Goal: Task Accomplishment & Management: Complete application form

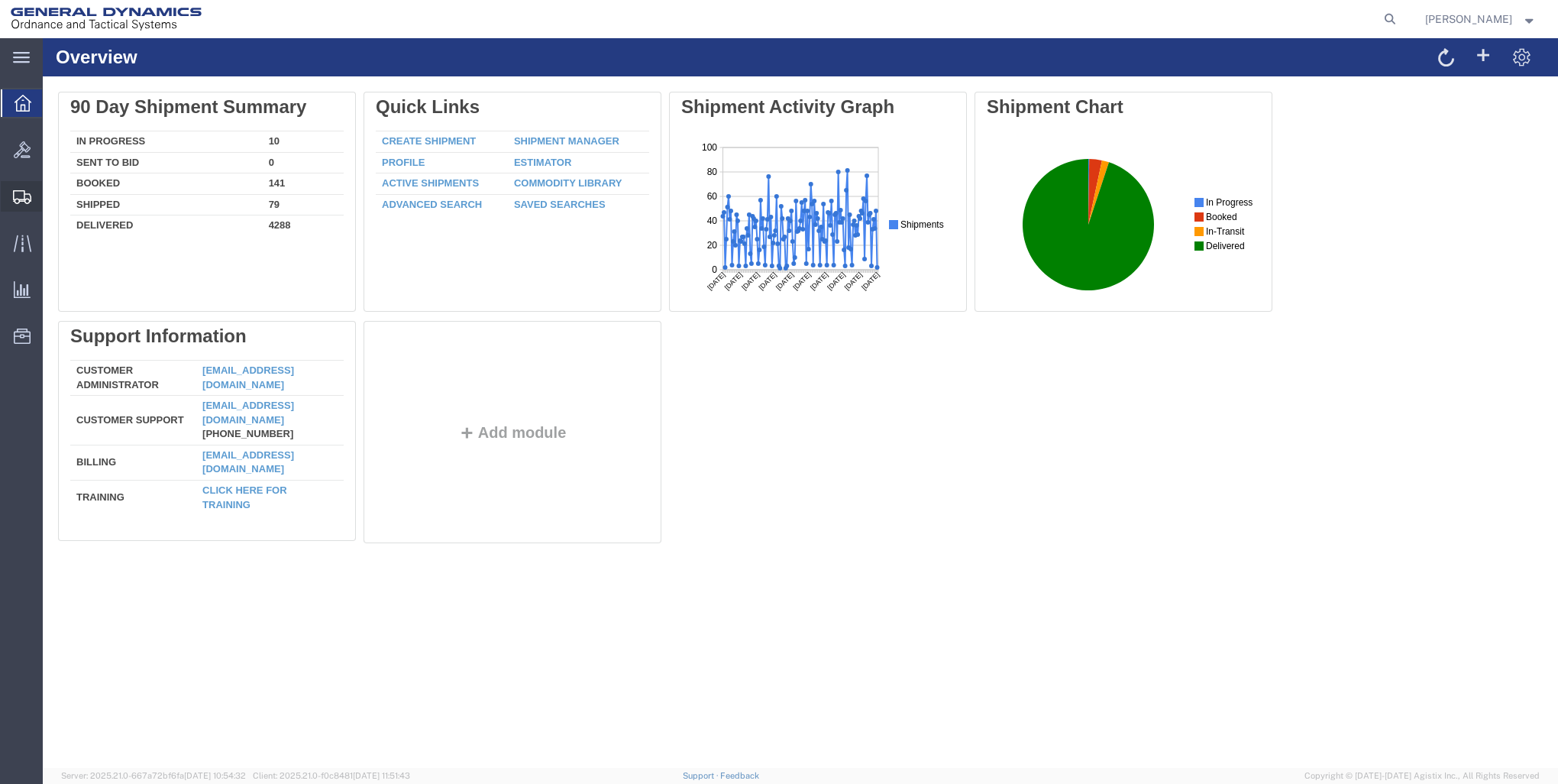
click at [0, 0] on span "Create Shipment" at bounding box center [0, 0] width 0 height 0
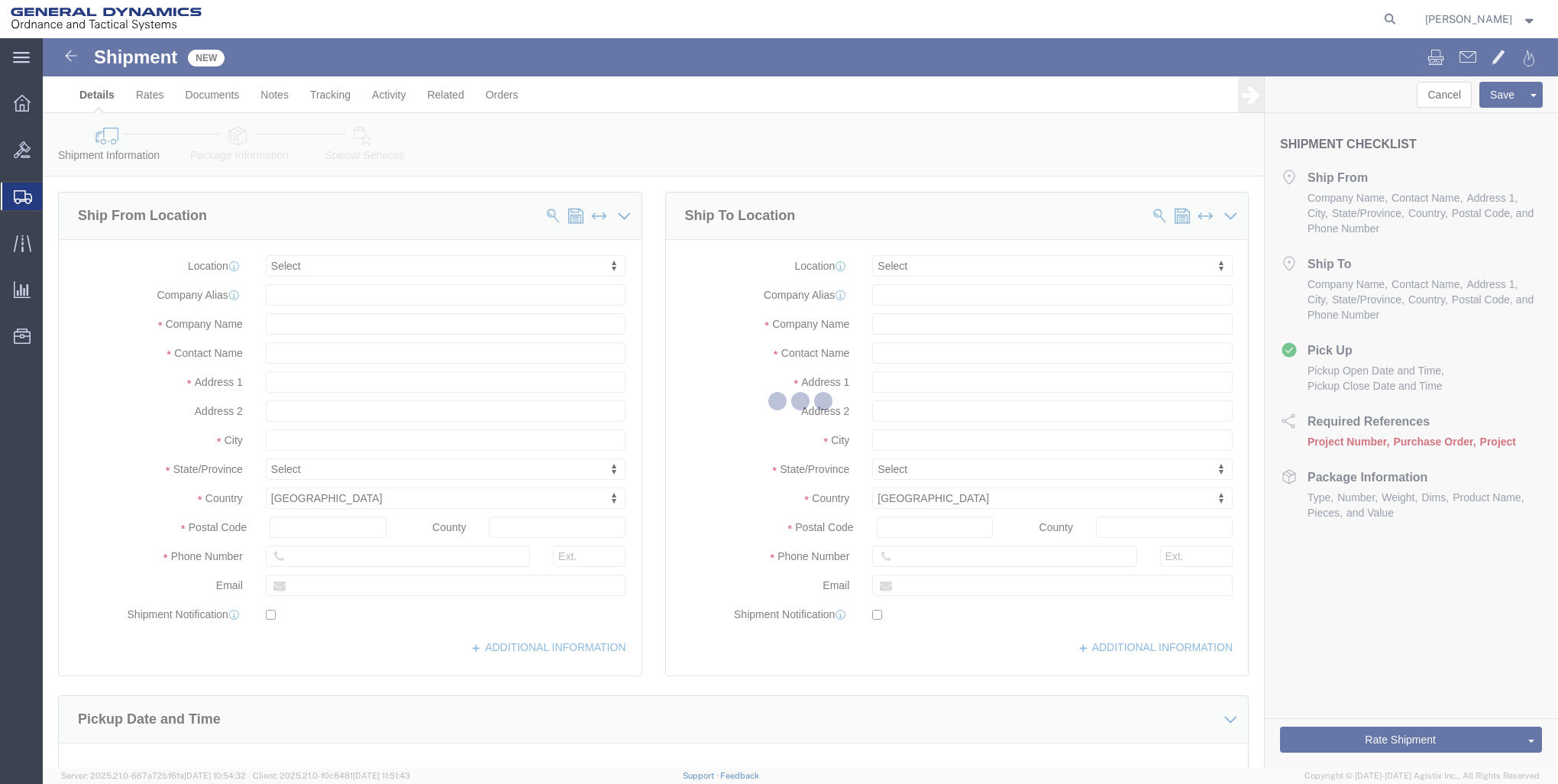
select select
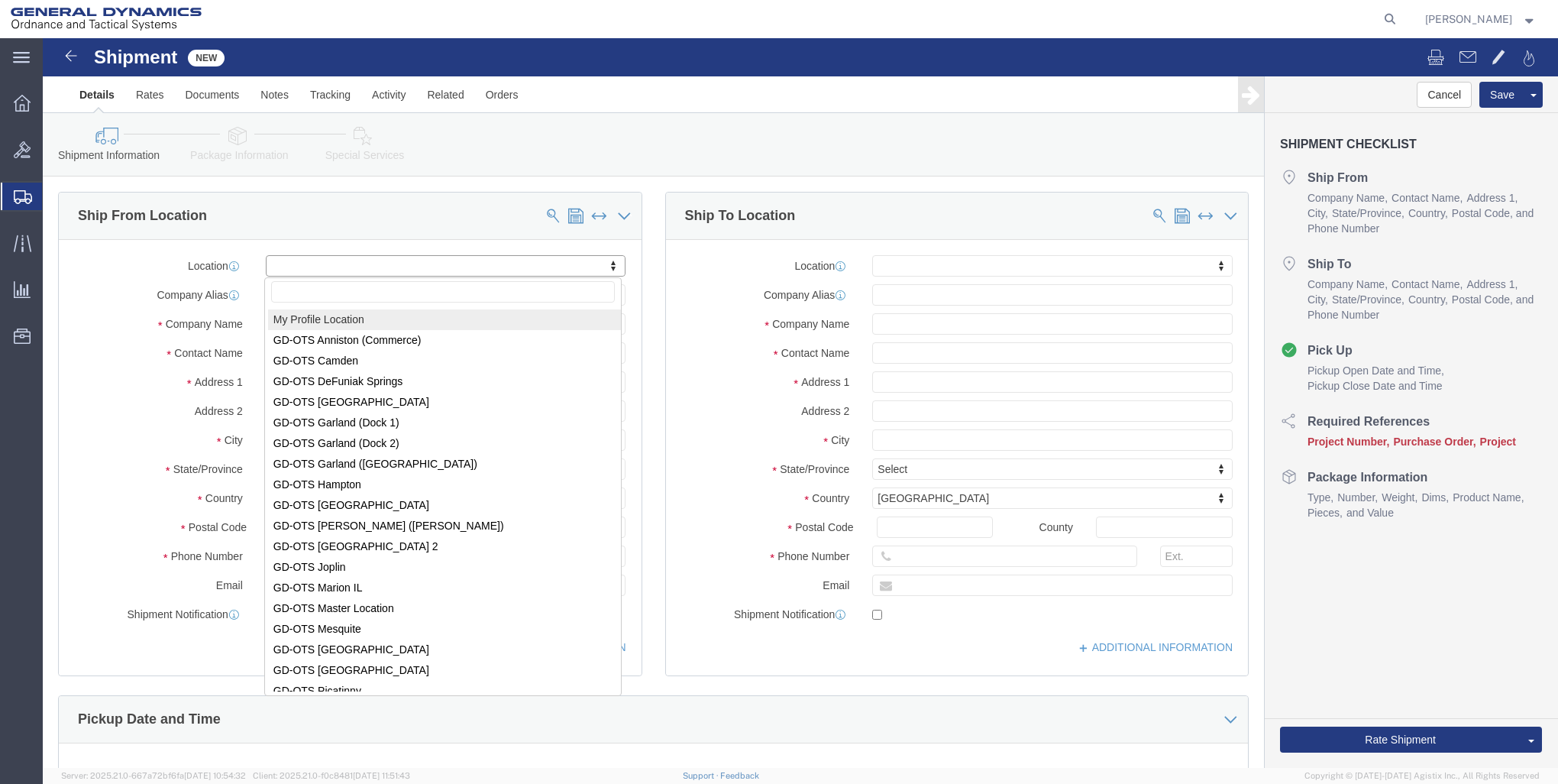
click div "My Profile Location GD-OTS Anniston (Commerce) GD-OTS [GEOGRAPHIC_DATA] GD-OTS …"
select select "MYPROFILE"
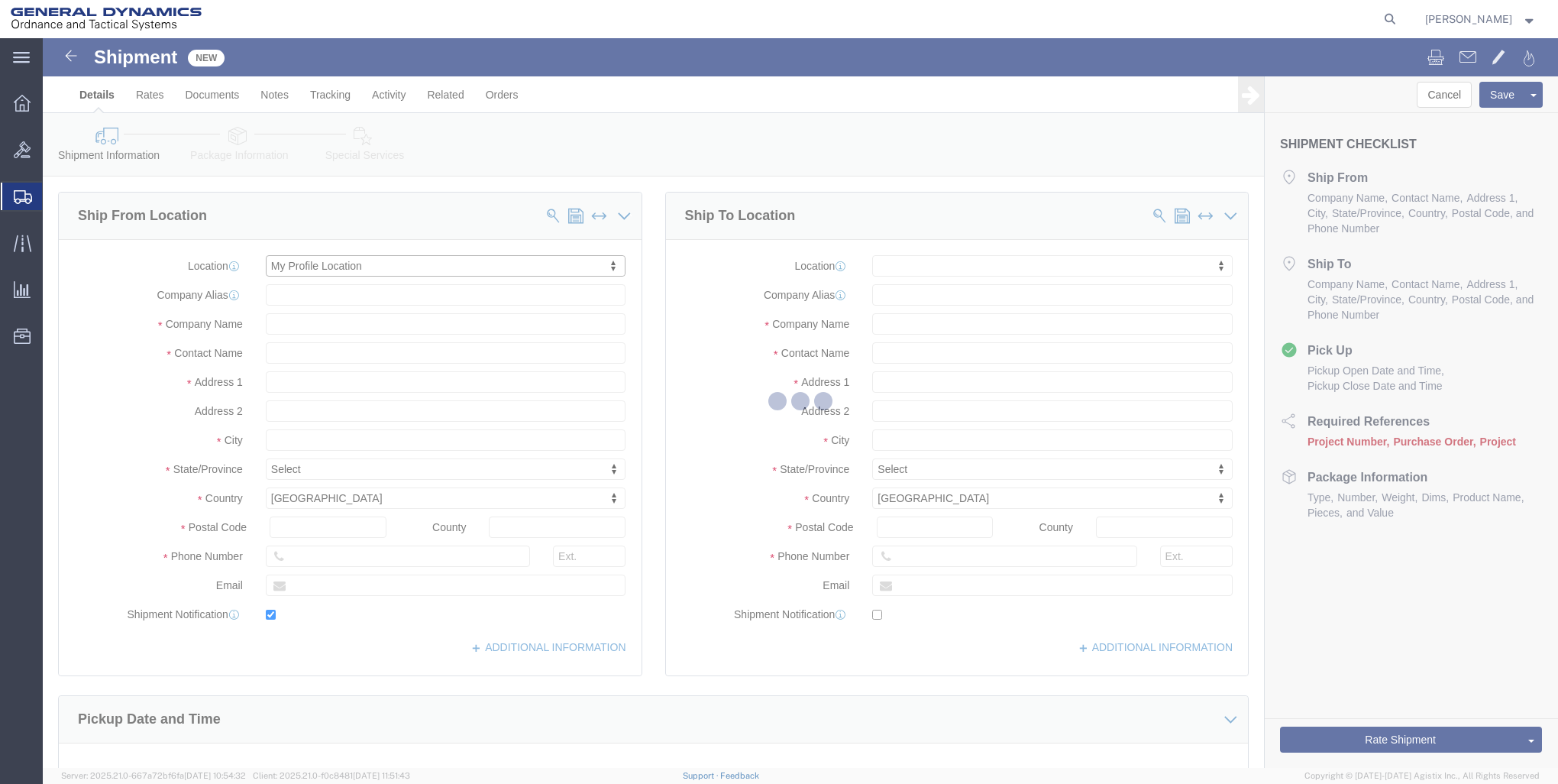
type input "[STREET_ADDRESS]"
type input "04072"
type input "[PHONE_NUMBER]"
type input "[EMAIL_ADDRESS][PERSON_NAME][DOMAIN_NAME]"
checkbox input "true"
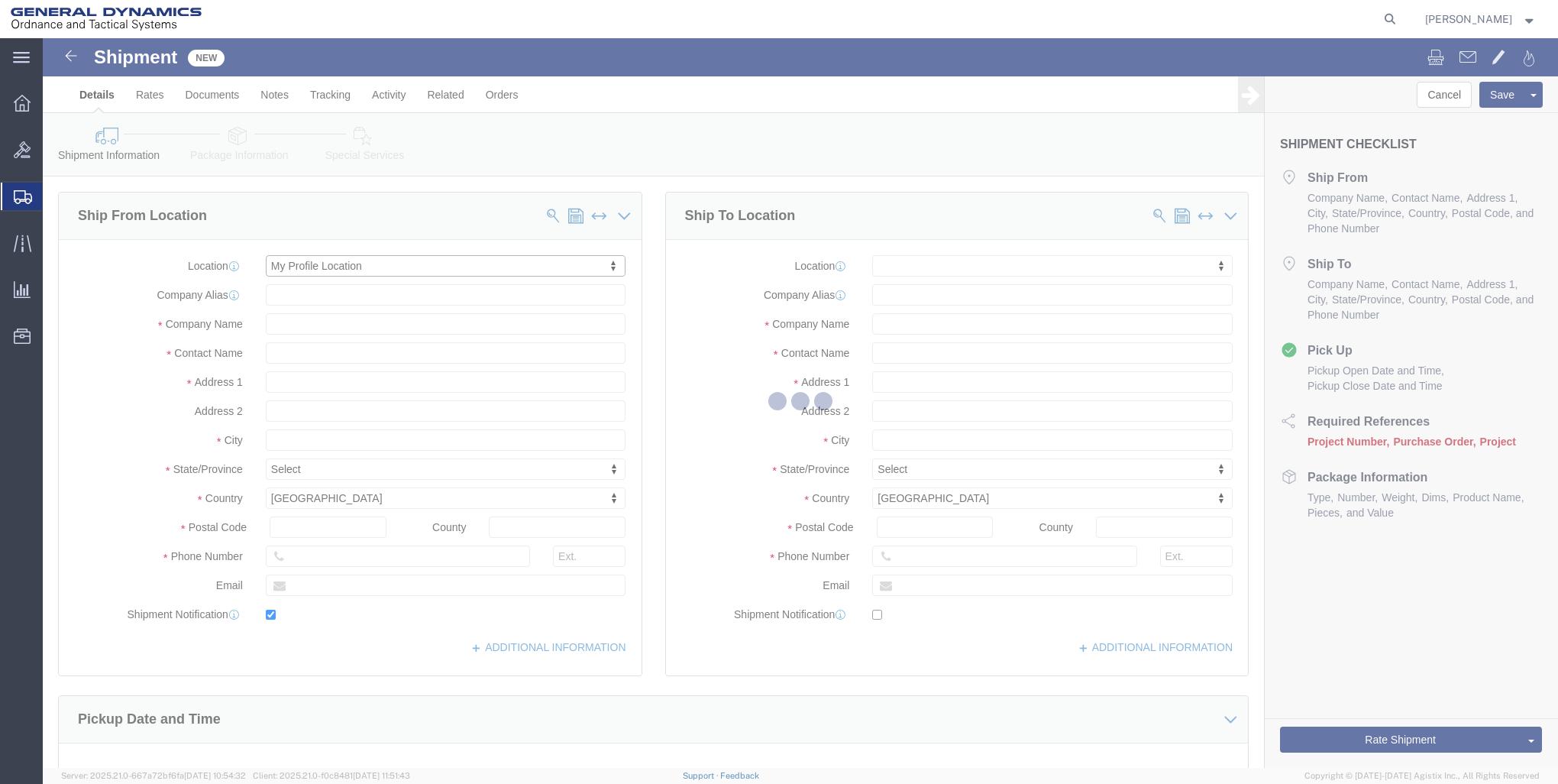
type input "General Dynamics - OTS"
type input "[PERSON_NAME]"
type input "SACO"
select select "ME"
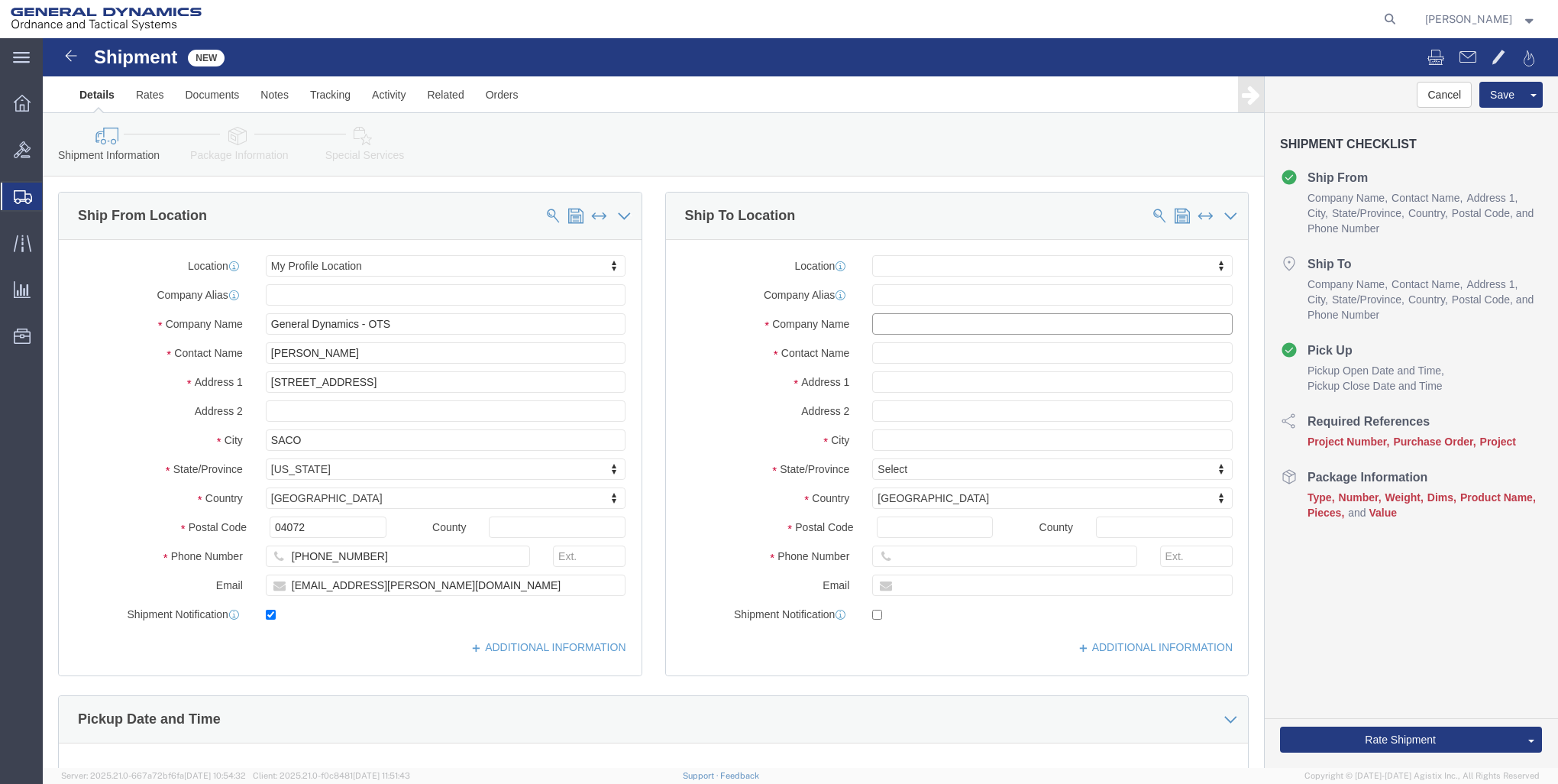
click input "text"
type input "THE BOEING COMPANY"
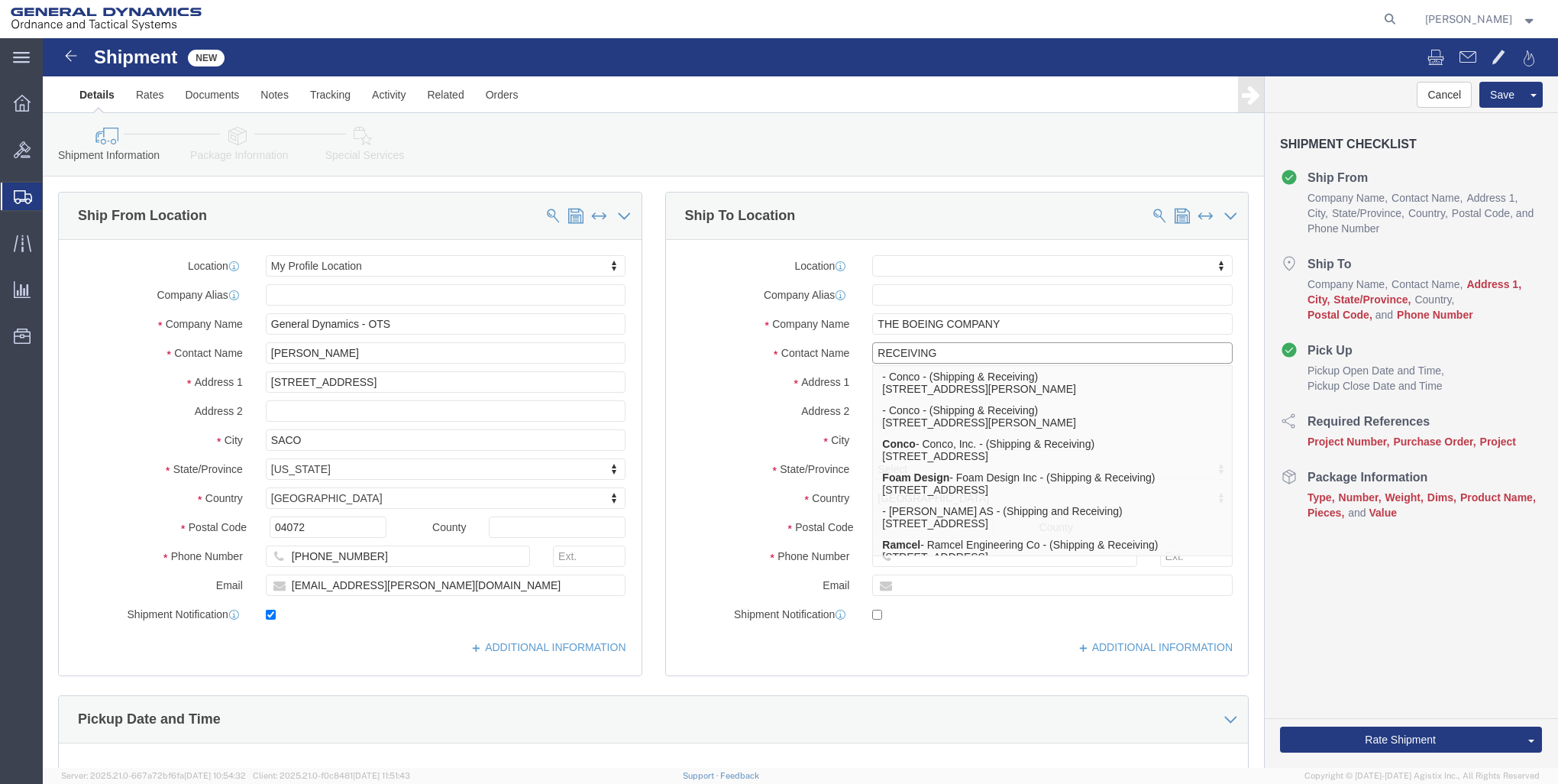
type input "RECEIVING"
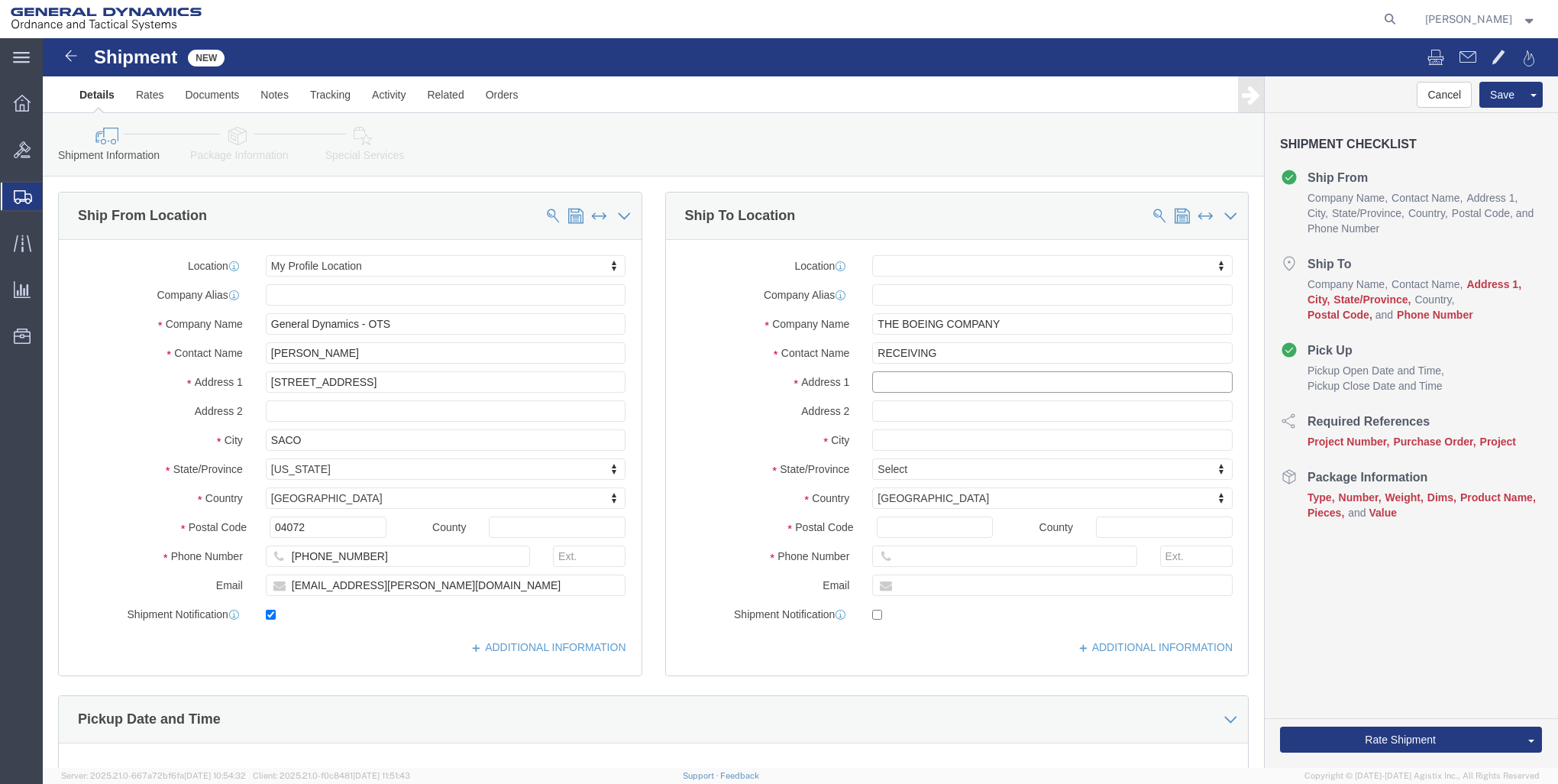
click input "text"
type input "[STREET_ADDRESS]"
select select
type input "BRIDGETON"
select select
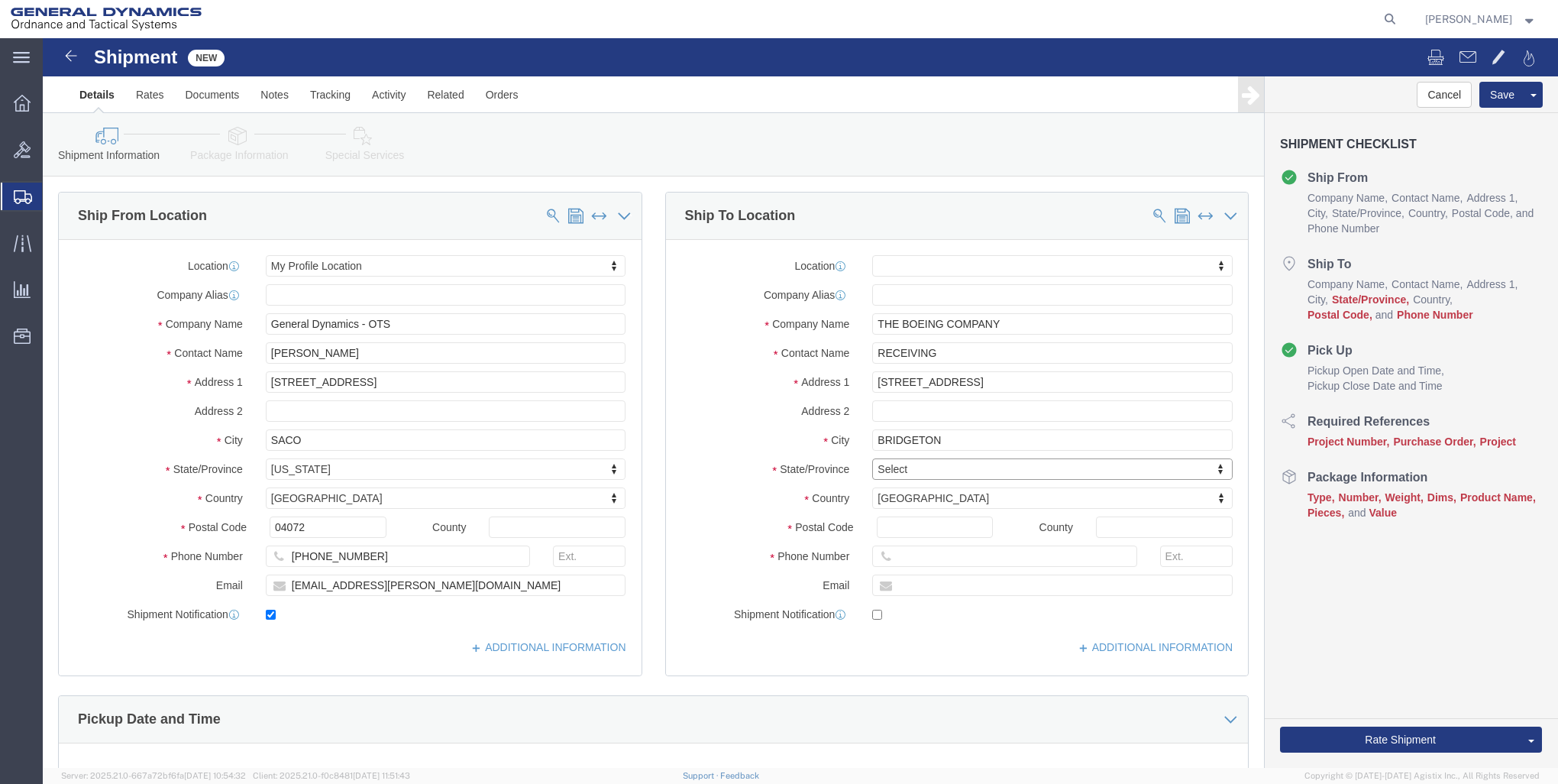
type input "M"
type input "MIS"
drag, startPoint x: 860, startPoint y: 406, endPoint x: 878, endPoint y: 470, distance: 66.5
select select
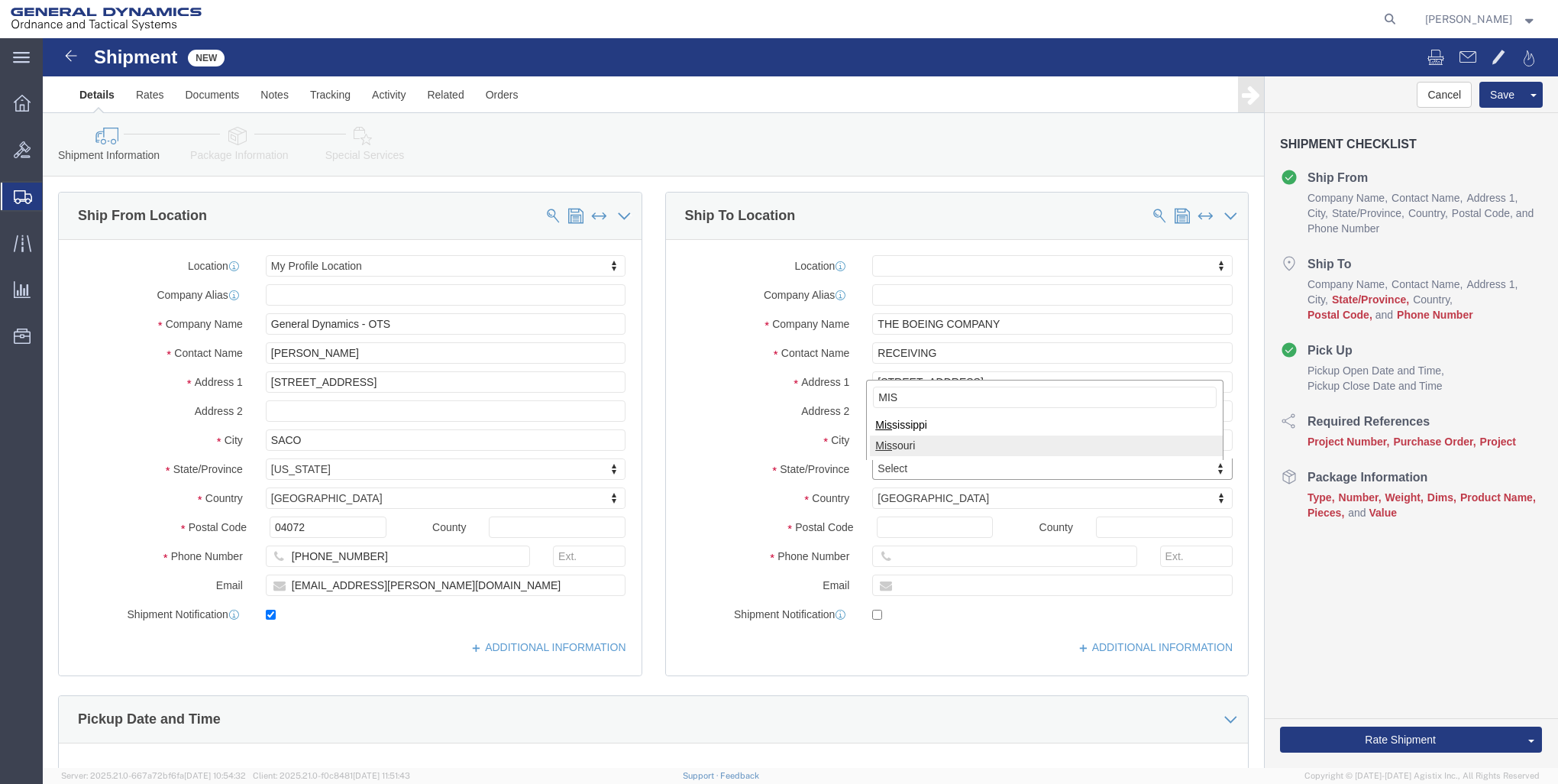
select select "MO"
click input "Postal Code"
type input "63044"
select select
click div "Postal Code 63044"
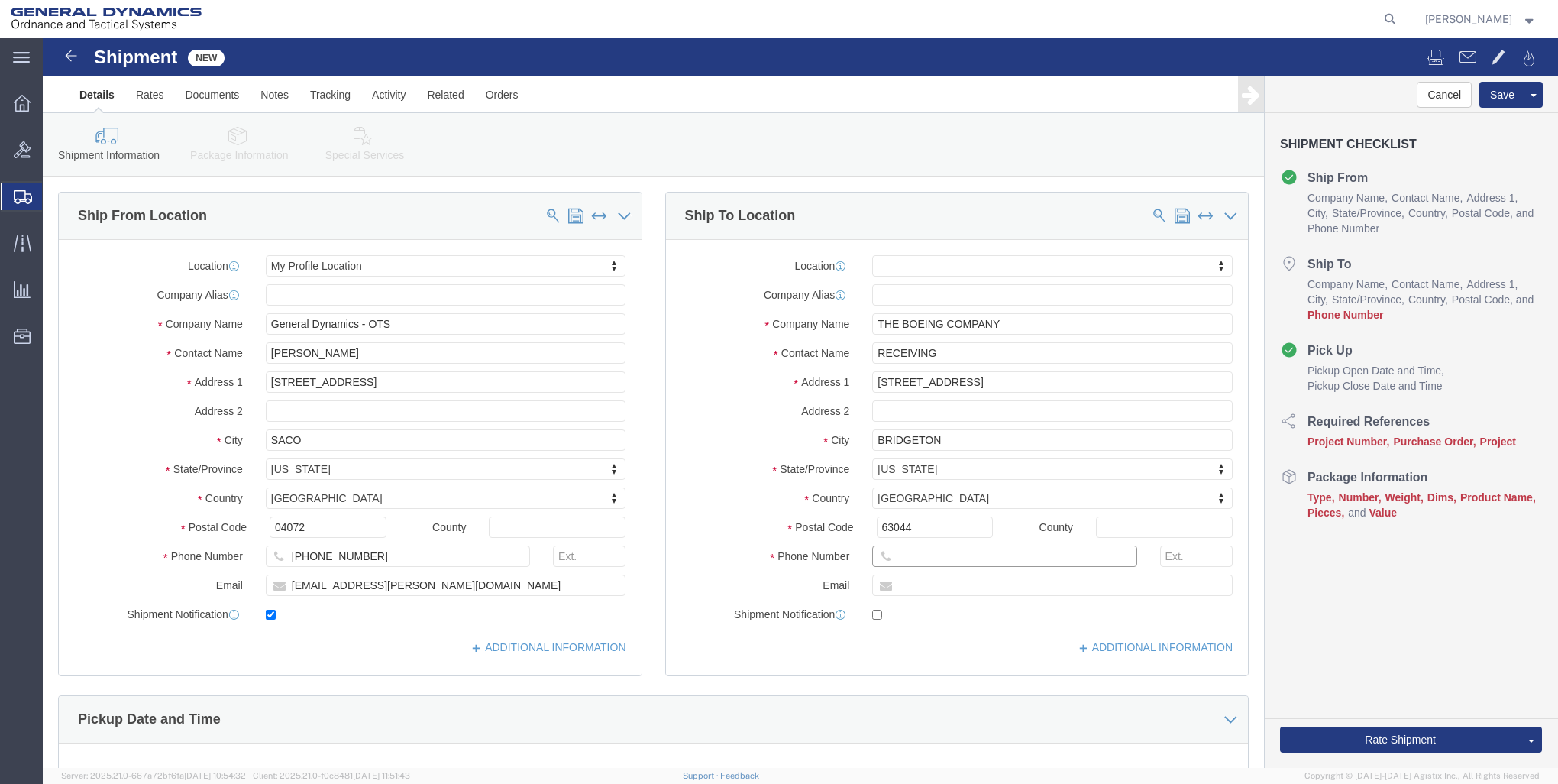
click input "text"
type input "[PHONE_NUMBER]"
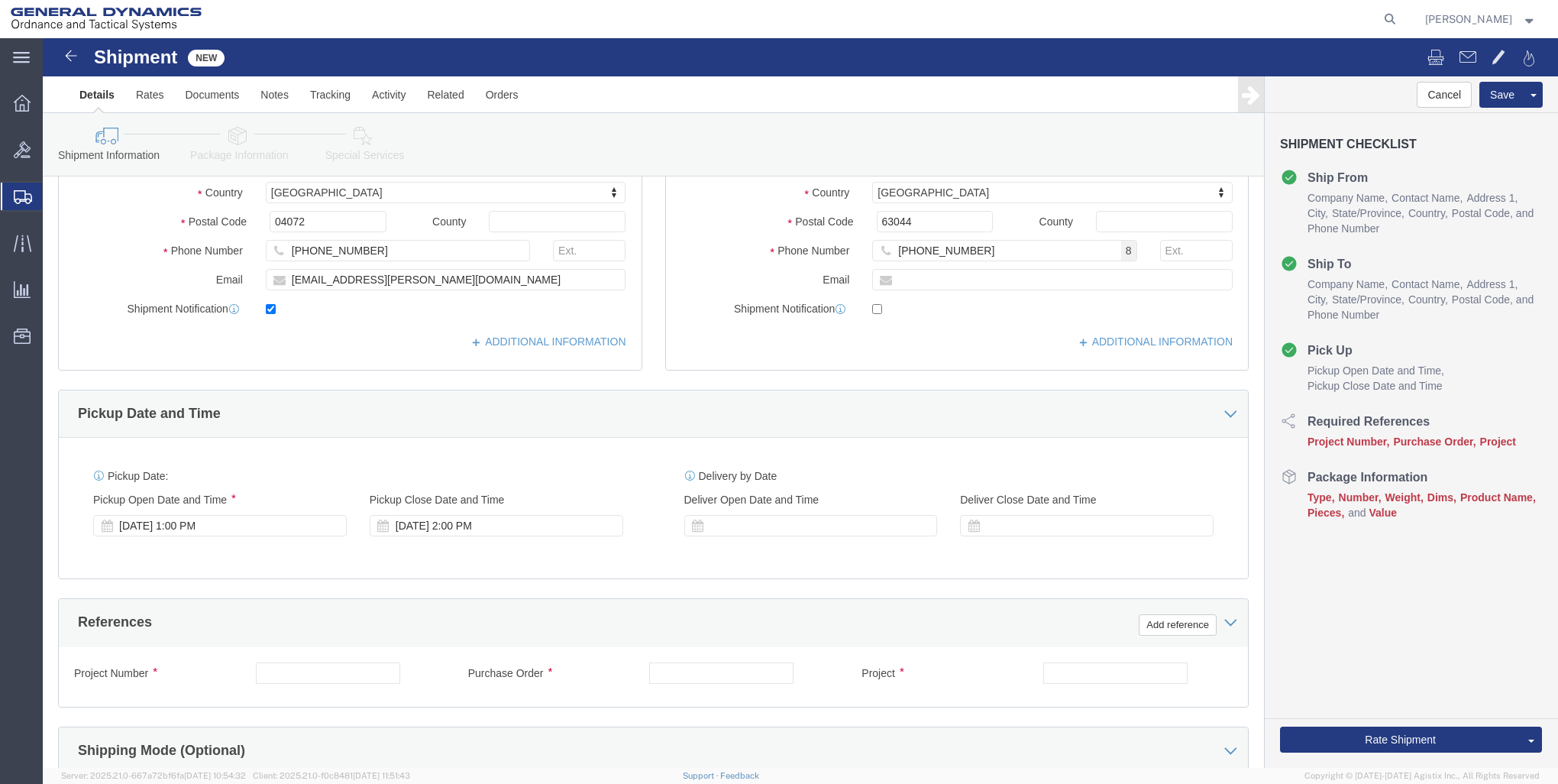
scroll to position [582, 0]
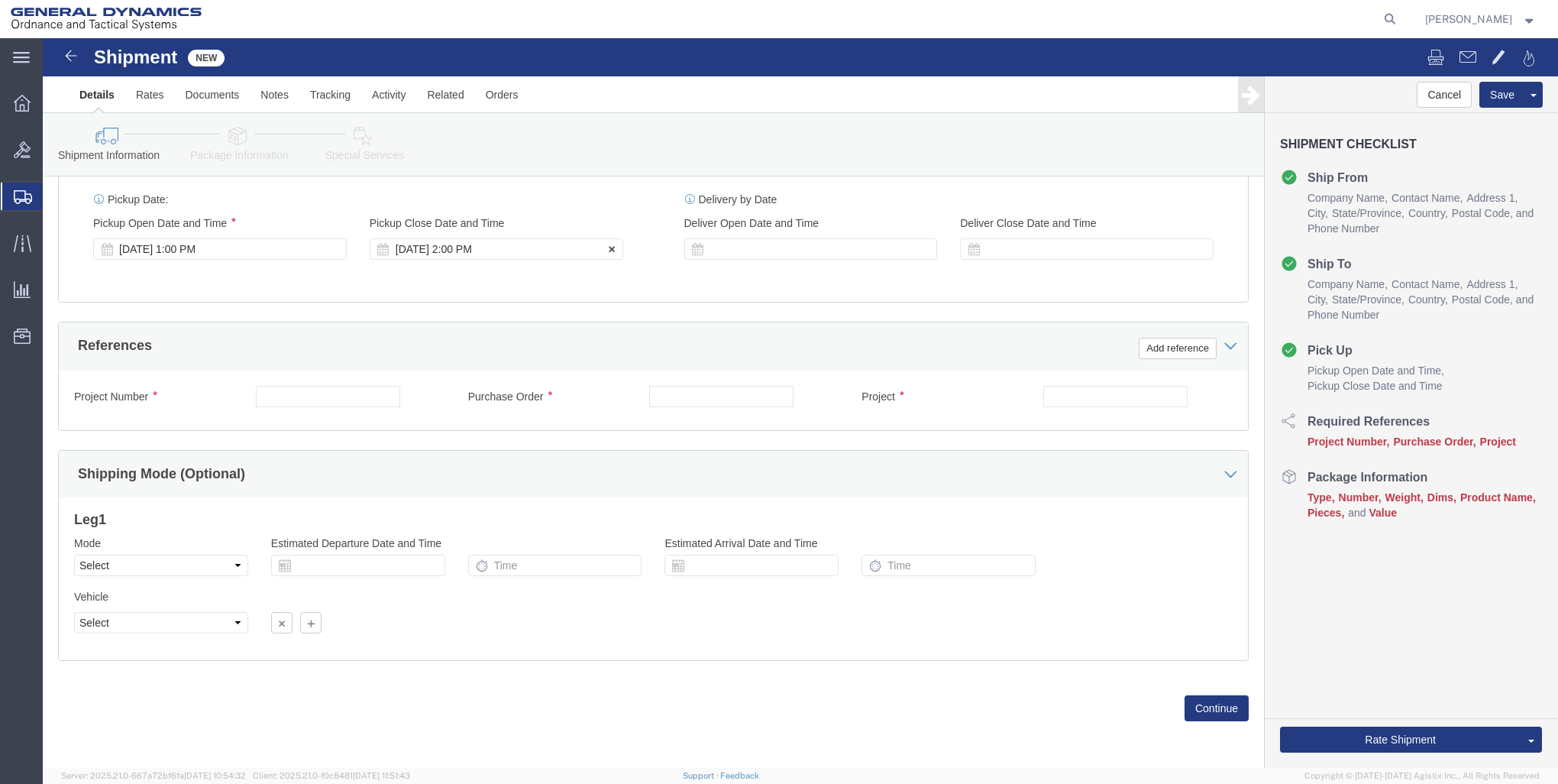
click div "[DATE] 2:00 PM"
click div "Please fix the following errors Ship From Location Location My Profile Location…"
click div "[DATE] 2:00 PM"
type input "5:00 PM"
click button "Apply"
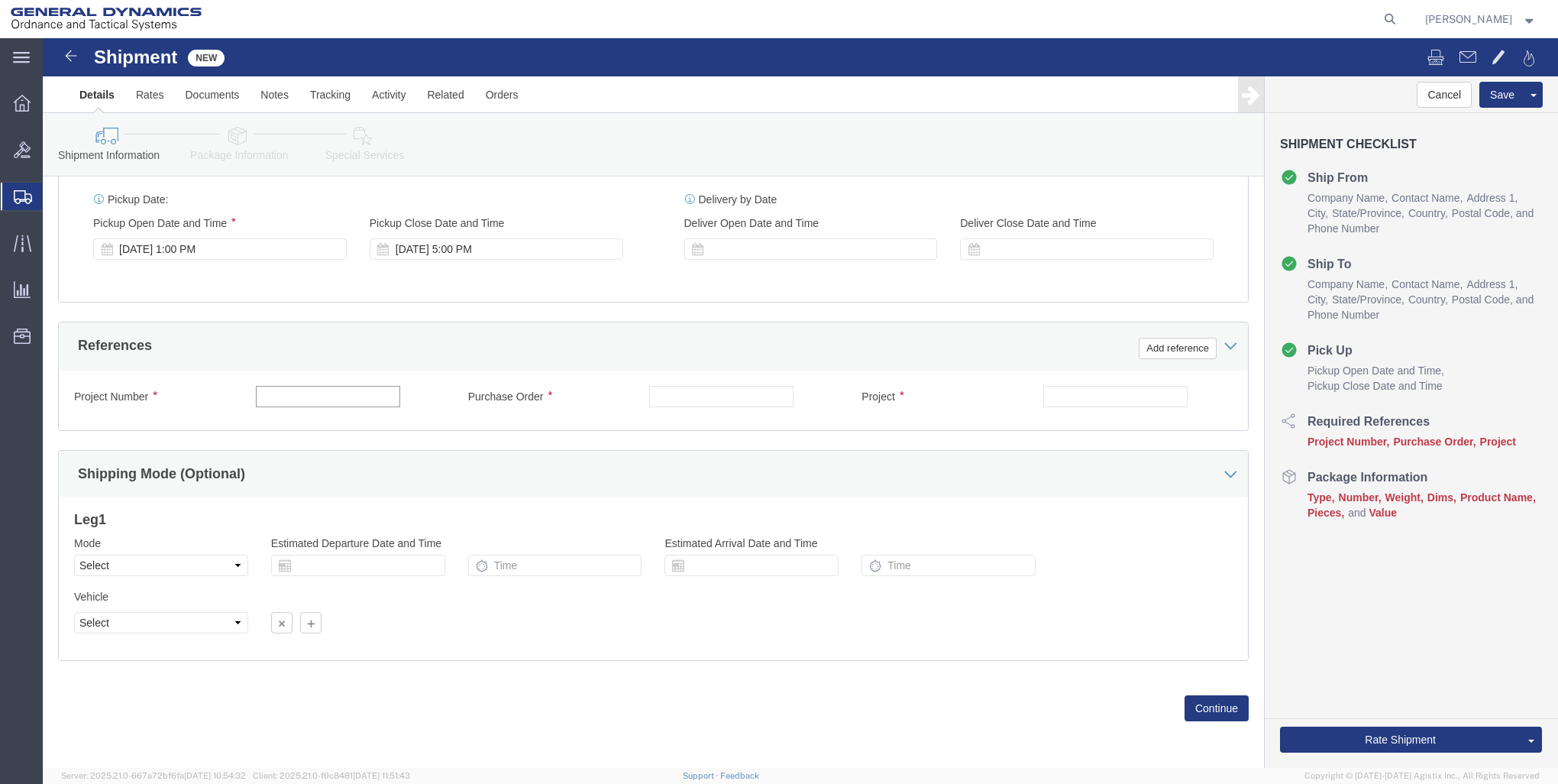
click input "text"
type input "21100298.3000.3002"
click input "text"
type input "29388"
type input "."
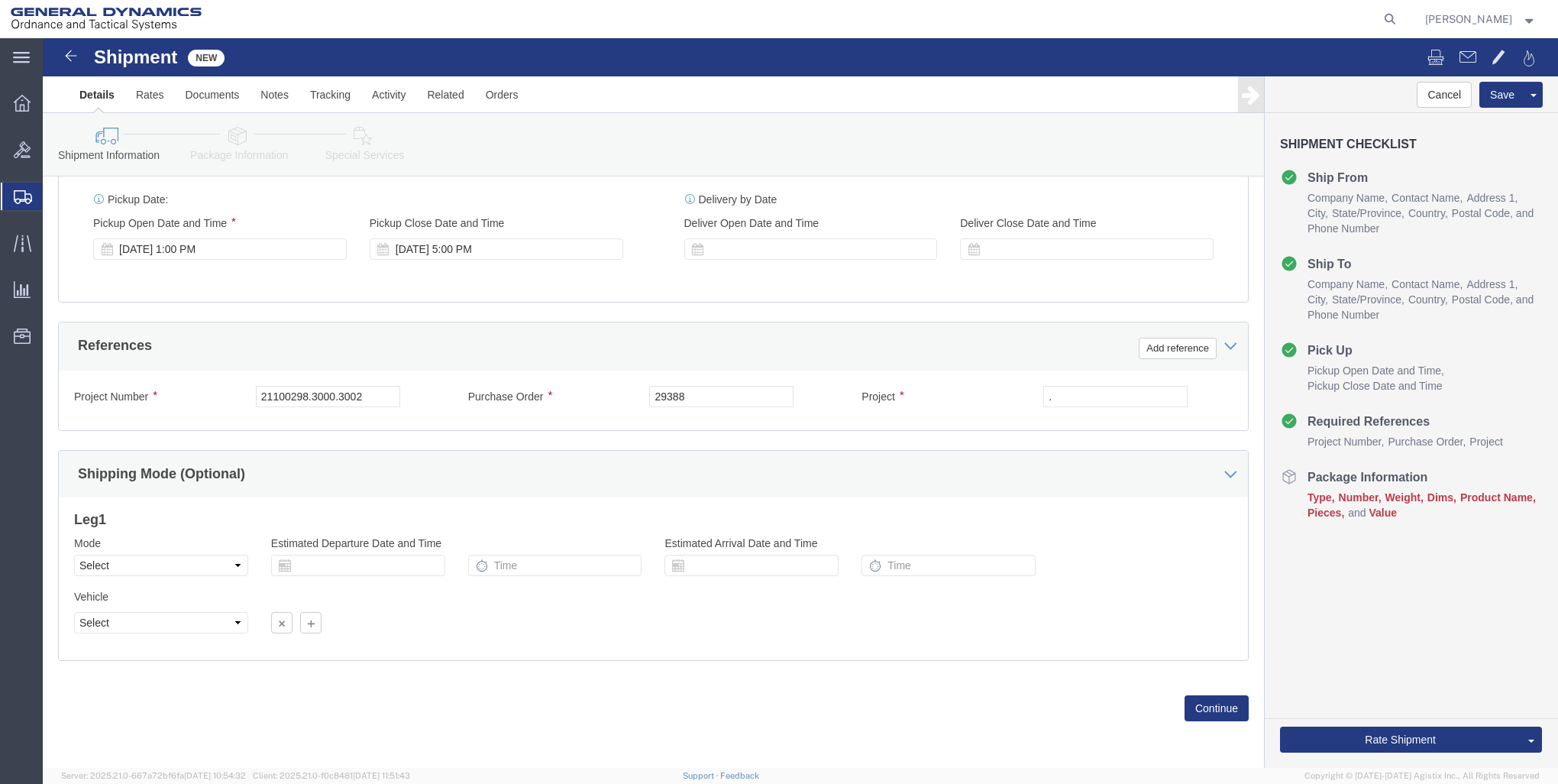
click div "Previous Continue"
click div "Shipping Mode (Optional)"
click button "Continue"
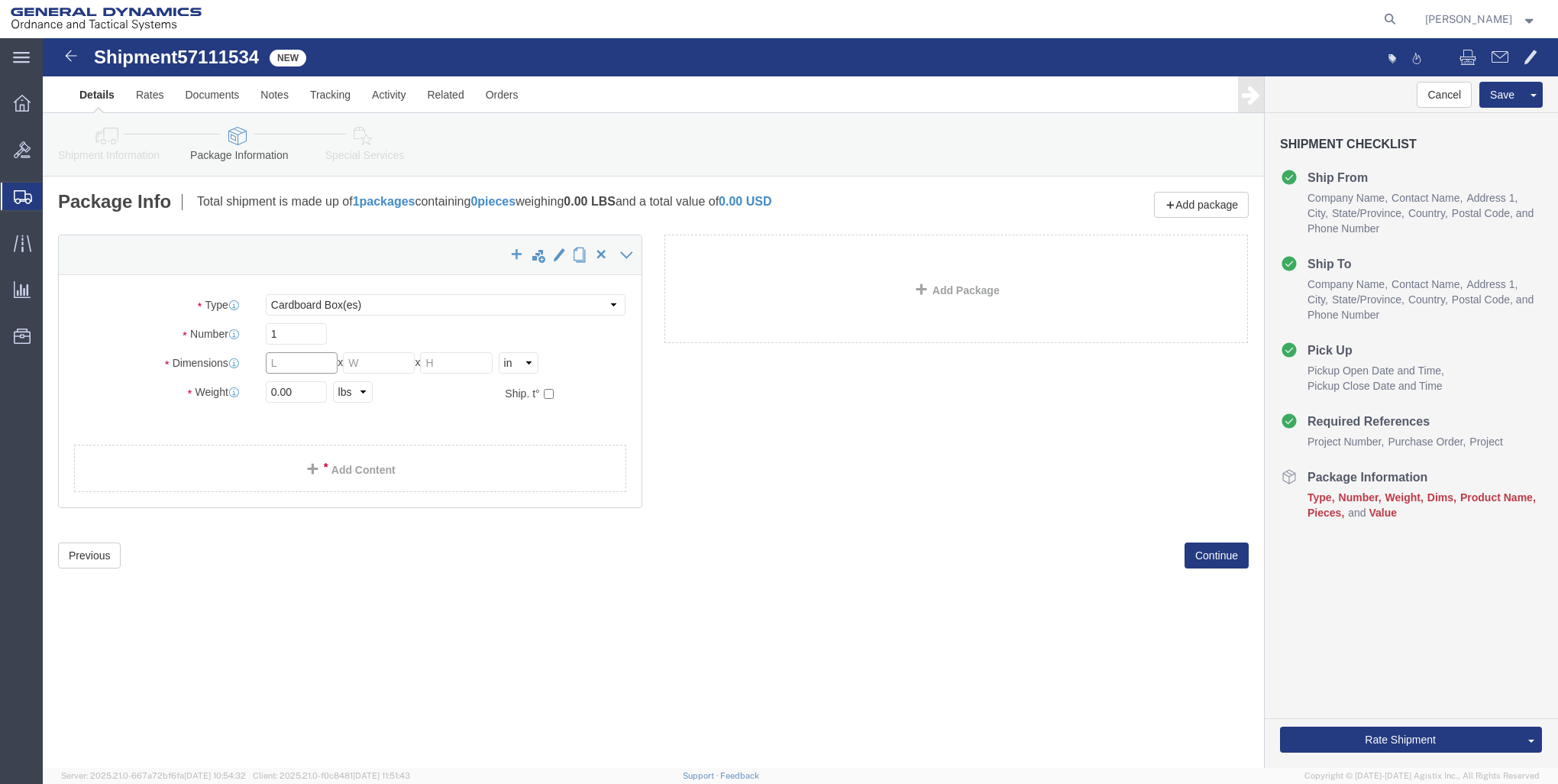
click input "text"
click select "Select Bale(s) Basket(s) Bolt(s) Bottle(s) Buckets Bulk Bundle(s) Can(s) Cardbo…"
select select "CRAT"
click select "Select Bale(s) Basket(s) Bolt(s) Bottle(s) Buckets Bulk Bundle(s) Can(s) Cardbo…"
click input "text"
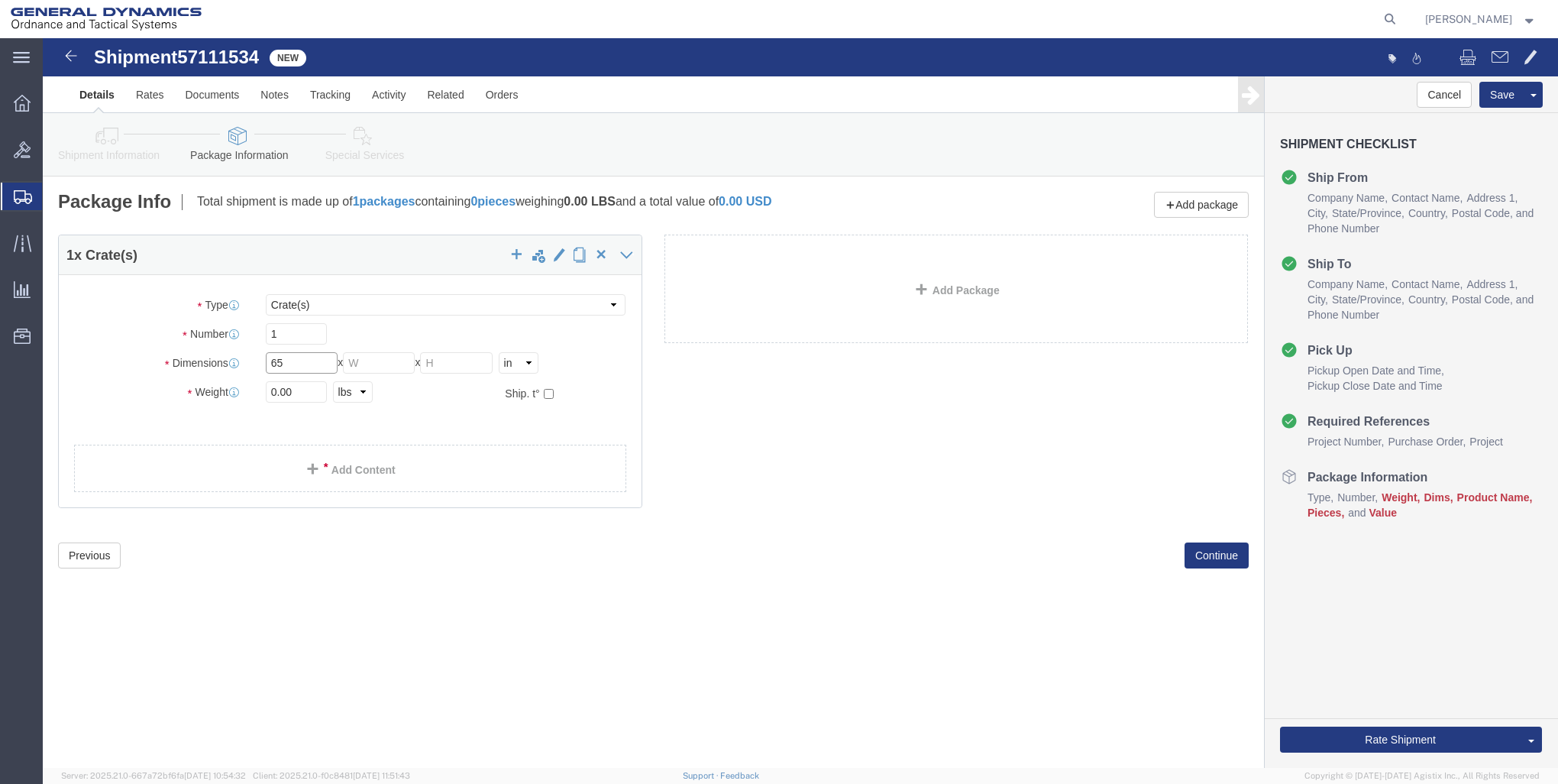
type input "65"
type input "25"
type input "10"
click input "0.00"
drag, startPoint x: 245, startPoint y: 349, endPoint x: -16, endPoint y: 323, distance: 262.3
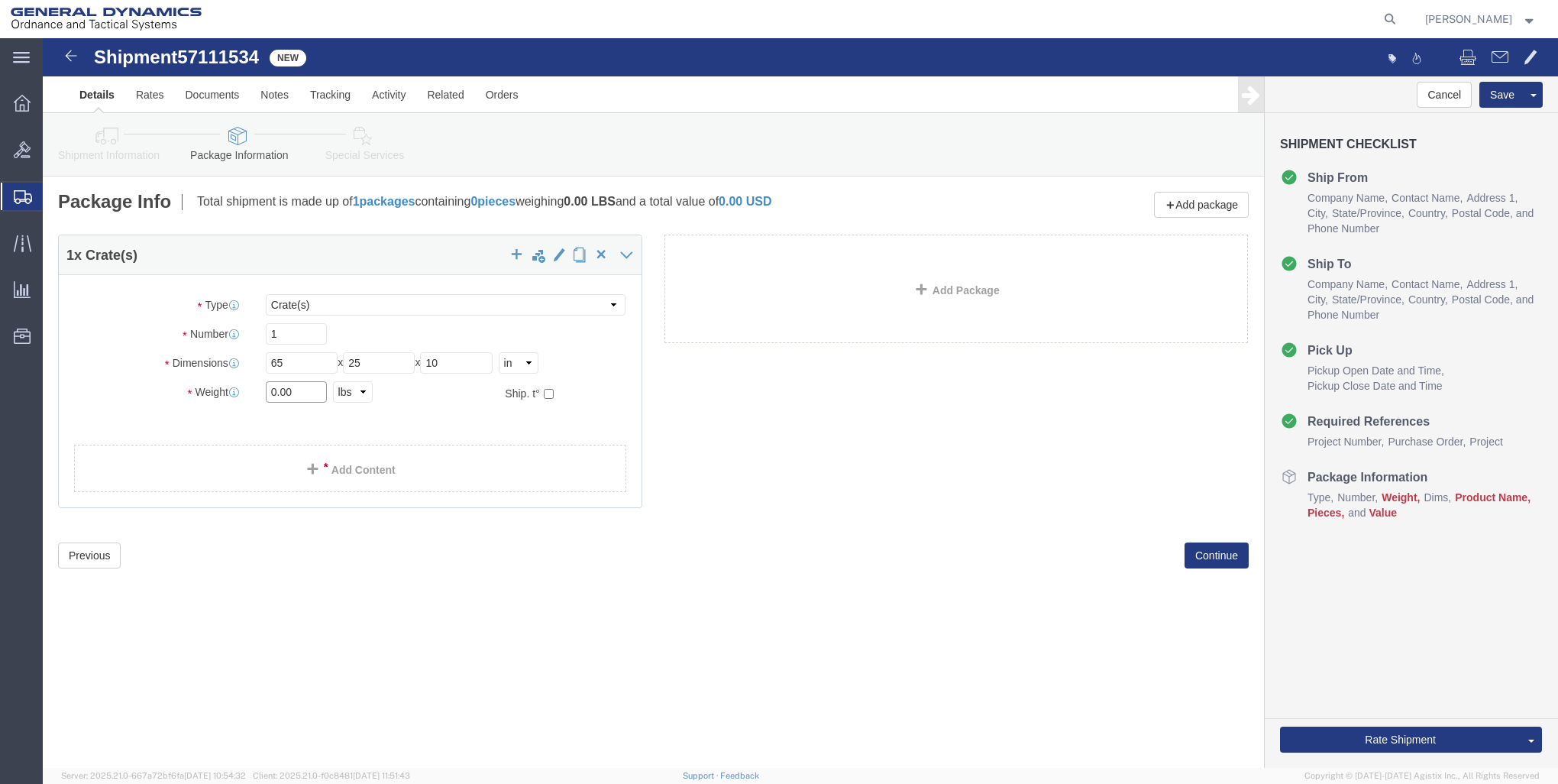
click html "Shipment 57111534 New Details Rates Documents Notes Tracking Activity Related O…"
drag, startPoint x: 251, startPoint y: 352, endPoint x: 18, endPoint y: 378, distance: 234.4
click div "Package Type Select Bale(s) Basket(s) Bolt(s) Bottle(s) Buckets Bulk Bundle(s) …"
type input "197"
click link "Add Content"
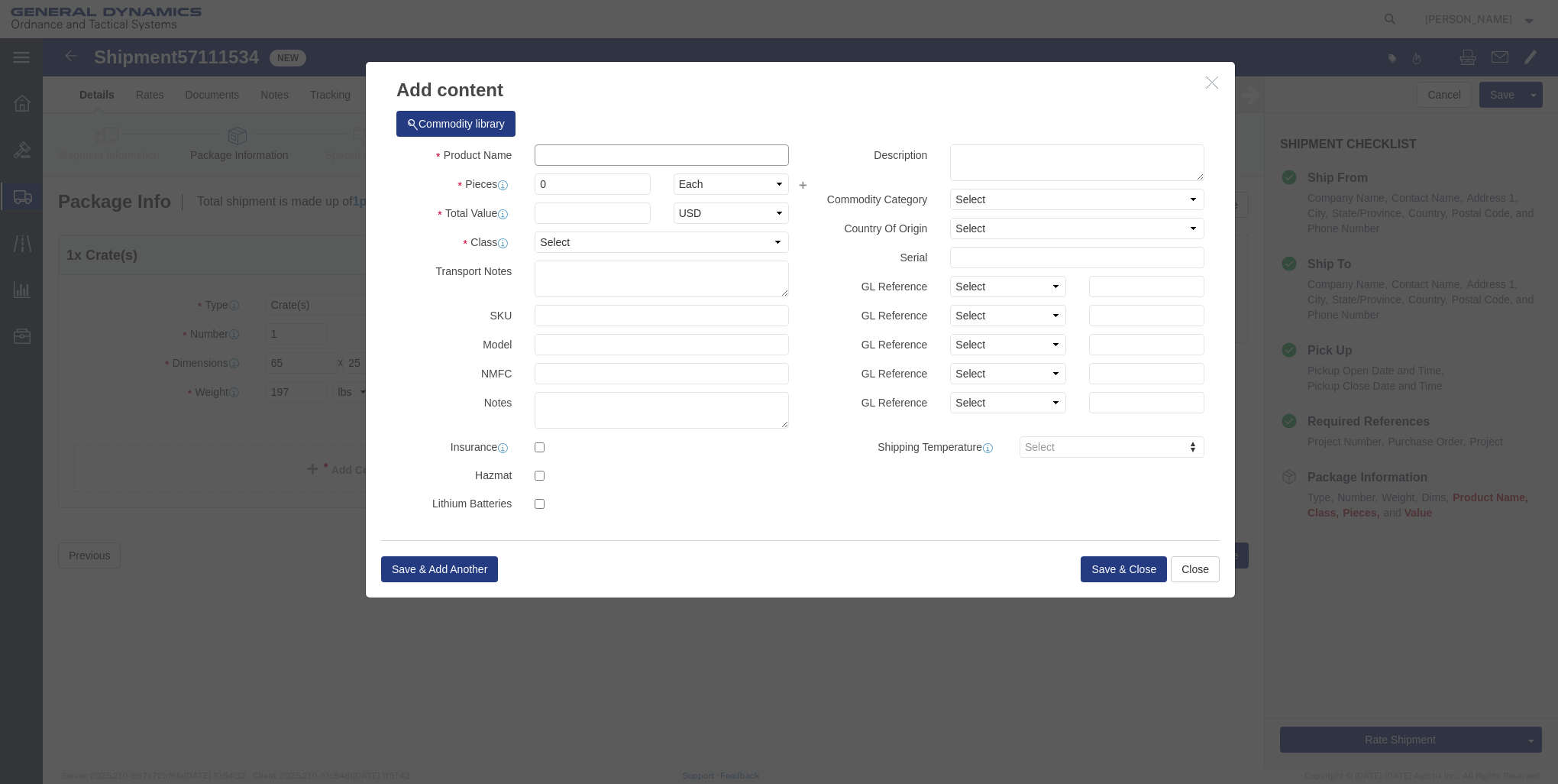
click input "text"
type input "GUN BARREL"
drag, startPoint x: 511, startPoint y: 146, endPoint x: 502, endPoint y: 143, distance: 9.5
click input "0"
drag, startPoint x: 471, startPoint y: 129, endPoint x: 269, endPoint y: 150, distance: 203.1
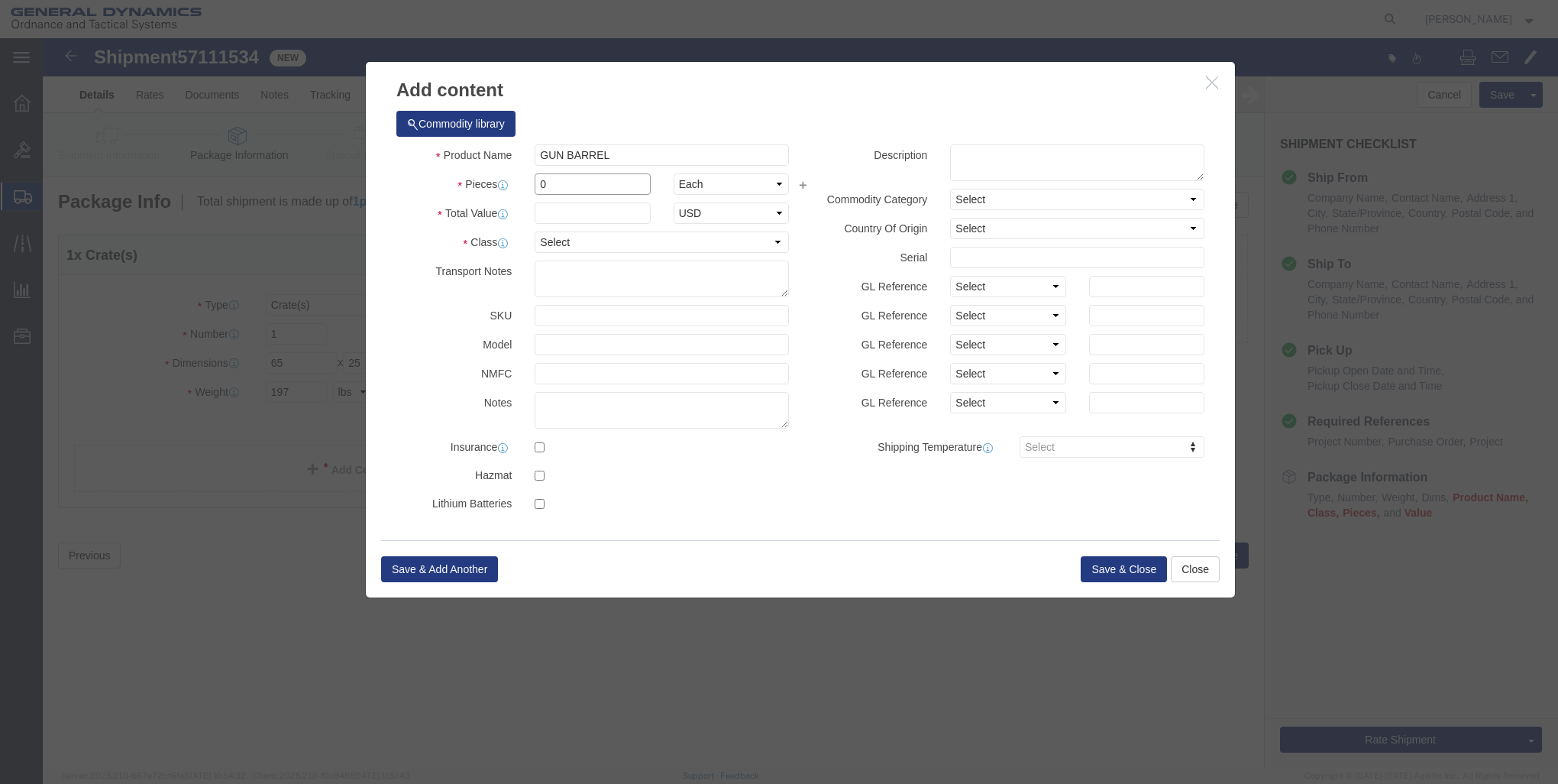
click div "Product Name GUN BARREL Pieces 0 Select Bag Barrels 100Board Feet Bottle Box Bl…"
type input "1"
select select "USD"
drag, startPoint x: 515, startPoint y: 206, endPoint x: 333, endPoint y: 222, distance: 182.7
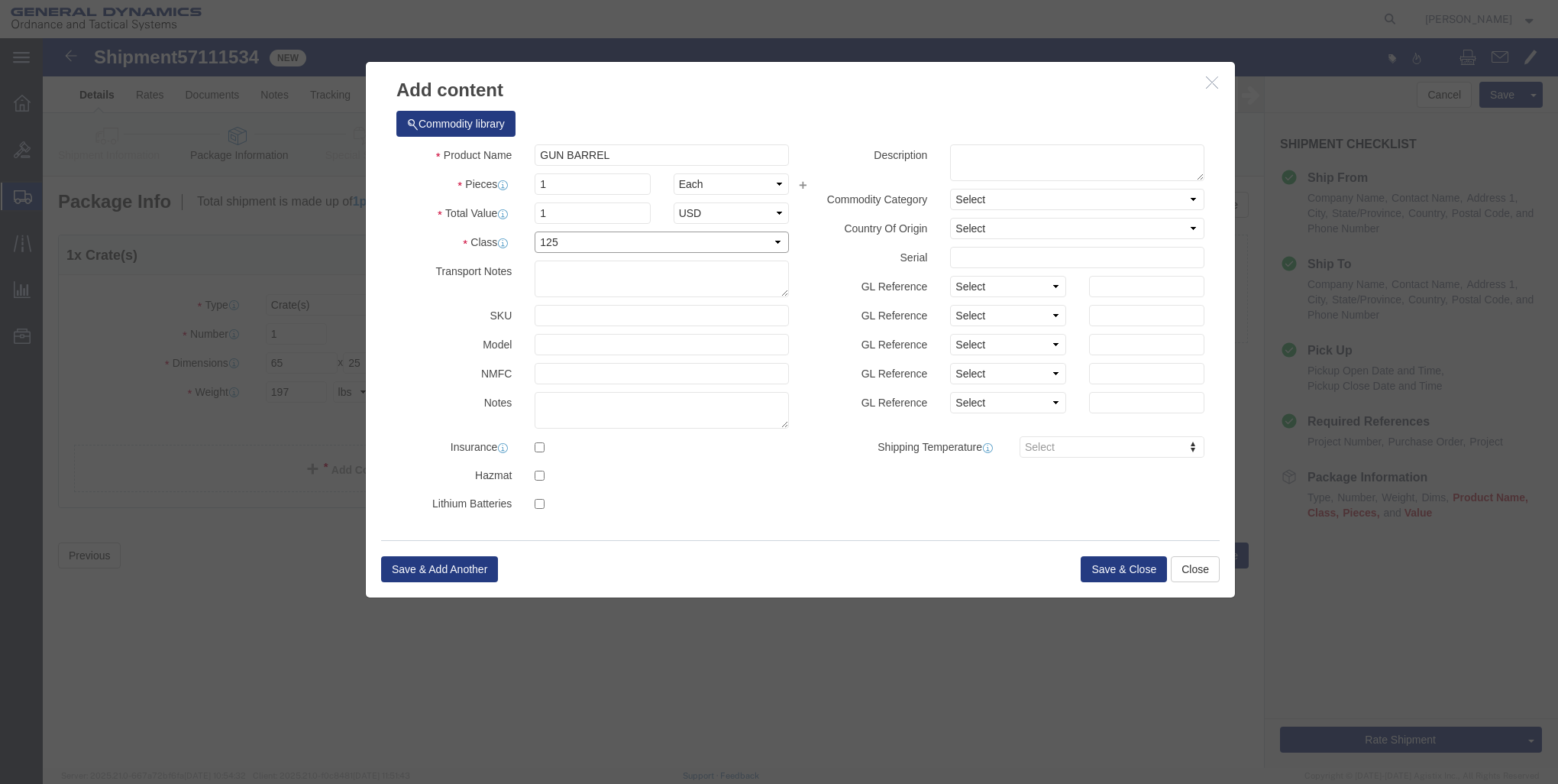
click div "Class Select 50 55 60 65 70 85 92.5 100 125 175 250 300 400"
select select "250"
click select "Select 50 55 60 65 70 85 92.5 100 125 175 250 300 400"
click button "Save & Close"
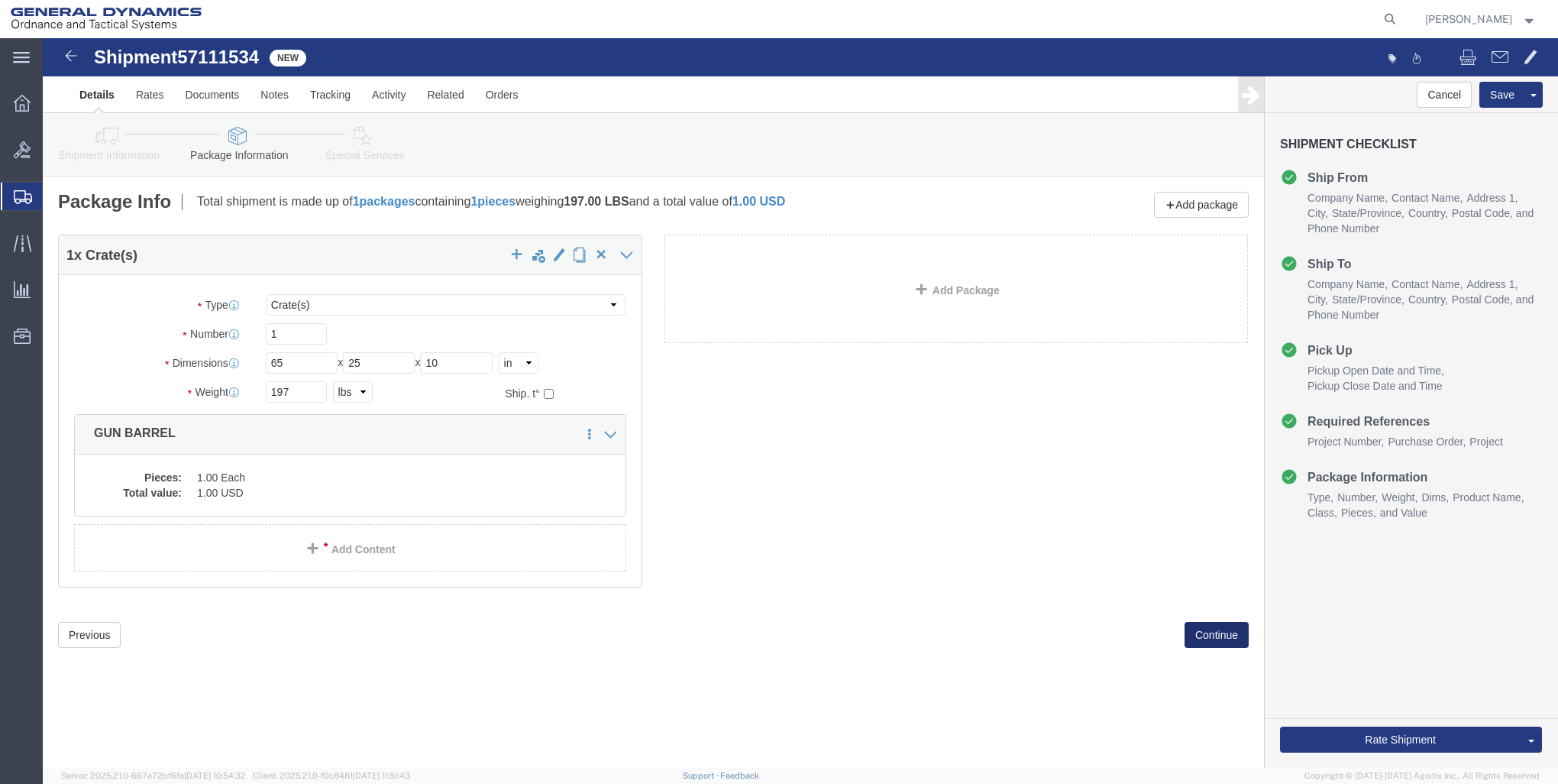
click button "Continue"
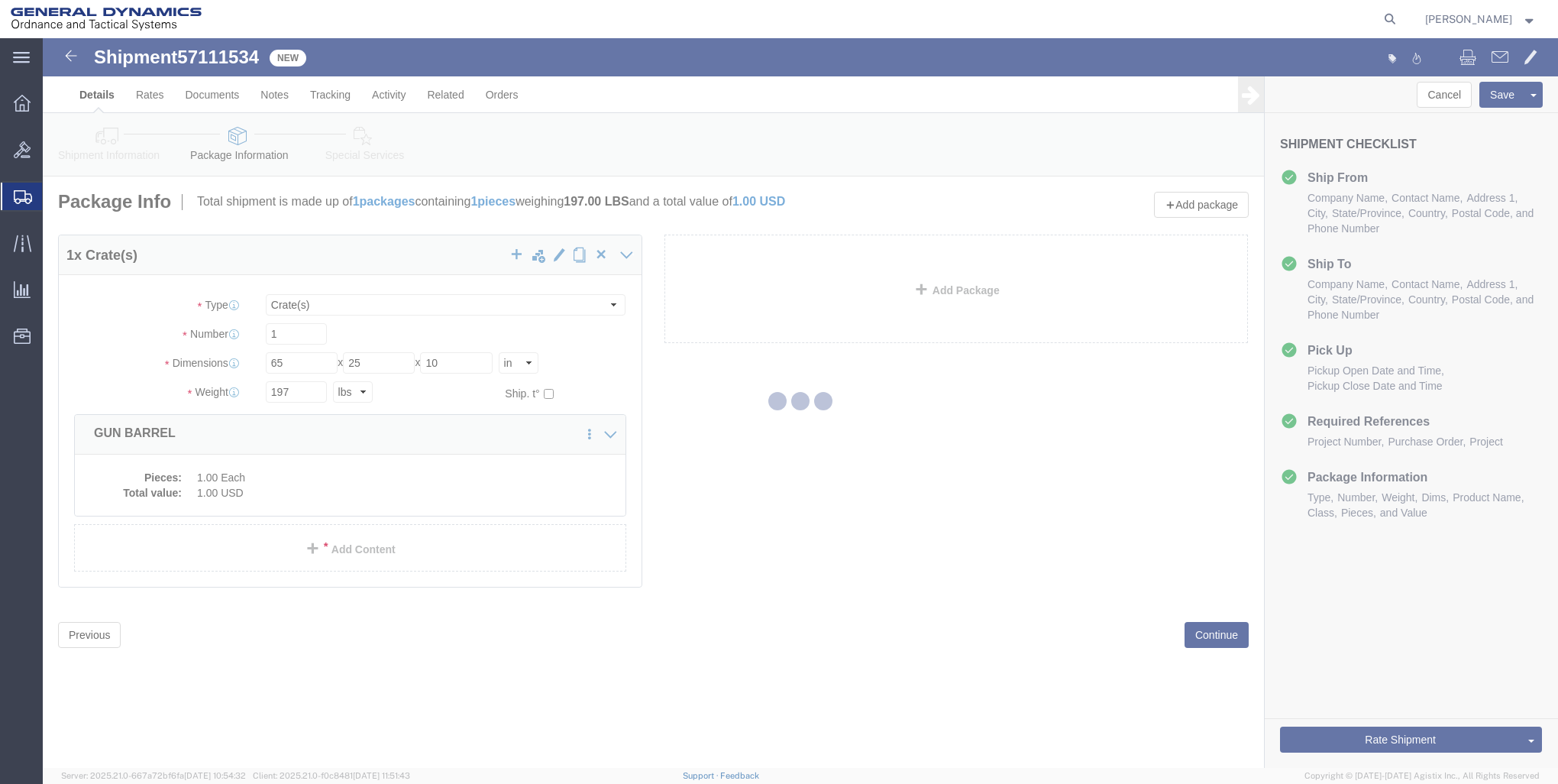
select select
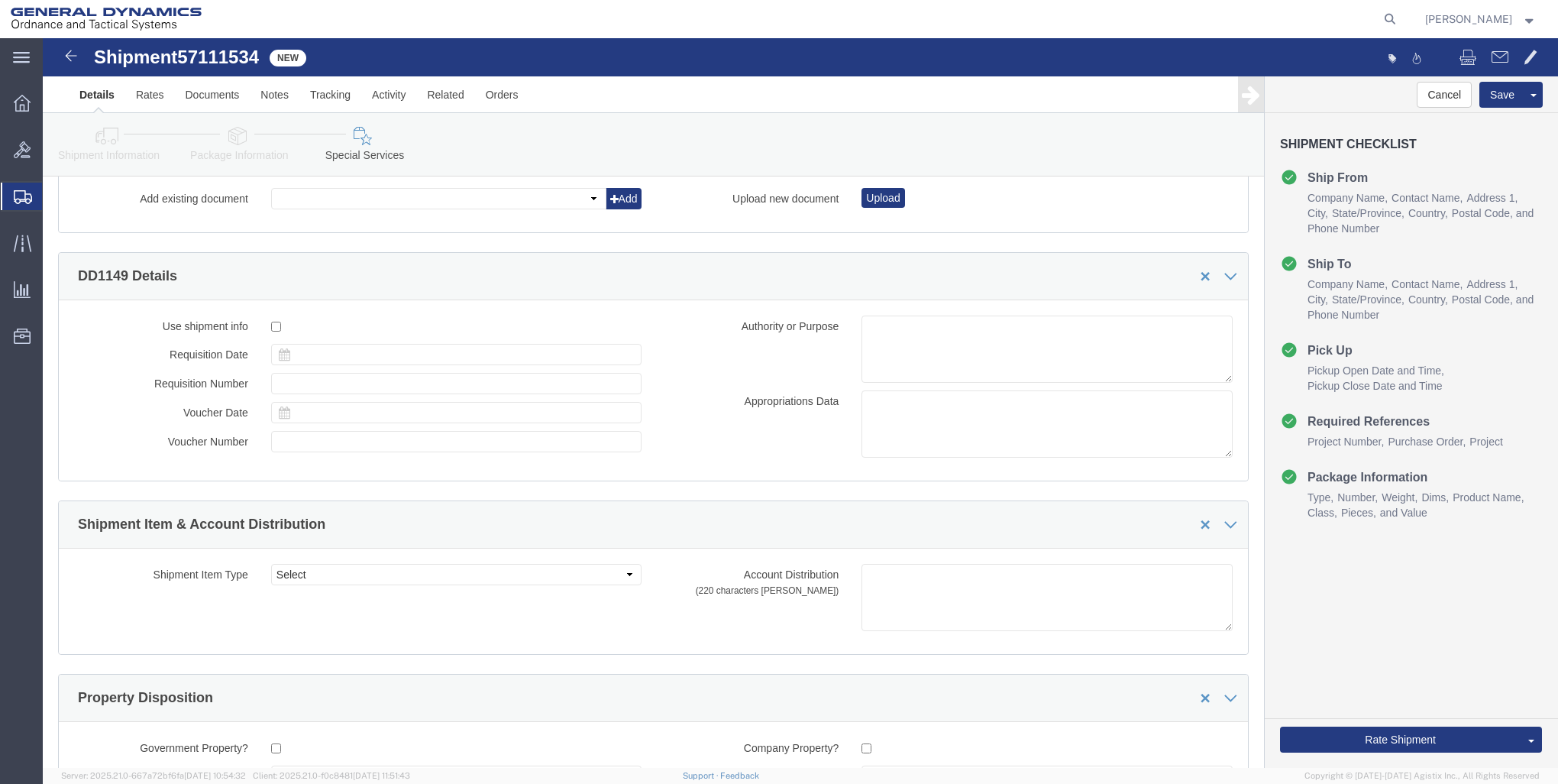
scroll to position [2270, 0]
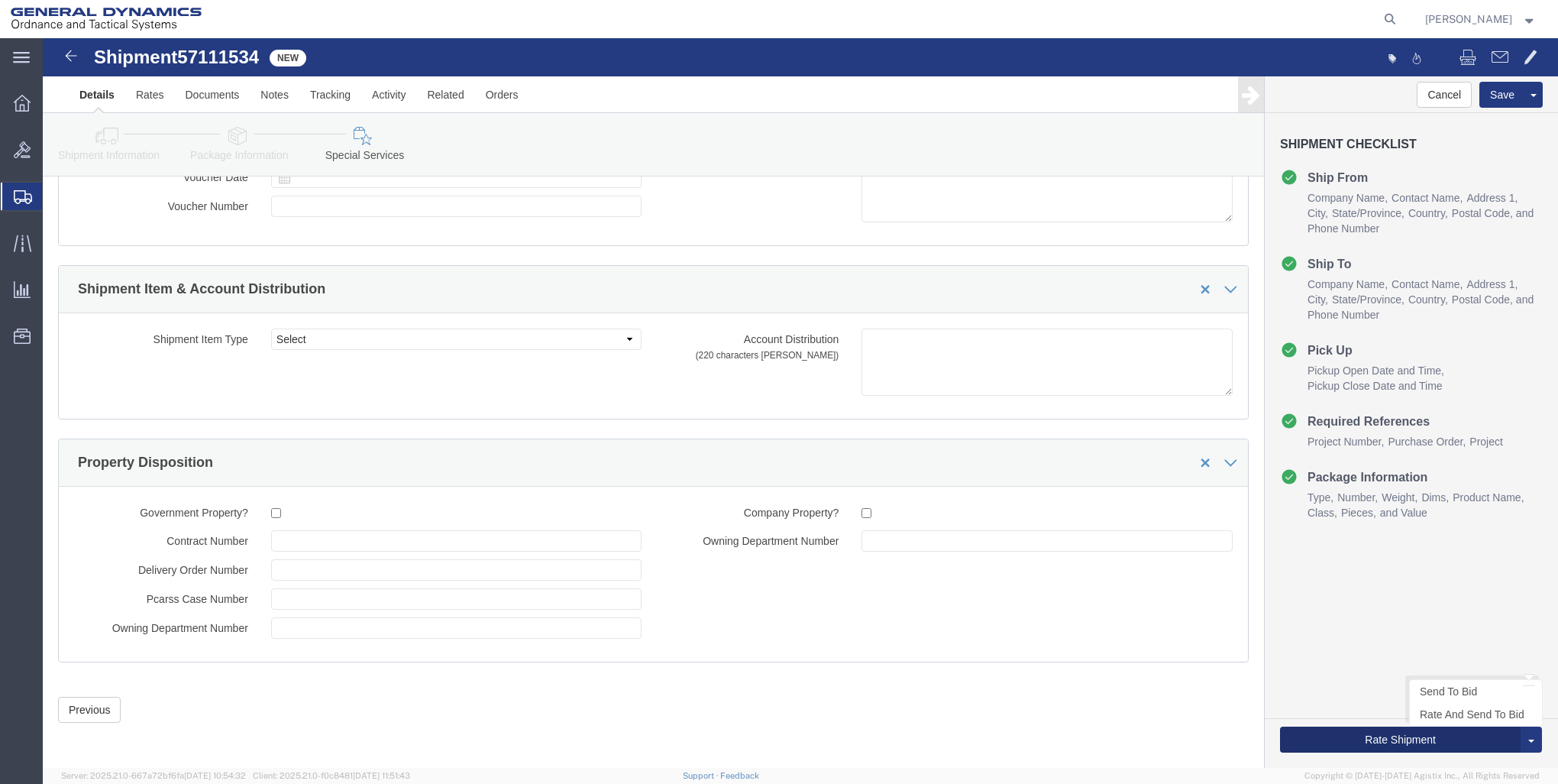
click button "Rate Shipment"
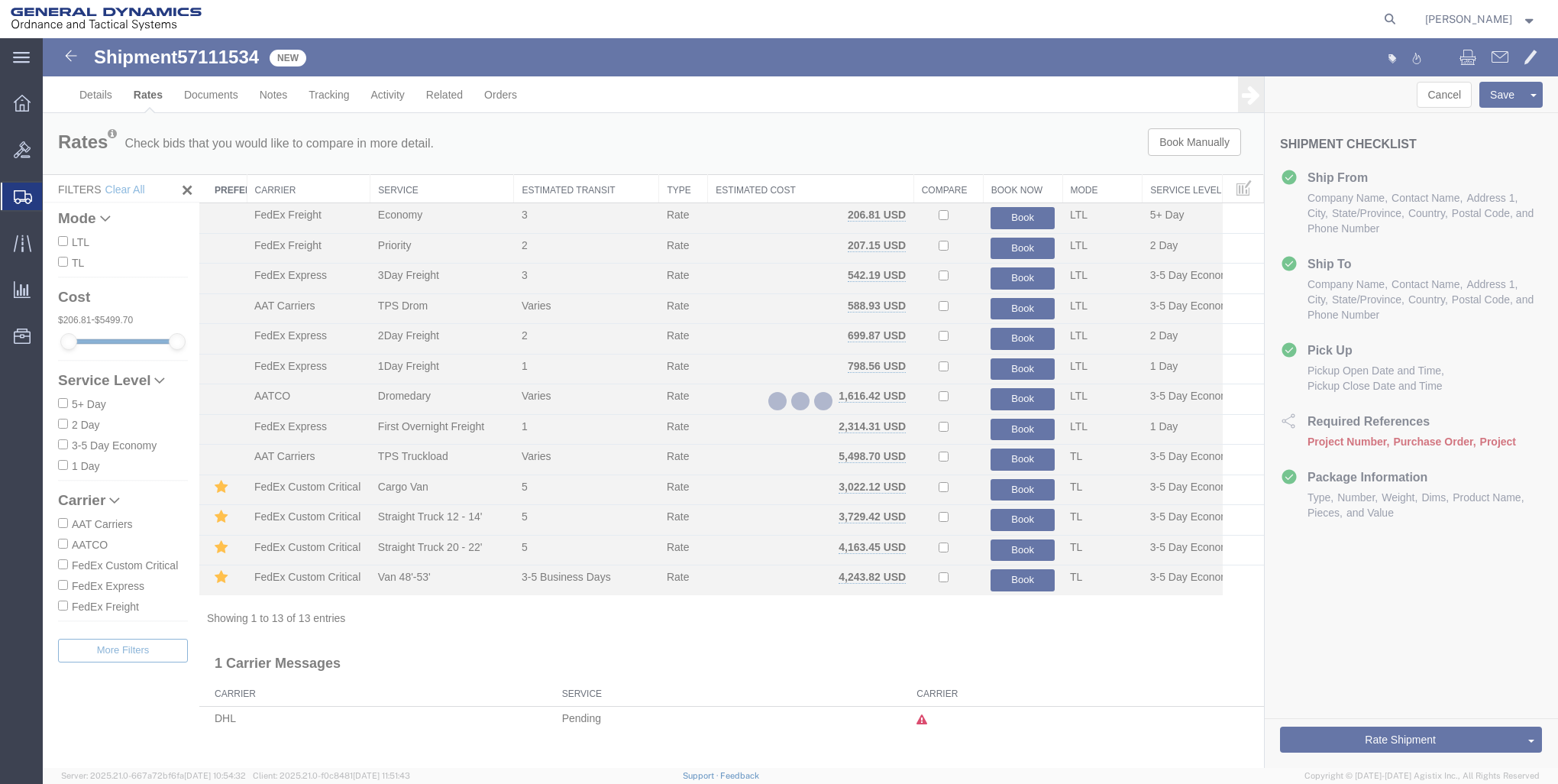
scroll to position [0, 0]
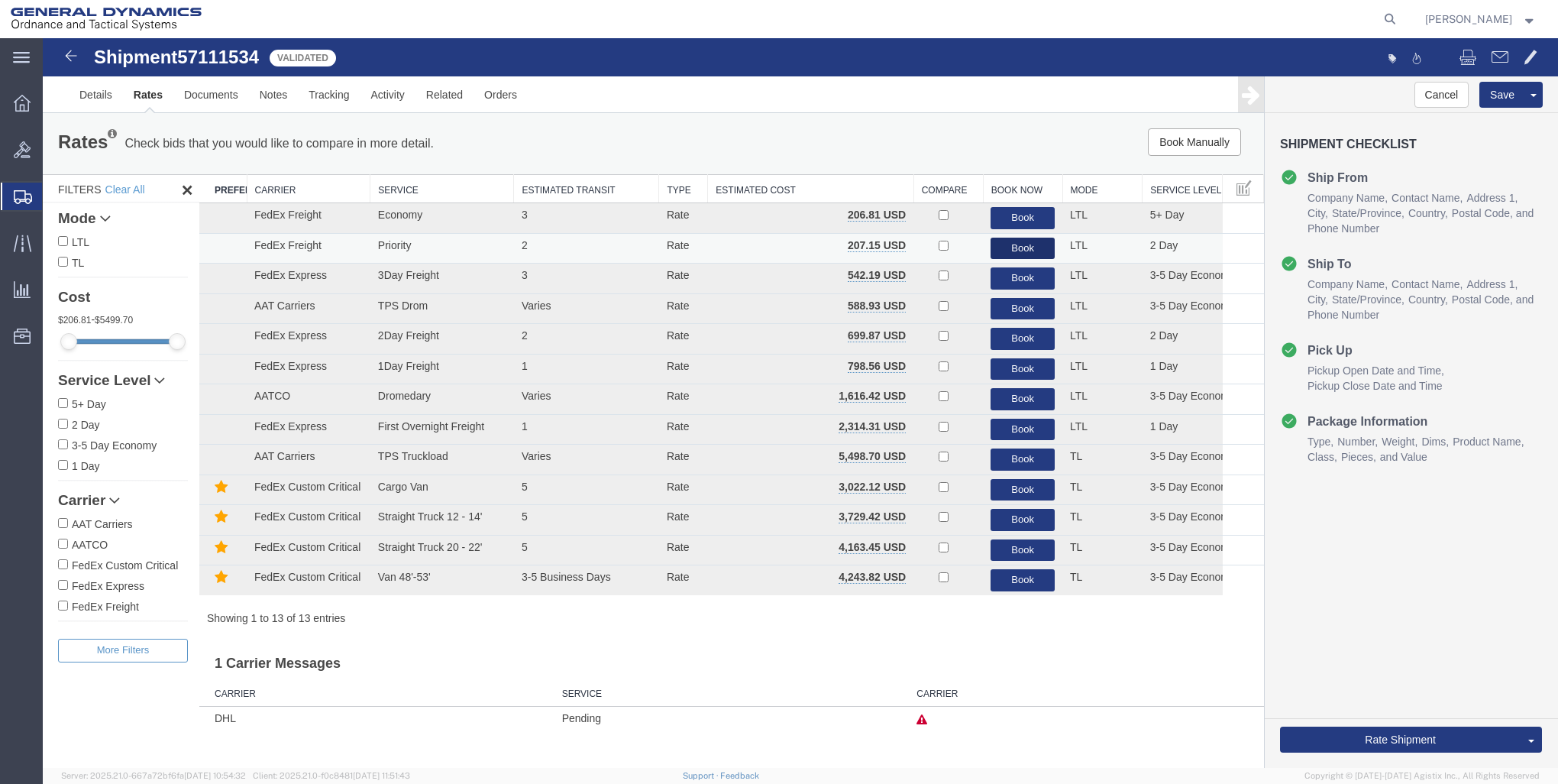
click at [1011, 249] on button "Book" at bounding box center [1023, 248] width 64 height 22
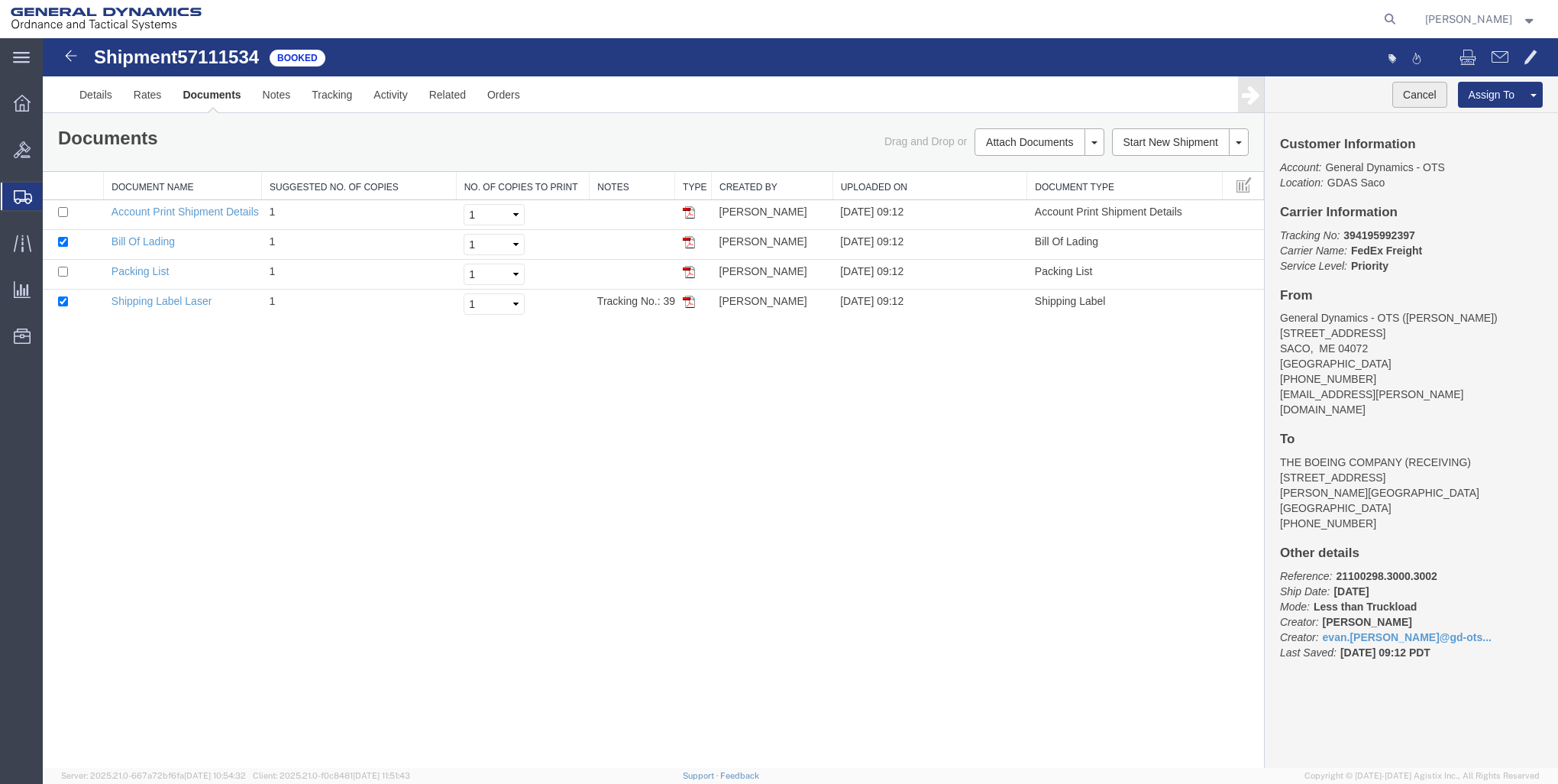
click at [1412, 93] on button "Cancel" at bounding box center [1420, 94] width 55 height 26
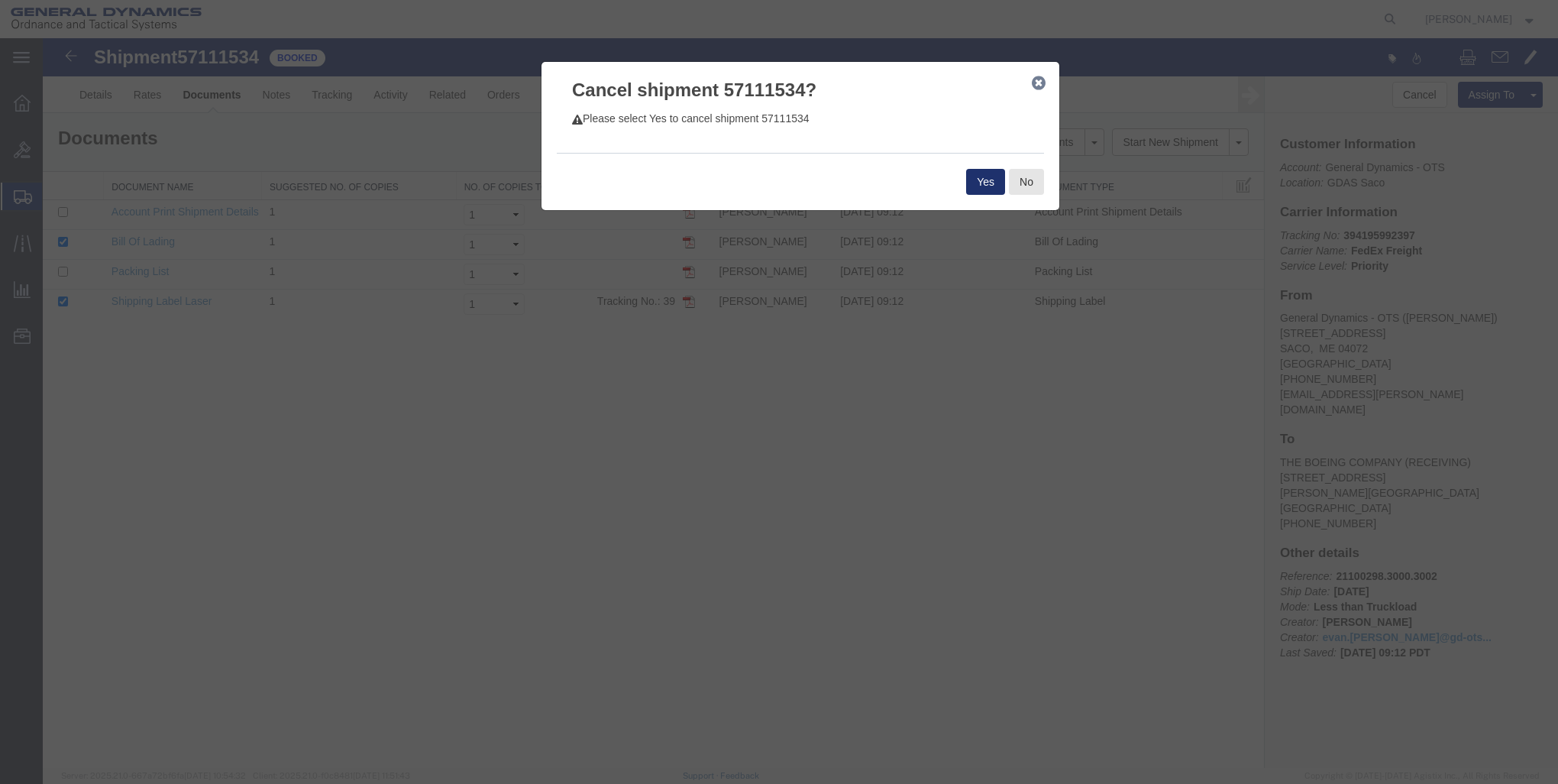
click at [981, 176] on button "Yes" at bounding box center [986, 182] width 39 height 26
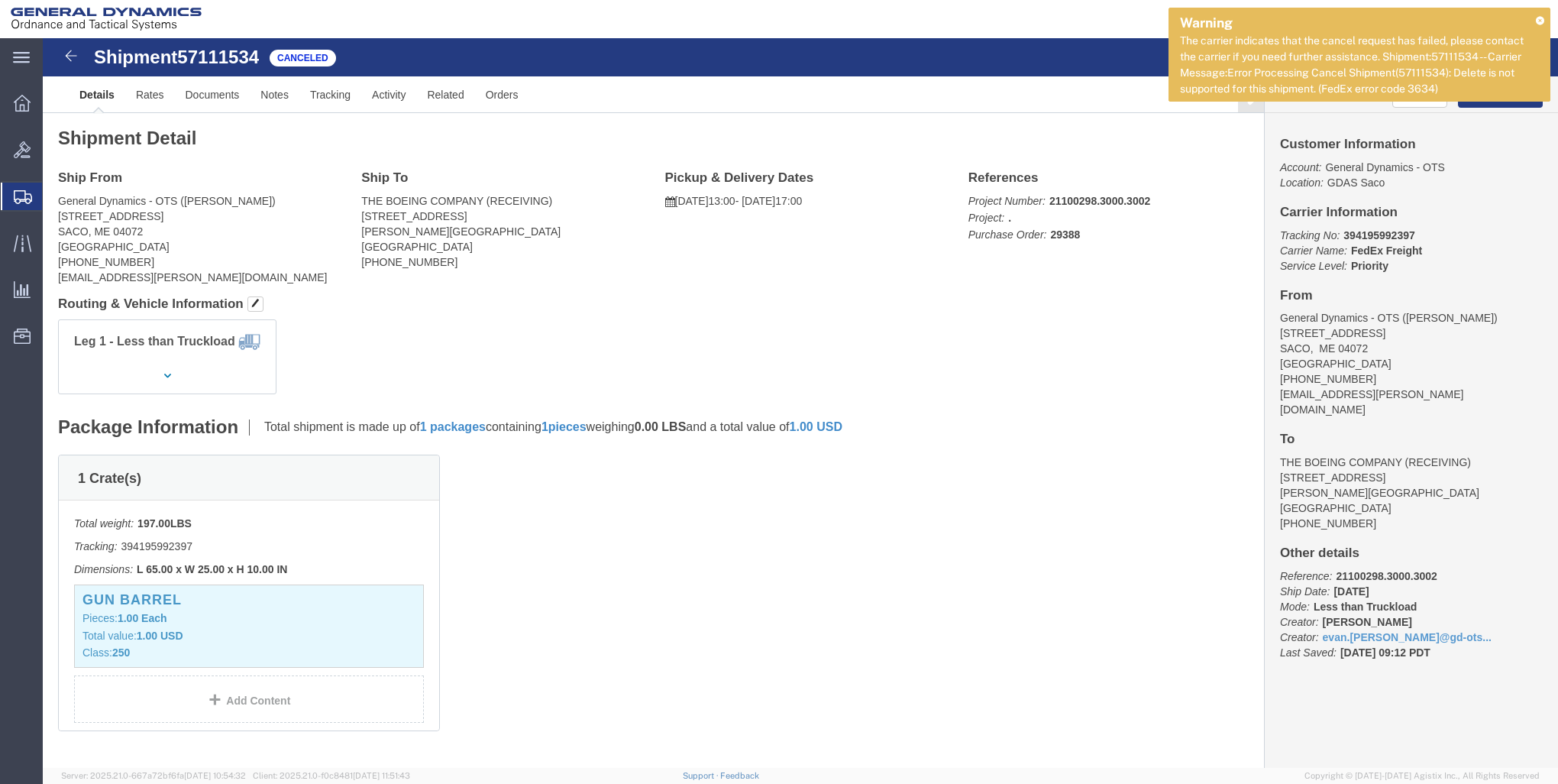
click p "Account: General Dynamics - OTS Location: GDAS Saco"
drag, startPoint x: 1540, startPoint y: 20, endPoint x: 1524, endPoint y: 28, distance: 17.9
click at [1538, 20] on icon at bounding box center [1540, 20] width 9 height 9
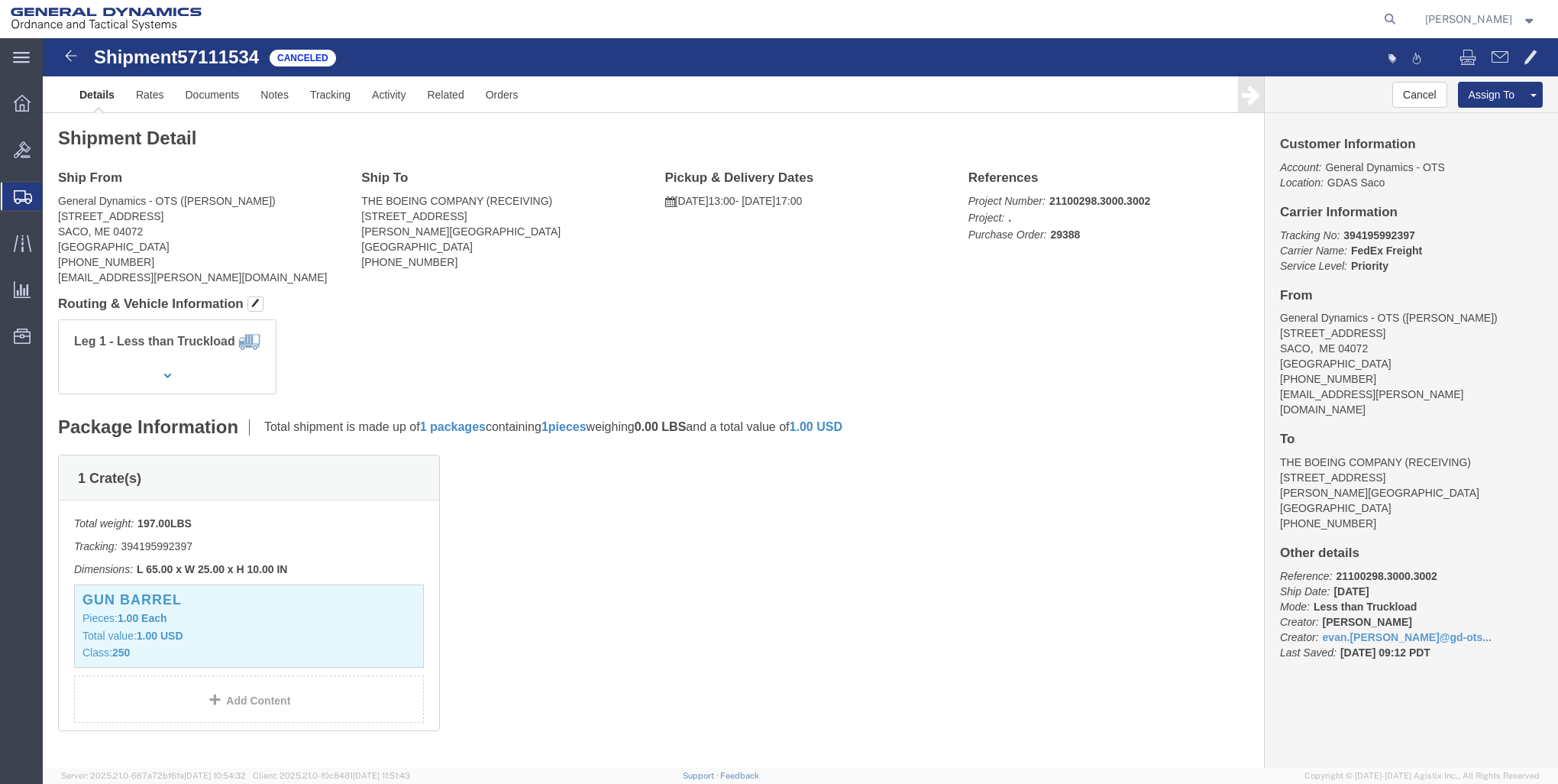
drag, startPoint x: 1435, startPoint y: 84, endPoint x: 1422, endPoint y: 89, distance: 13.9
click link "Clone Shipment"
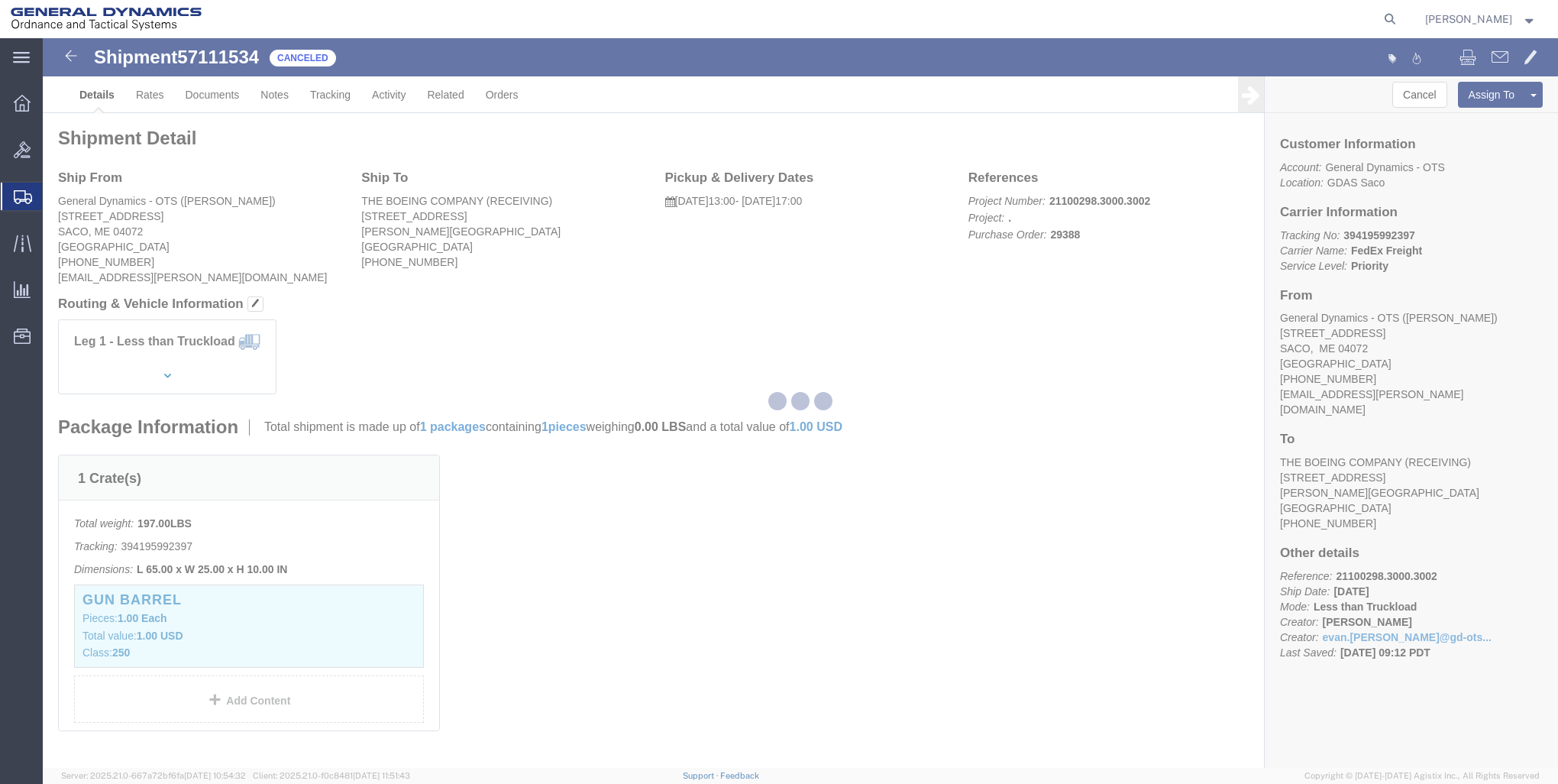
select select "15180"
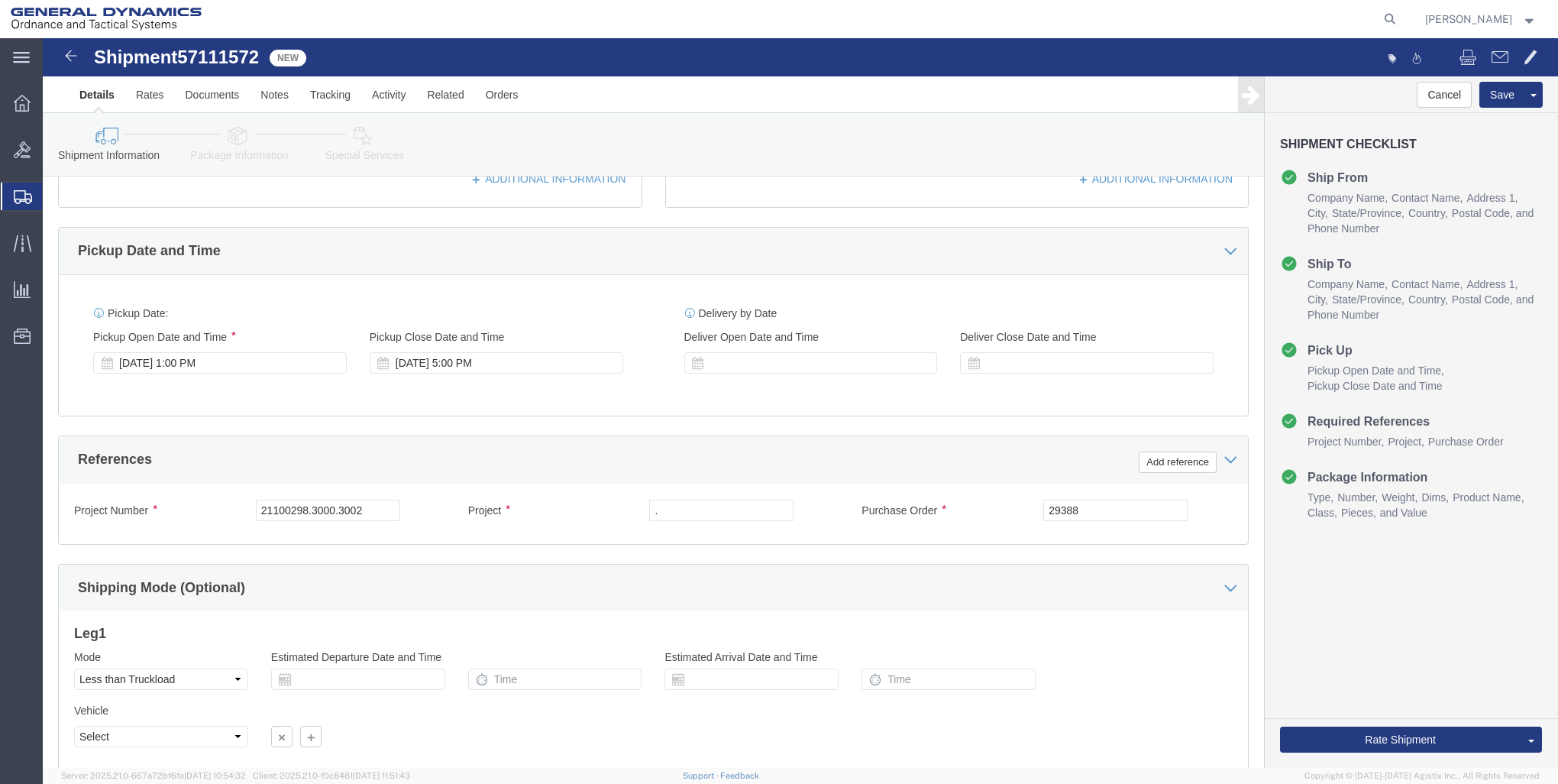
scroll to position [582, 0]
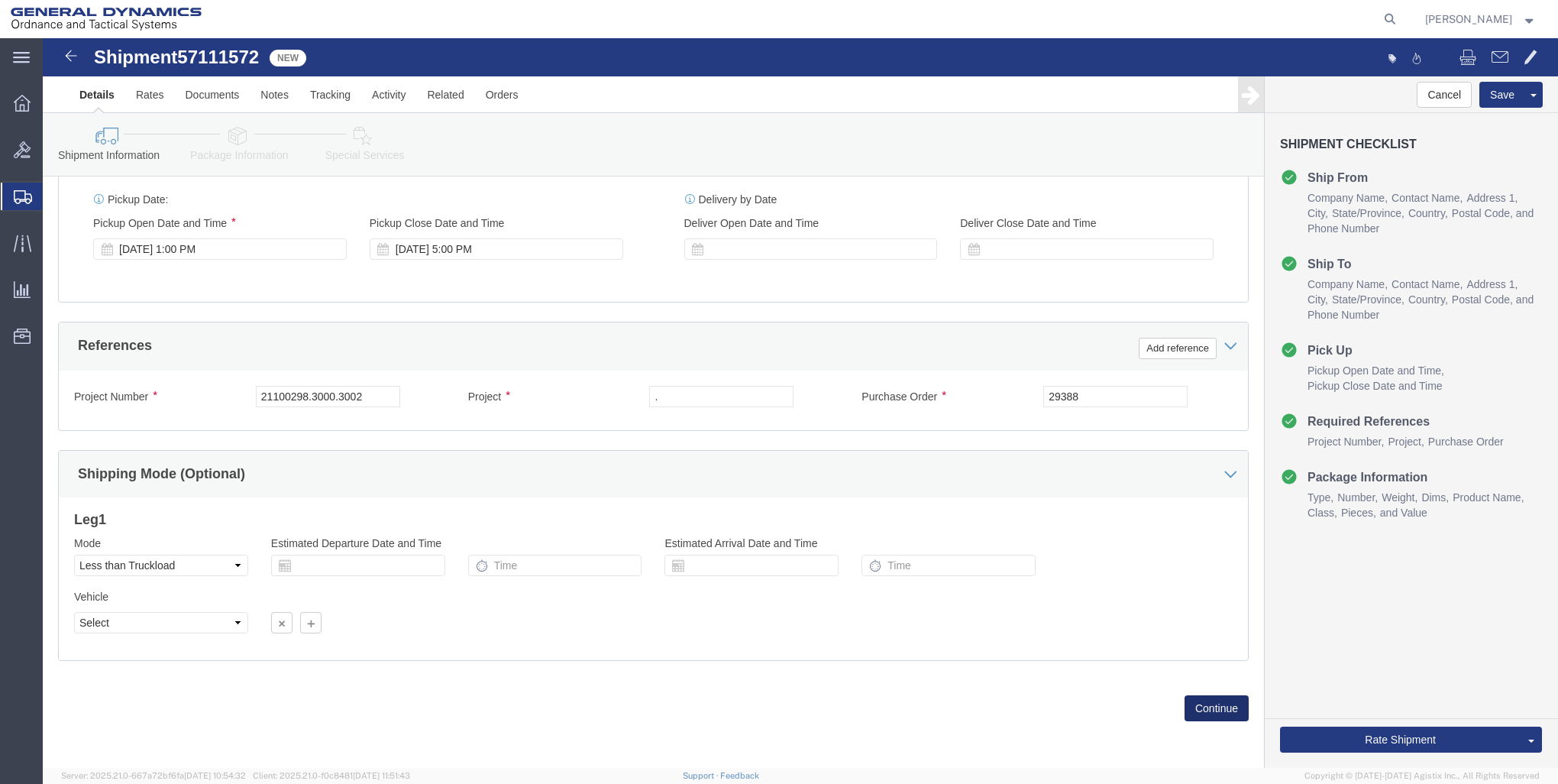
drag, startPoint x: 1153, startPoint y: 657, endPoint x: 1137, endPoint y: 657, distance: 16.0
click button "Continue"
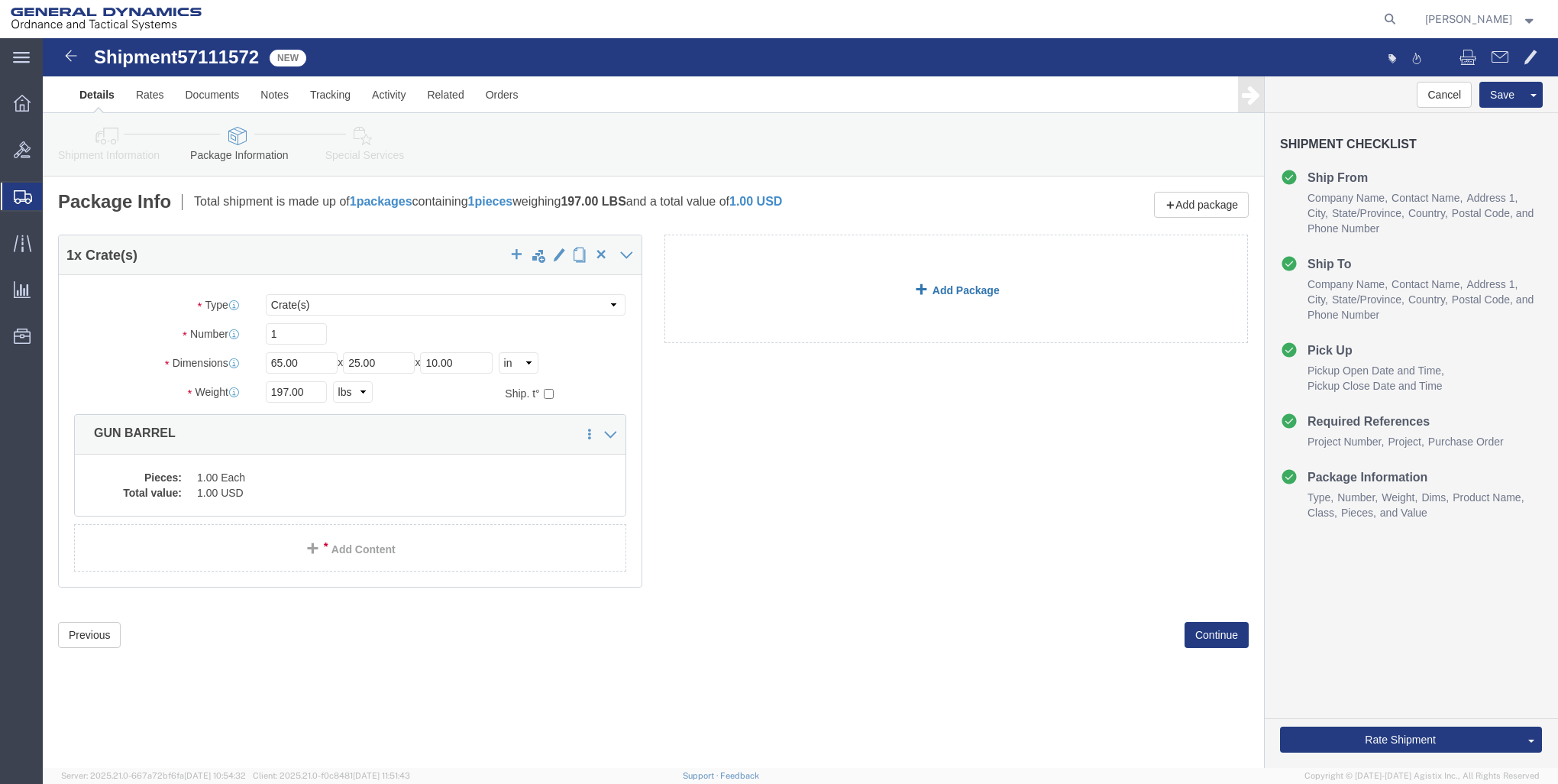
click link "Add Package"
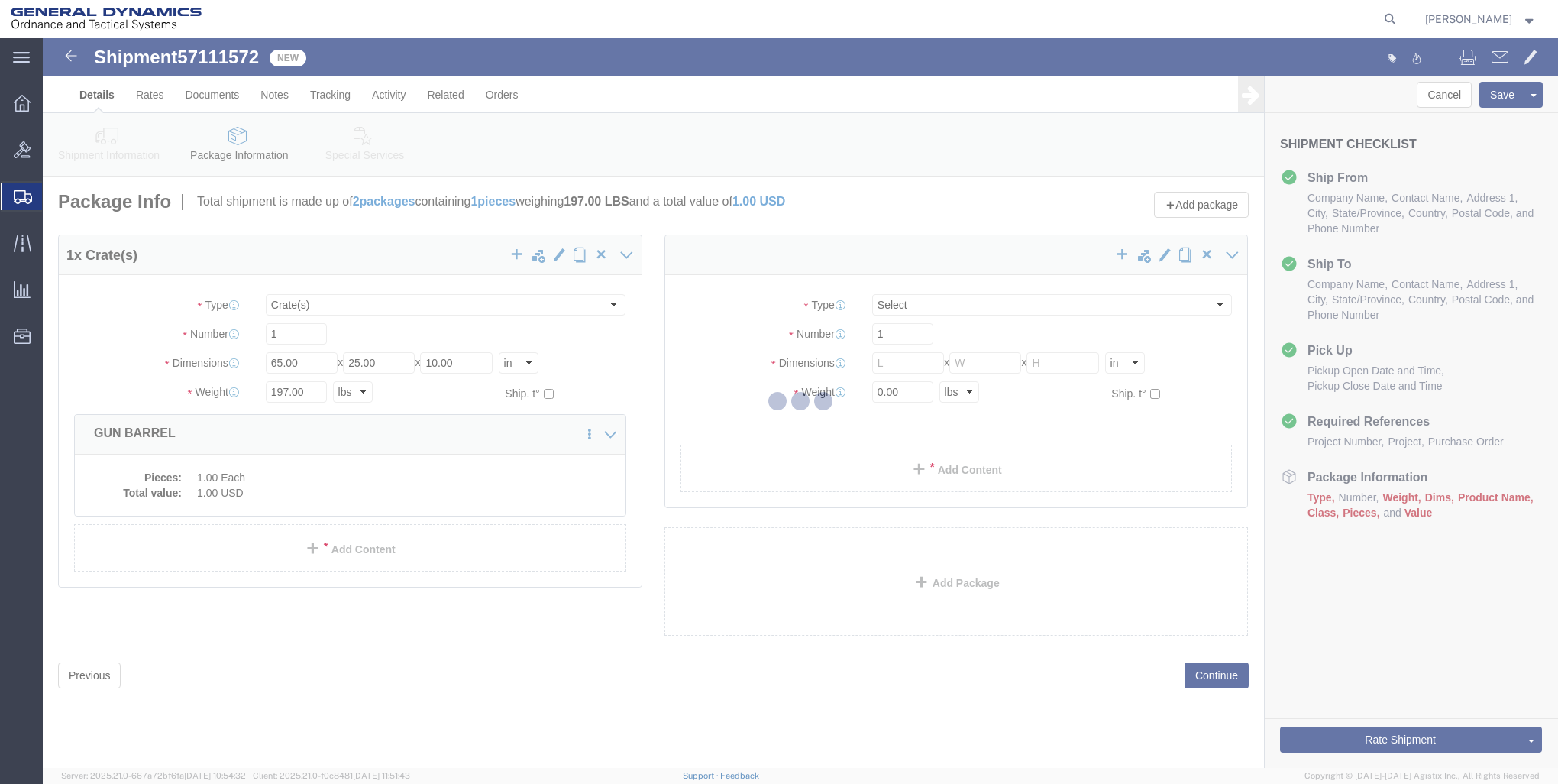
select select "CRAT"
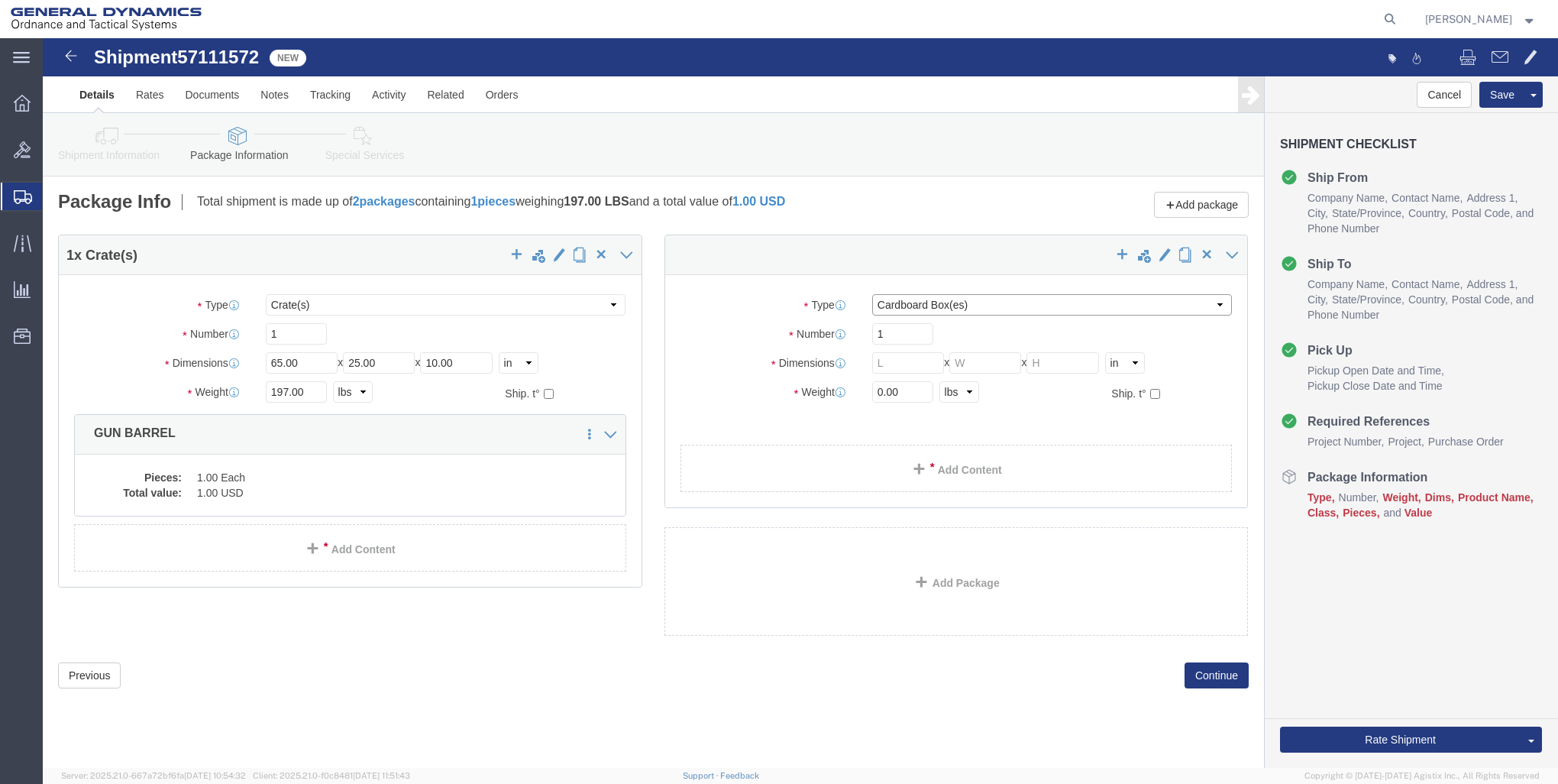
click select "Select Bale(s) Basket(s) Bolt(s) Bottle(s) Buckets Bulk Bundle(s) Can(s) Cardbo…"
select select "CRAT"
click select "Select Bale(s) Basket(s) Bolt(s) Bottle(s) Buckets Bulk Bundle(s) Can(s) Cardbo…"
click input "text"
type input "65"
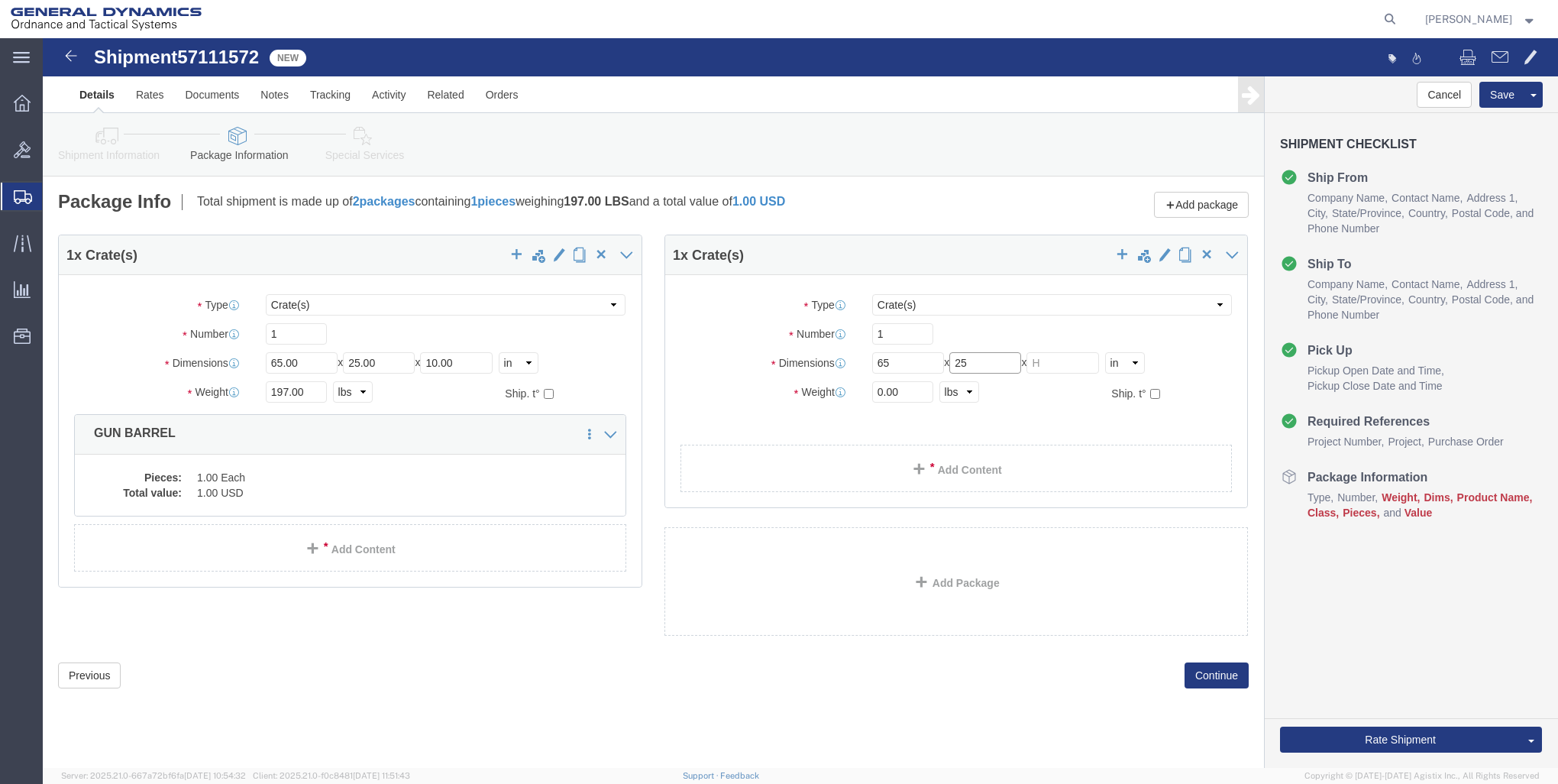
type input "25"
type input "10"
type input "197"
click link "Add Content"
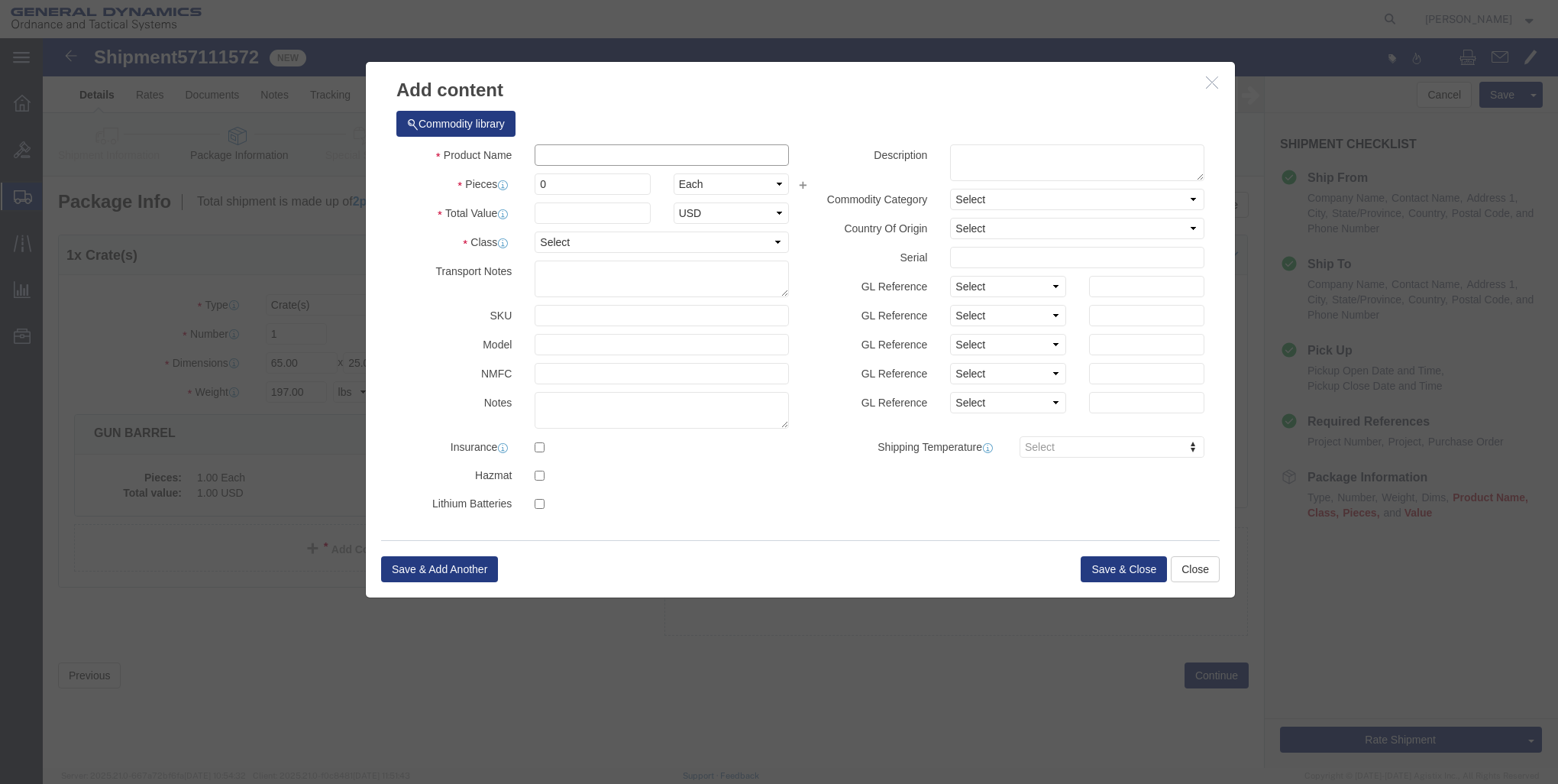
click input "text"
type input "GUN BARREL"
click input "GUN BARREL"
drag, startPoint x: 507, startPoint y: 164, endPoint x: 503, endPoint y: 174, distance: 10.8
click div "Product Name GUN BARREL Pieces 0 Select Bag Barrels 100Board Feet Bottle Box Bl…"
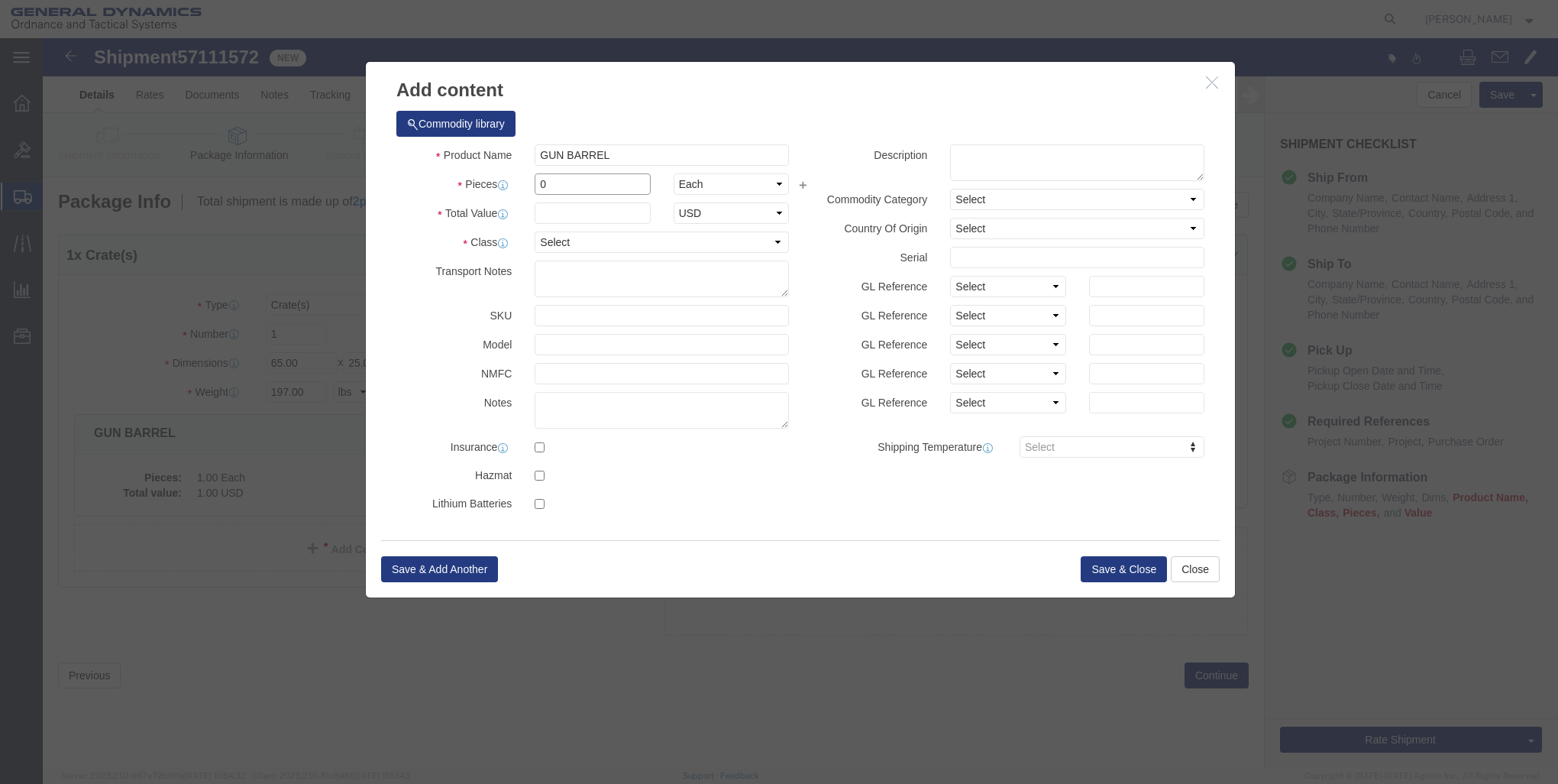
click input "0"
drag, startPoint x: 515, startPoint y: 153, endPoint x: 399, endPoint y: 121, distance: 120.3
click div "Product Name GUN BARREL Pieces 0 Select Bag Barrels 100Board Feet Bottle Box Bl…"
type input "1"
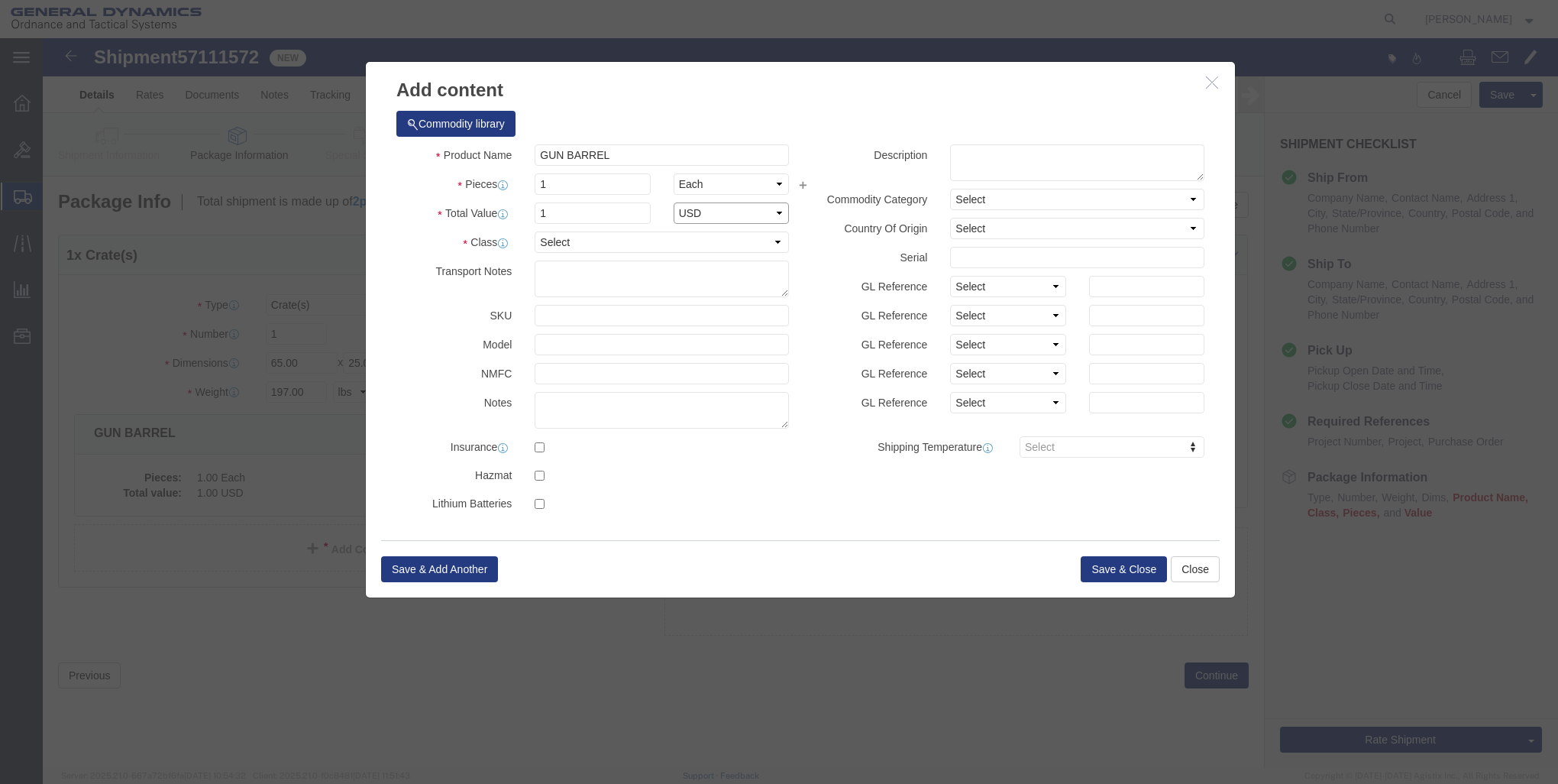
select select "USD"
select select "250"
click button "Save & Close"
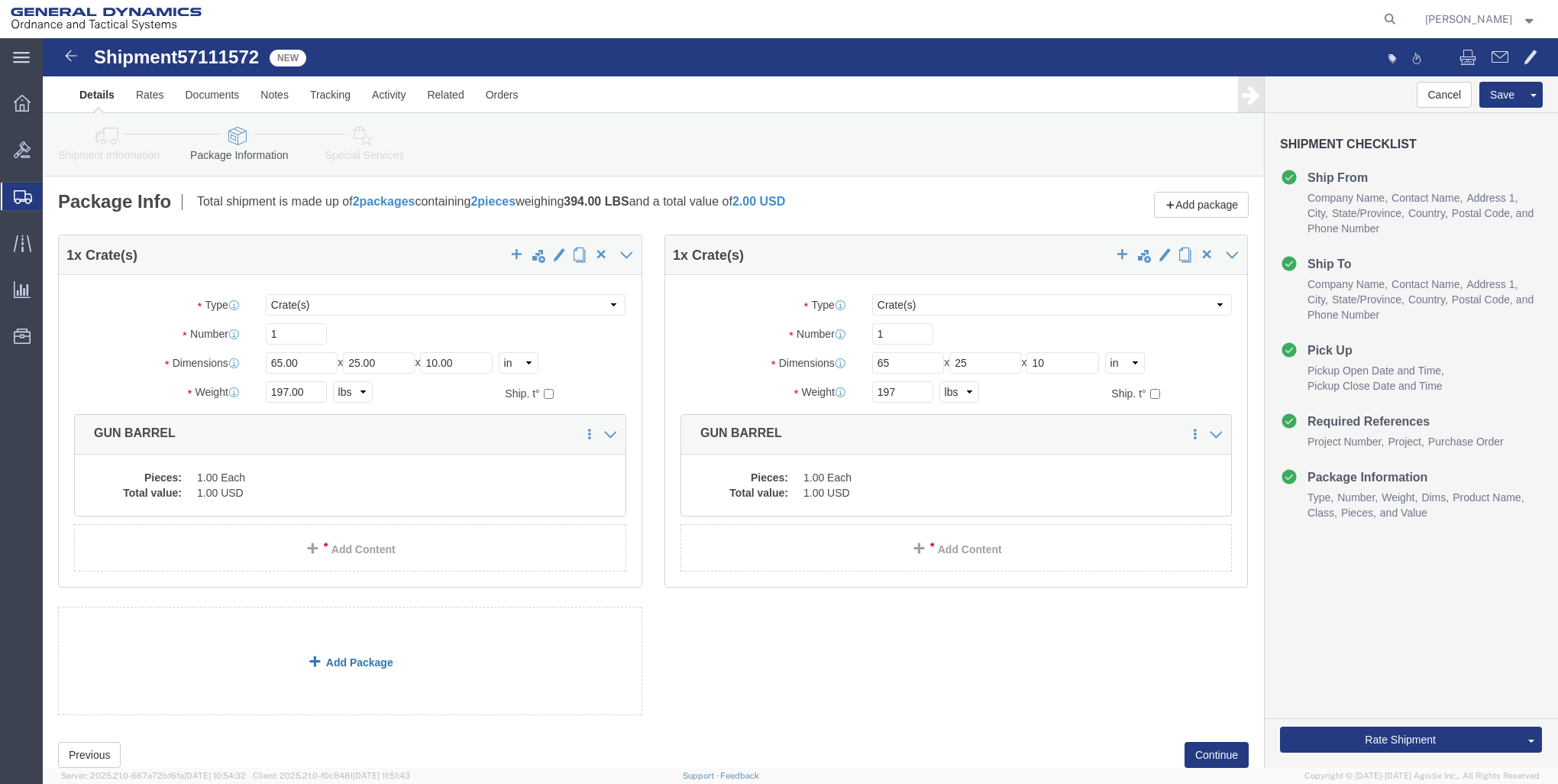
click span
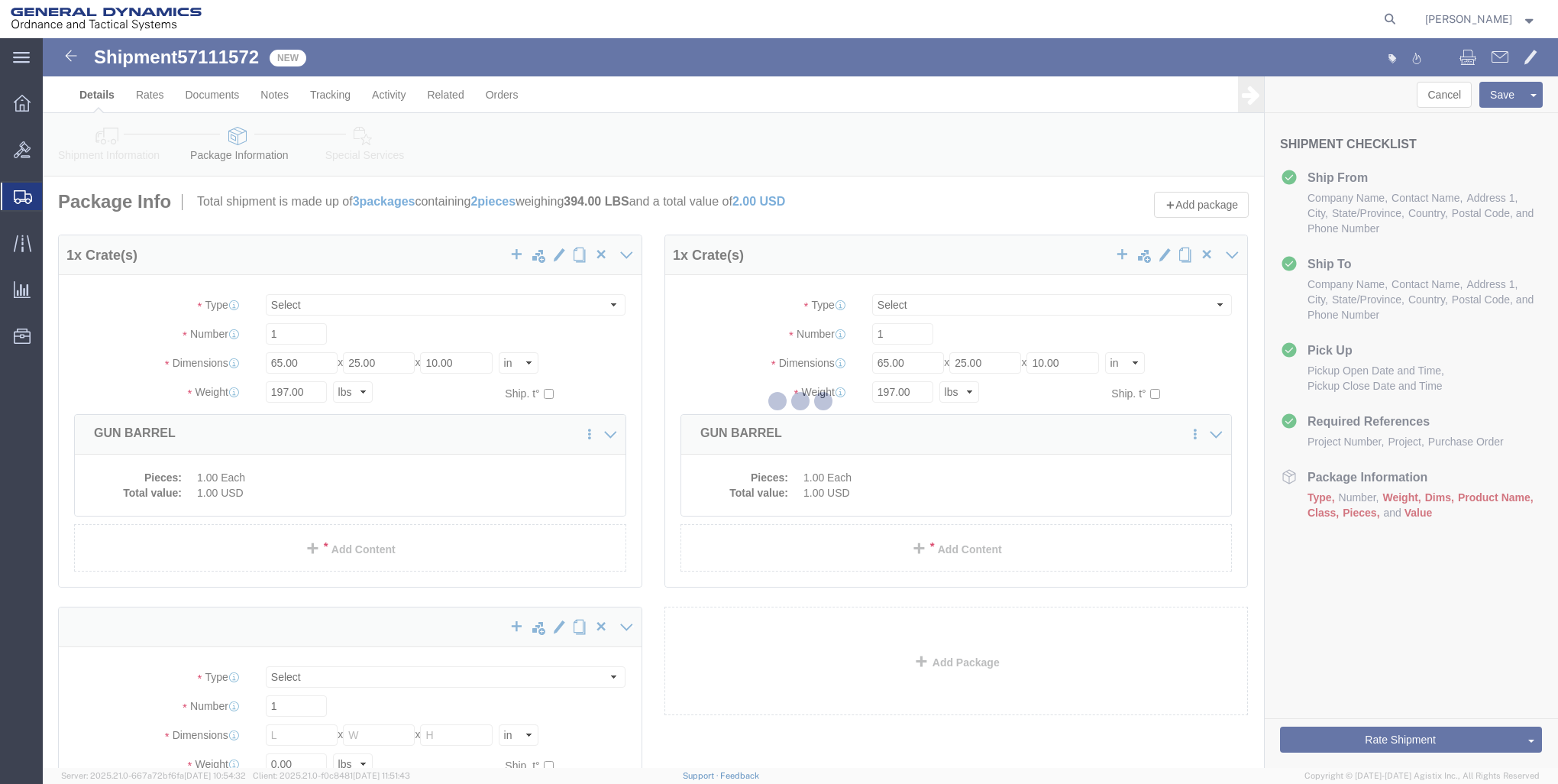
select select "CRAT"
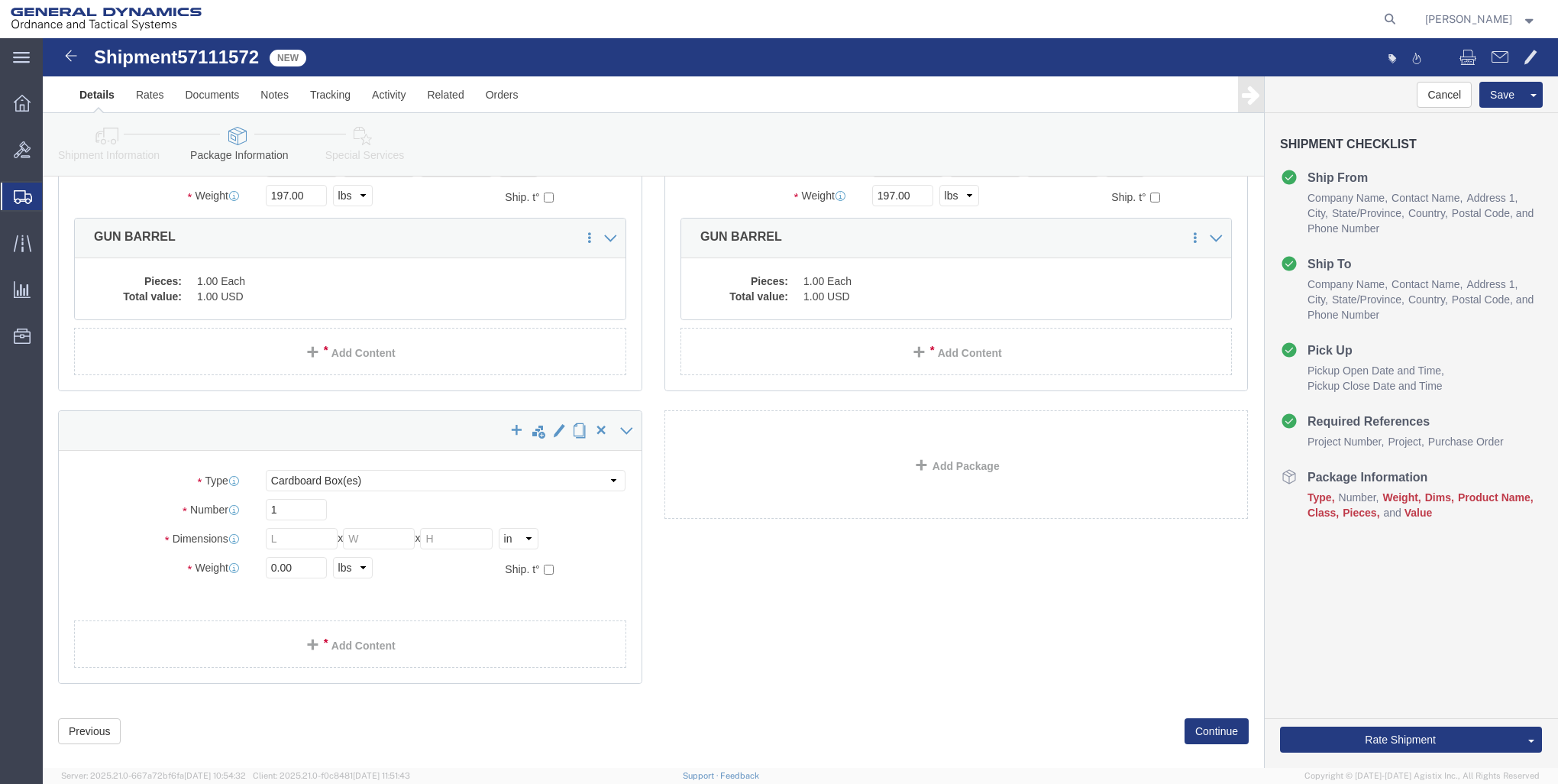
scroll to position [219, 0]
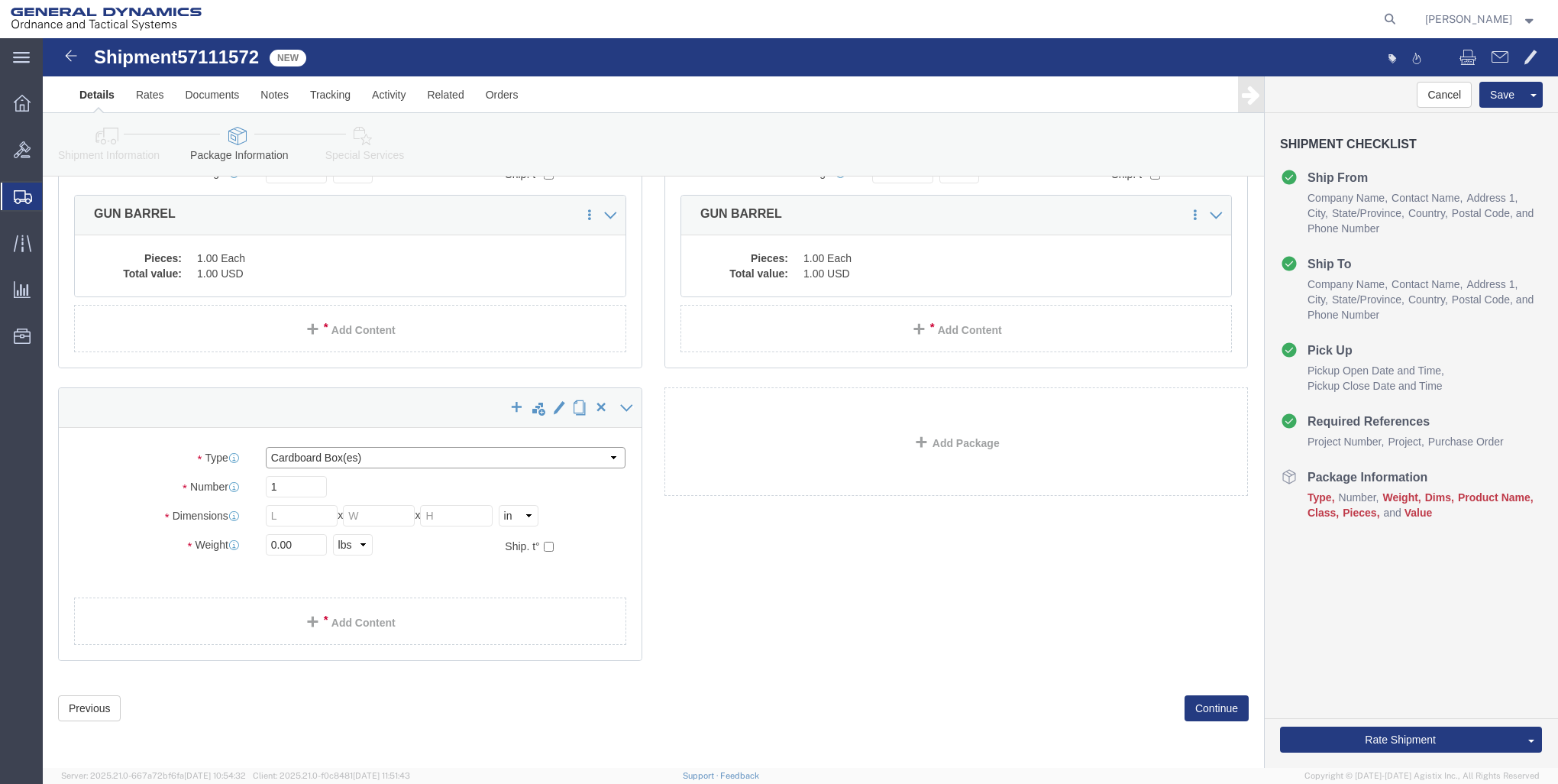
click select "Select Bale(s) Basket(s) Bolt(s) Bottle(s) Buckets Bulk Bundle(s) Can(s) Cardbo…"
select select "CRAT"
click select "Select Bale(s) Basket(s) Bolt(s) Bottle(s) Buckets Bulk Bundle(s) Can(s) Cardbo…"
click div "1 x Crate(s) Package Type Select Bale(s) Basket(s) Bolt(s) Bottle(s) Buckets Bu…"
click div
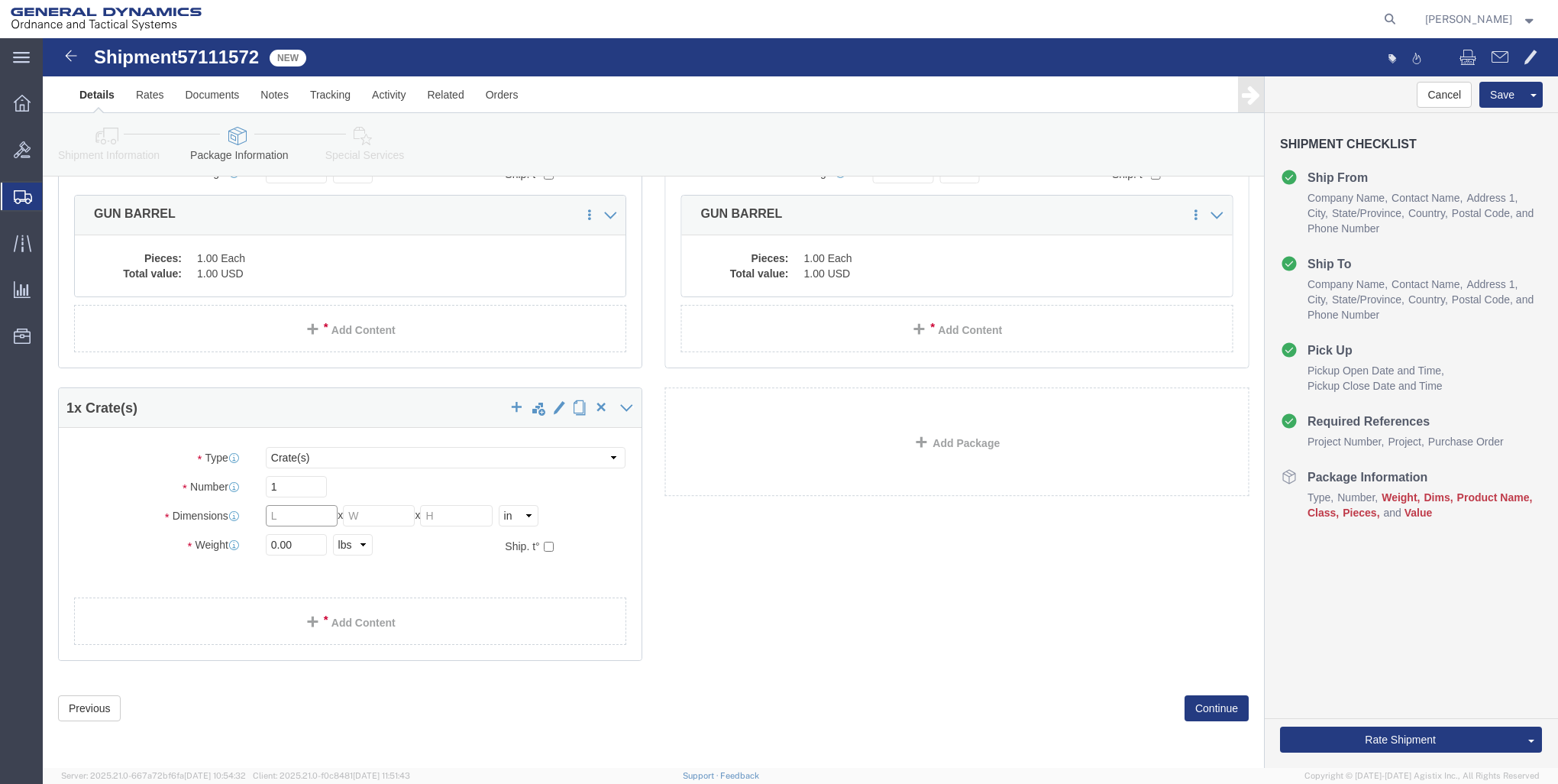
click input "text"
type input "65"
type input "Q"
type input "25"
type input "10"
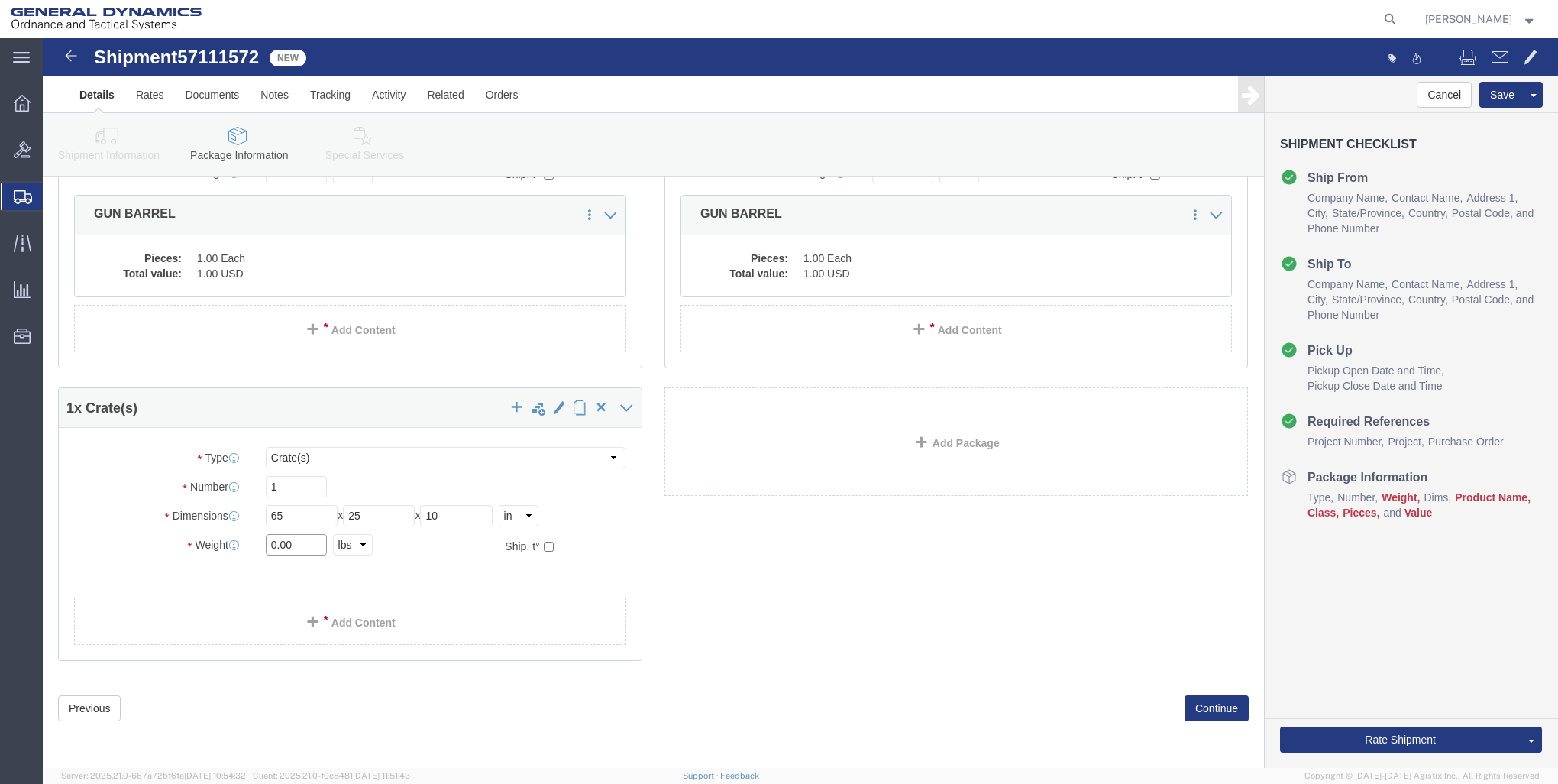
drag, startPoint x: 272, startPoint y: 505, endPoint x: 36, endPoint y: 452, distance: 241.9
click div "Package Type Select Bale(s) Basket(s) Bolt(s) Bottle(s) Buckets Bulk Bundle(s) …"
type input "197"
click div "197 Select kgs lbs"
click div "1"
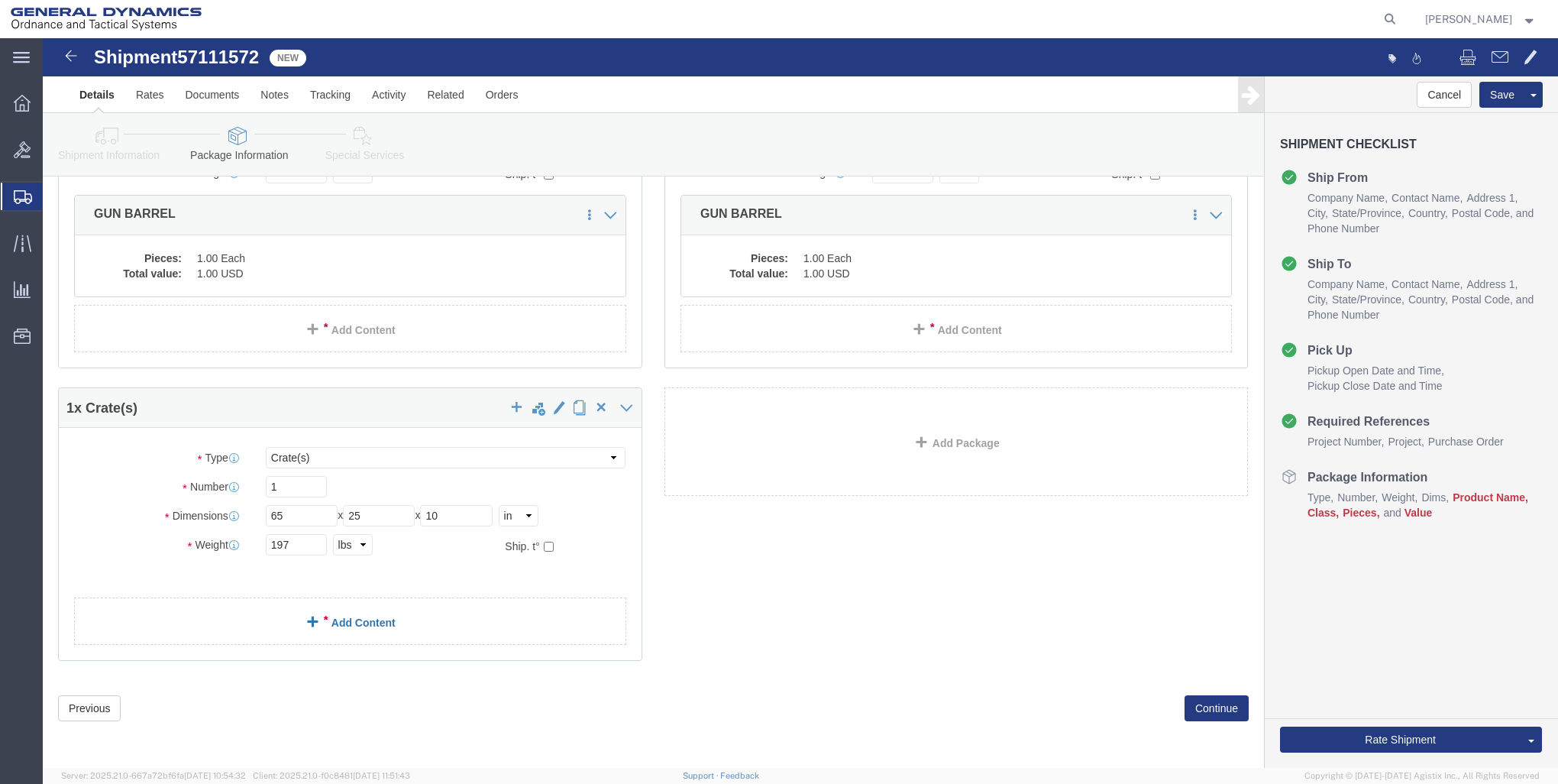
click div "1 x Crate(s) Package Type Select Bale(s) Basket(s) Bolt(s) Bottle(s) Buckets Bu…"
click link "Add Content"
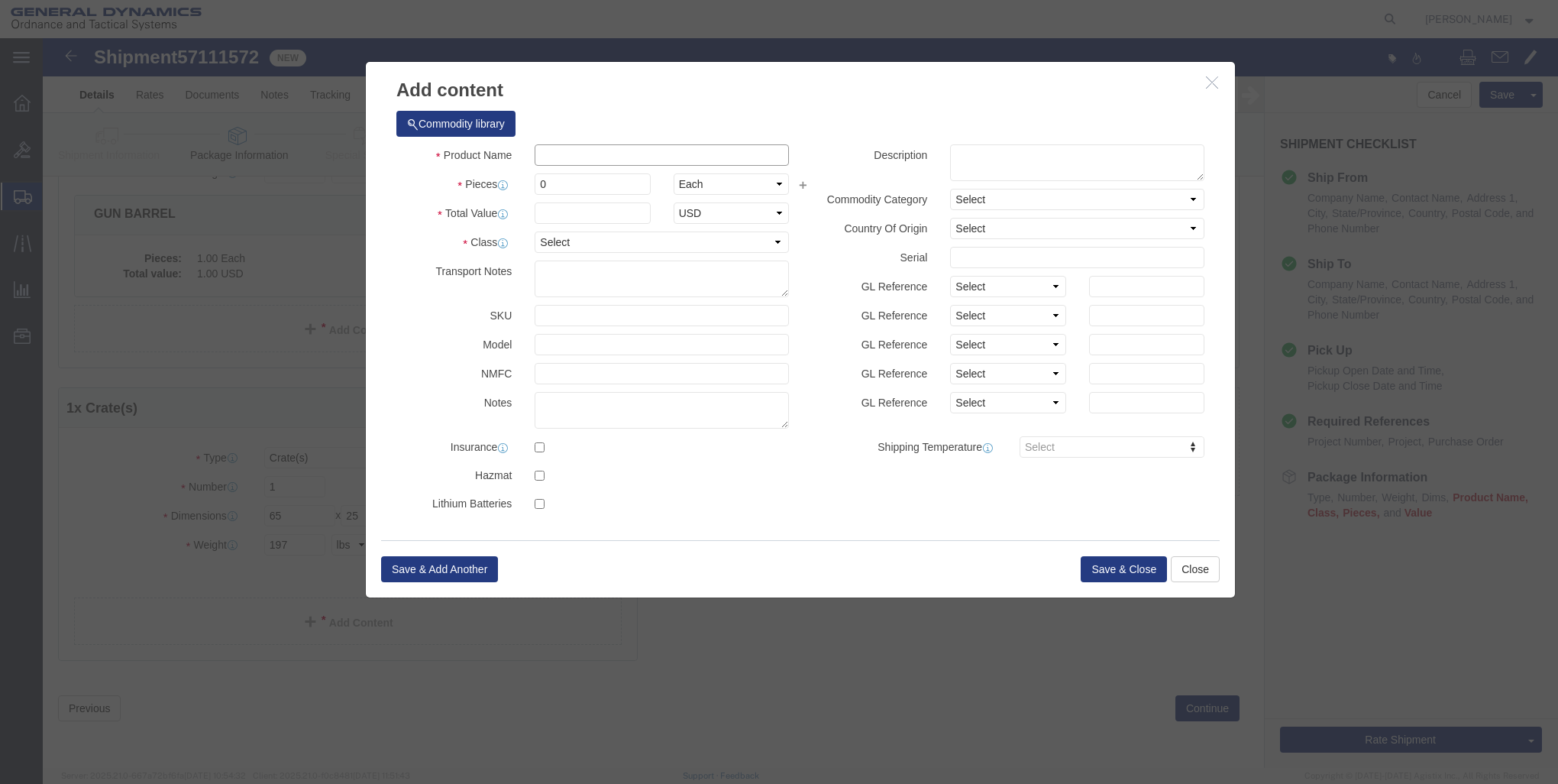
click input "text"
type input "GUN BARREL"
type input "1"
drag, startPoint x: 510, startPoint y: 145, endPoint x: 410, endPoint y: 143, distance: 100.0
click div "Pieces 0 Select Bag Barrels 100Board Feet Bottle Box Blister Pack Carats Can Ca…"
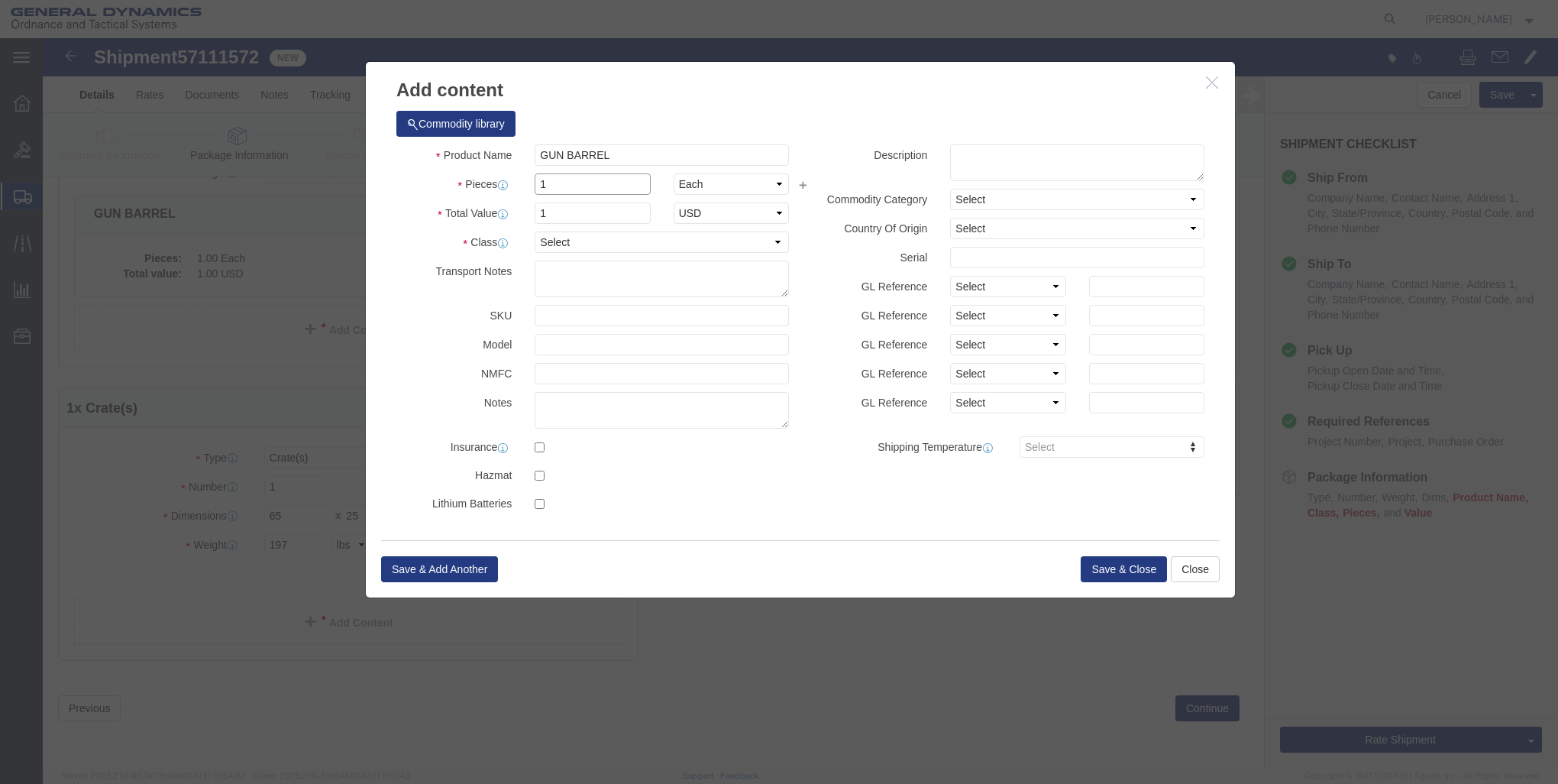
type input "1"
click select "Select 50 55 60 65 70 85 92.5 100 125 175 250 300 400"
select select "250"
click select "Select 50 55 60 65 70 85 92.5 100 125 175 250 300 400"
drag, startPoint x: 763, startPoint y: 475, endPoint x: 836, endPoint y: 486, distance: 73.8
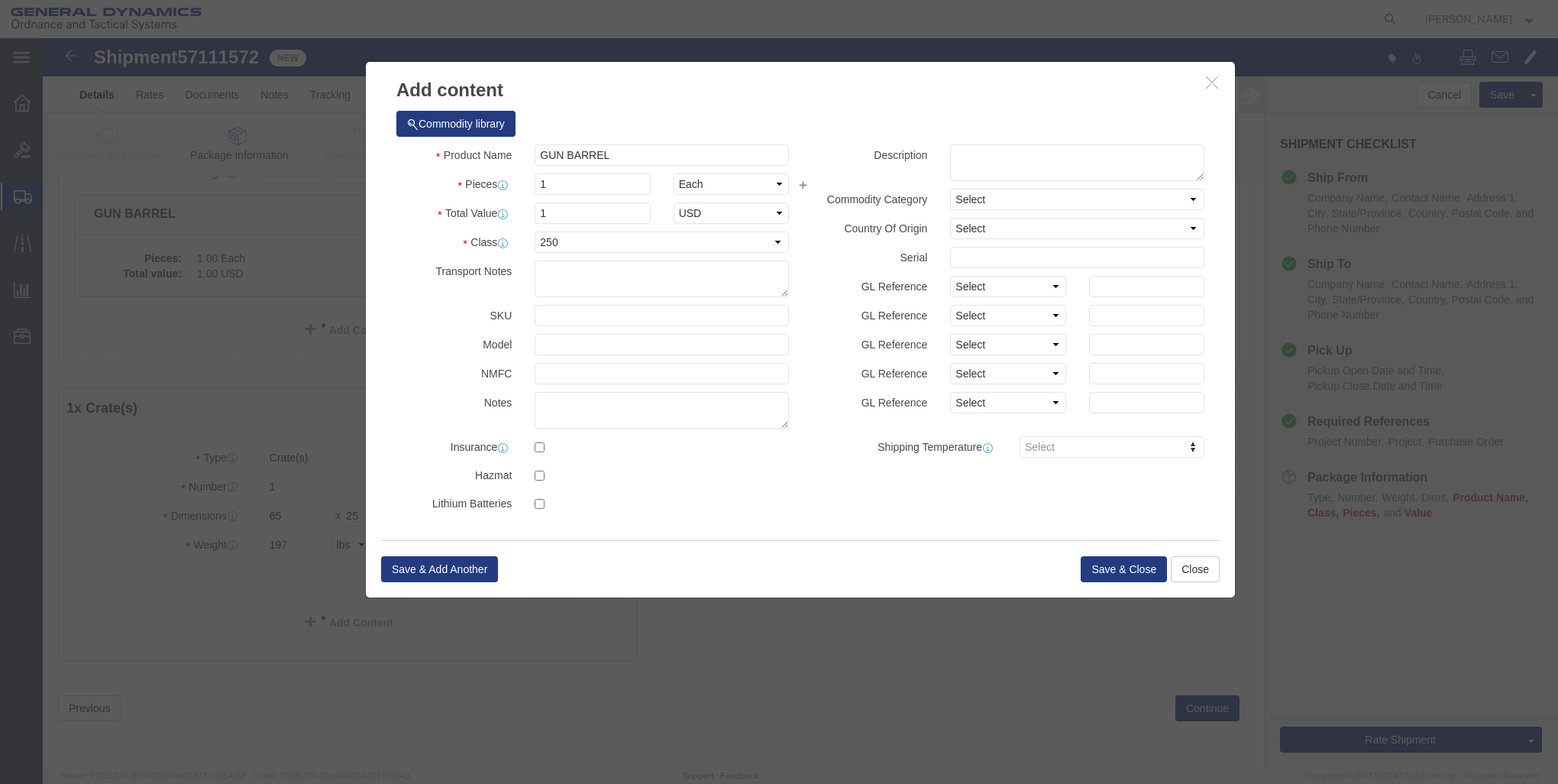
click div "Product Name GUN BARREL Pieces 1 Select Bag Barrels 100Board Feet Bottle Box Bl…"
click button "Save & Close"
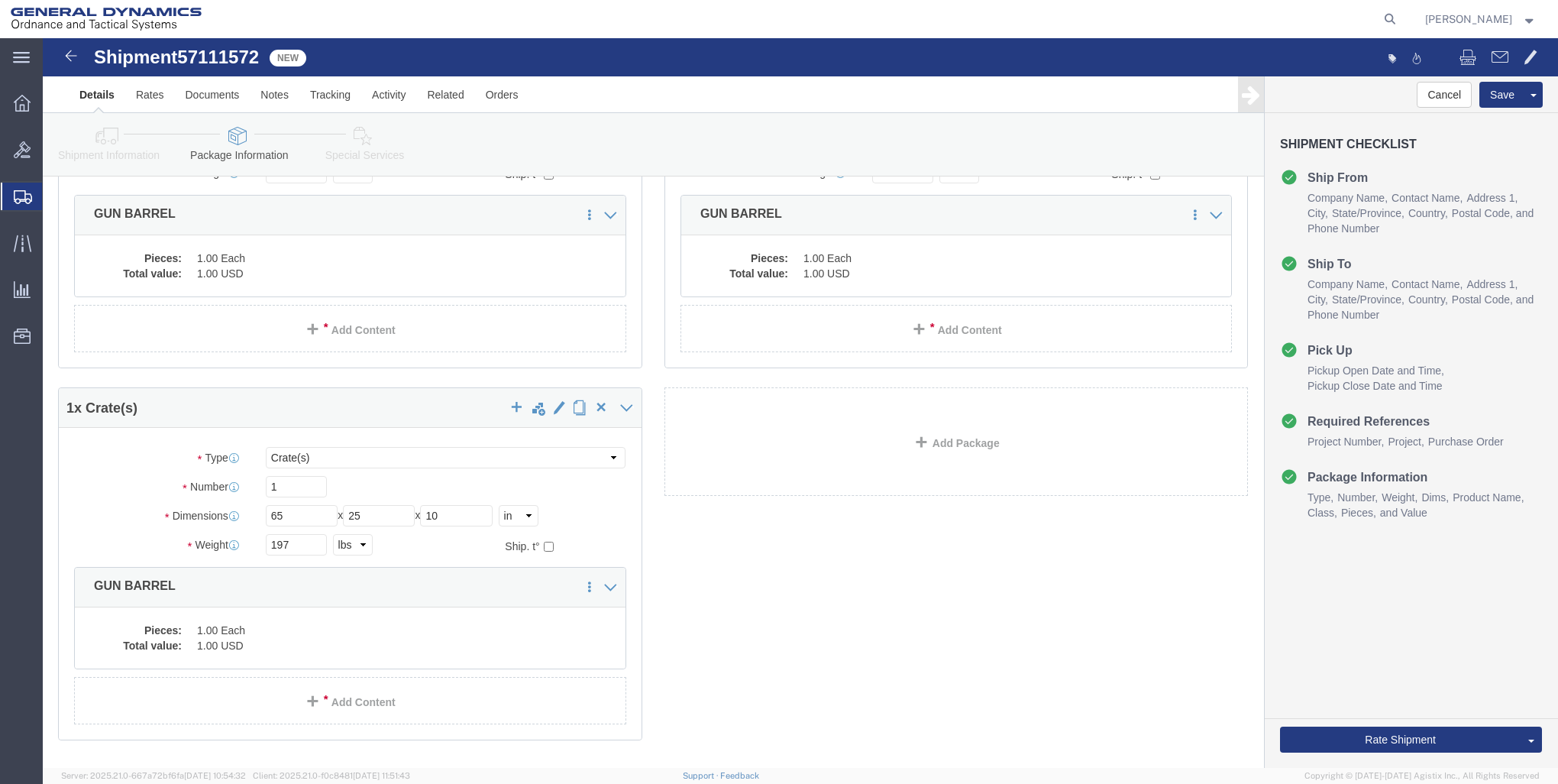
click div "1 x Crate(s) Package Type Select Bale(s) Basket(s) Bolt(s) Bottle(s) Buckets Bu…"
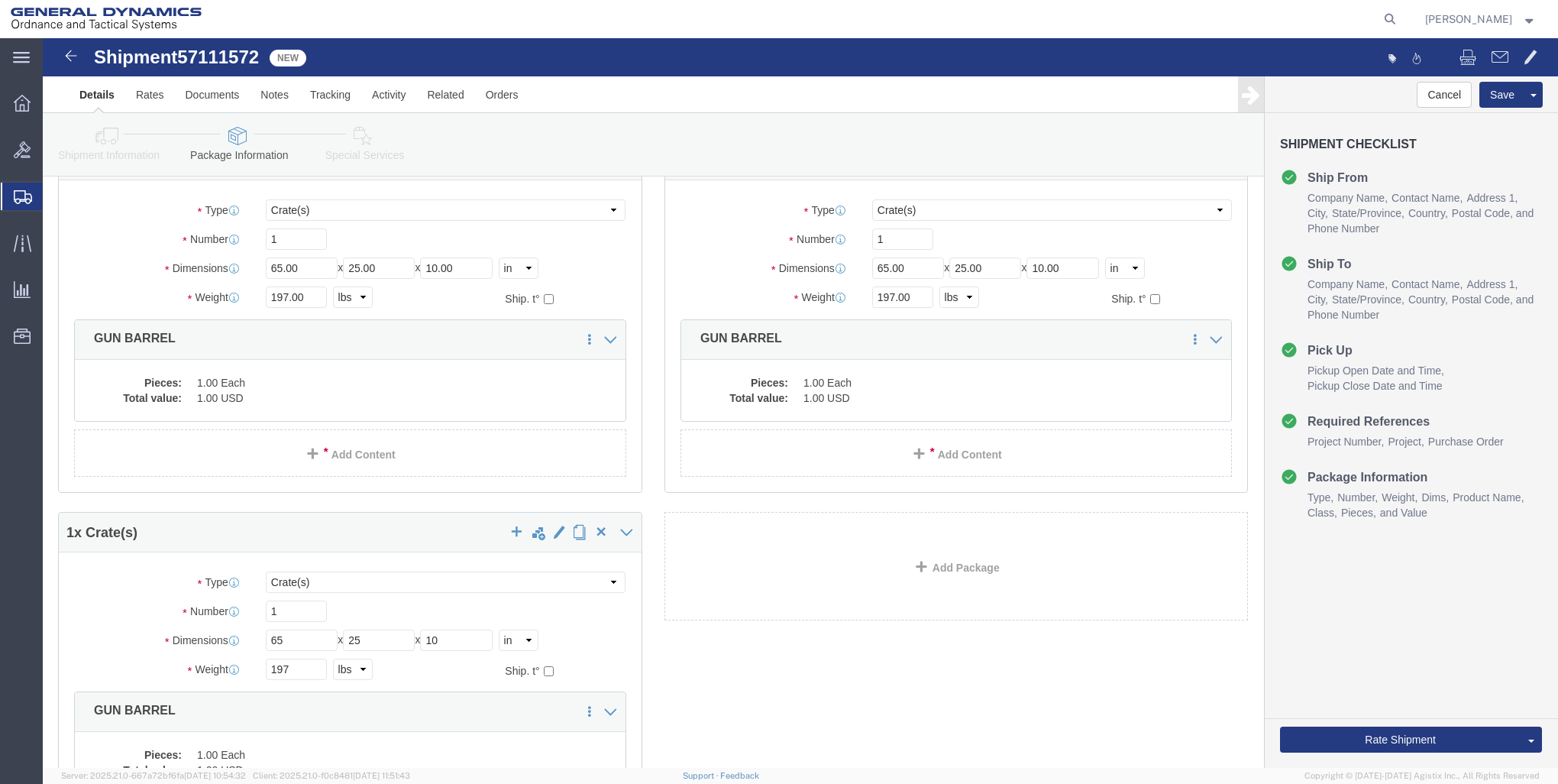
scroll to position [0, 0]
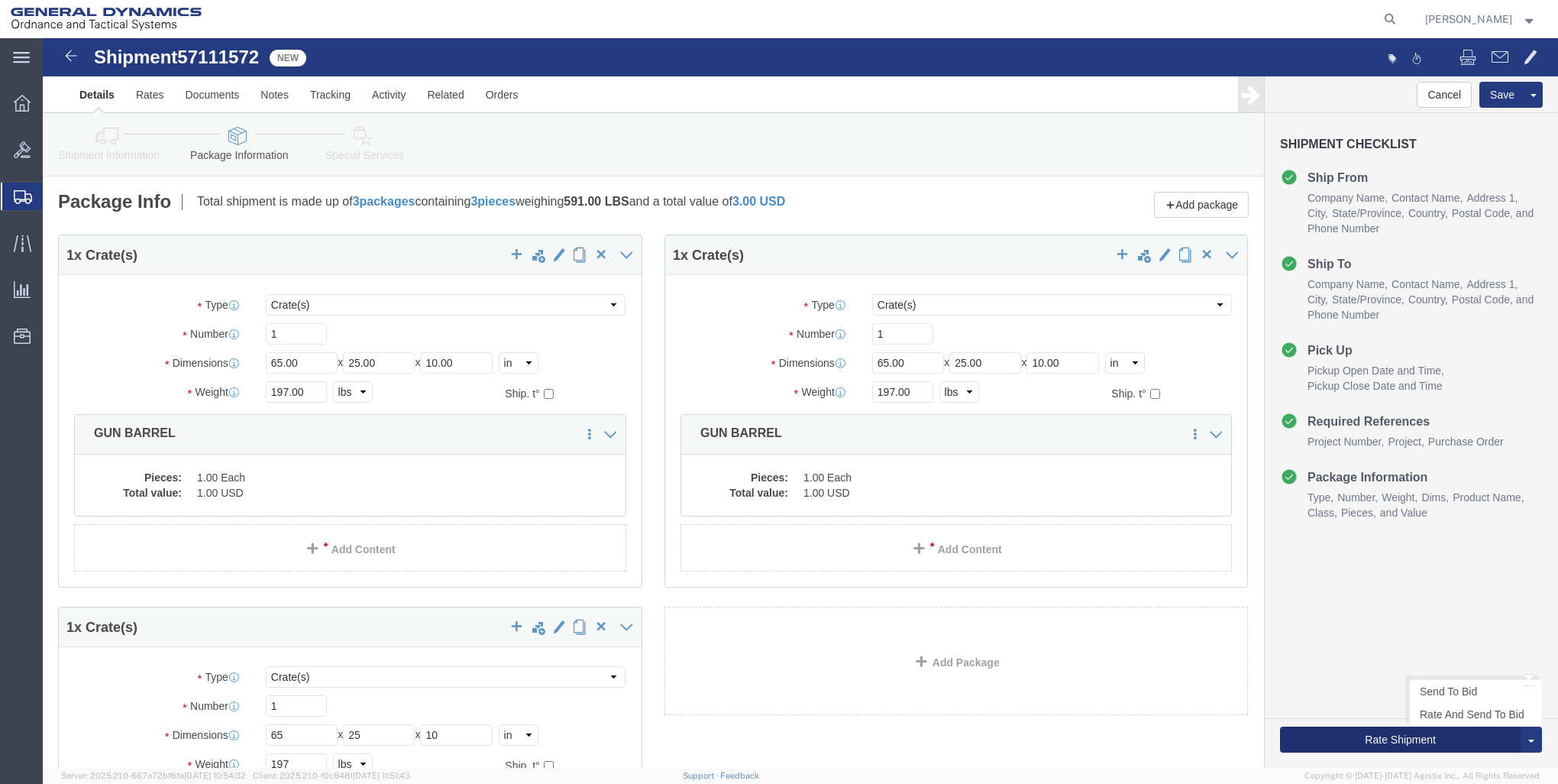
click button "Rate Shipment"
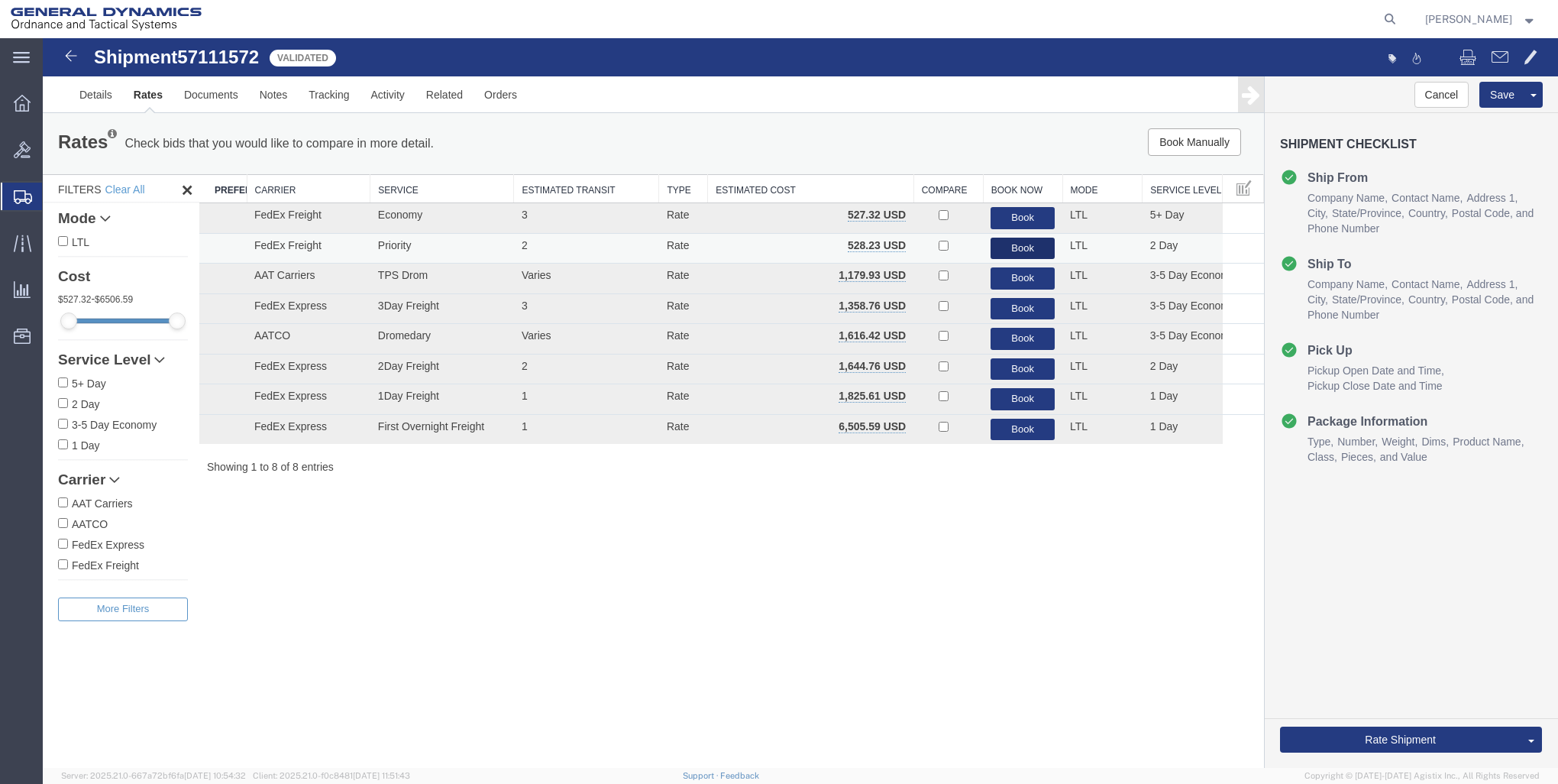
click at [1022, 254] on button "Book" at bounding box center [1023, 248] width 64 height 22
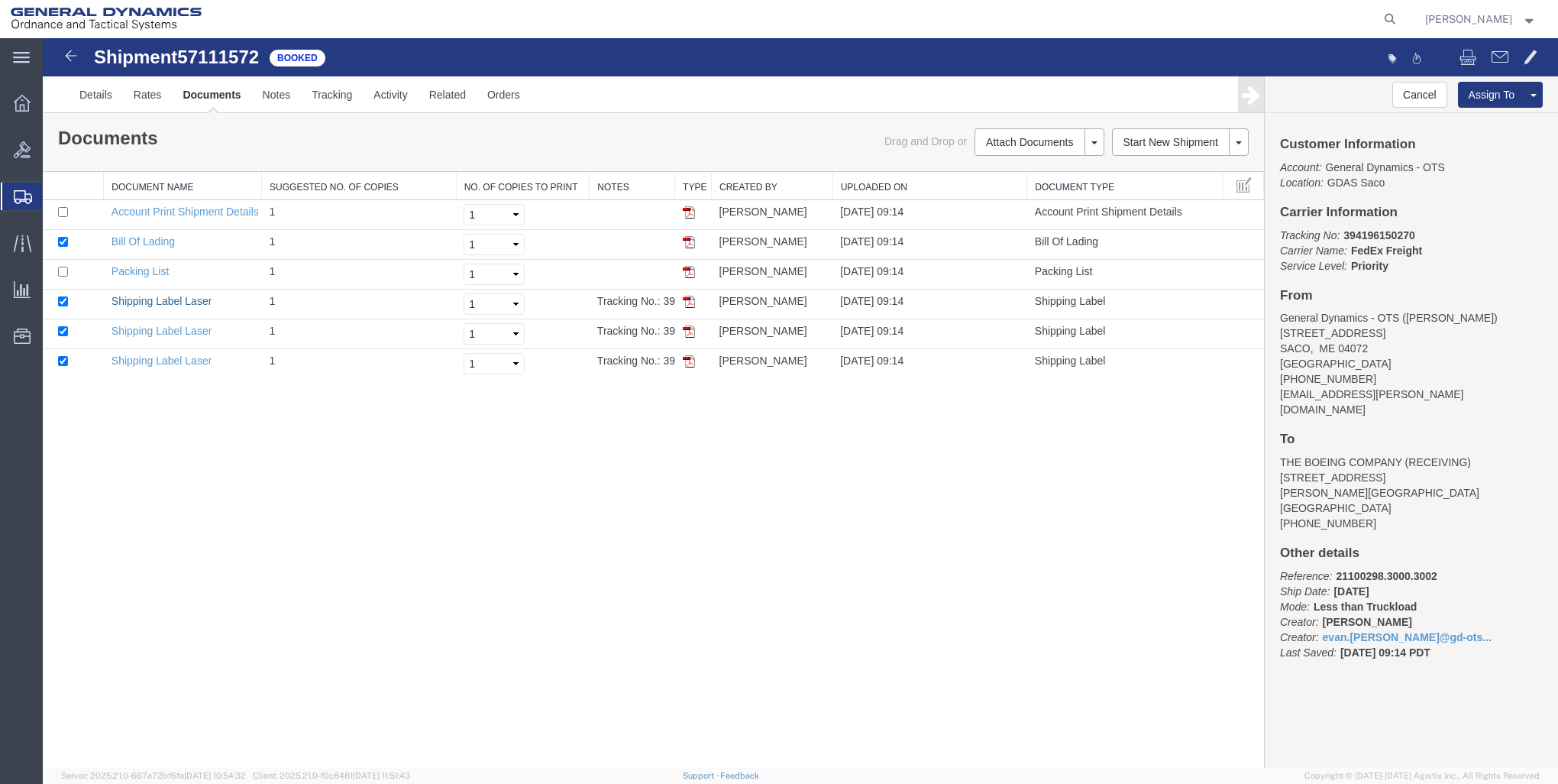
drag, startPoint x: 711, startPoint y: 815, endPoint x: 1000, endPoint y: 739, distance: 298.8
click at [169, 302] on link "Shipping Label Laser" at bounding box center [161, 301] width 101 height 13
drag, startPoint x: 159, startPoint y: 325, endPoint x: 1137, endPoint y: 135, distance: 996.3
click at [159, 325] on link "Shipping Label Laser" at bounding box center [161, 331] width 101 height 13
click at [156, 367] on td "Shipping Label Laser" at bounding box center [183, 364] width 158 height 30
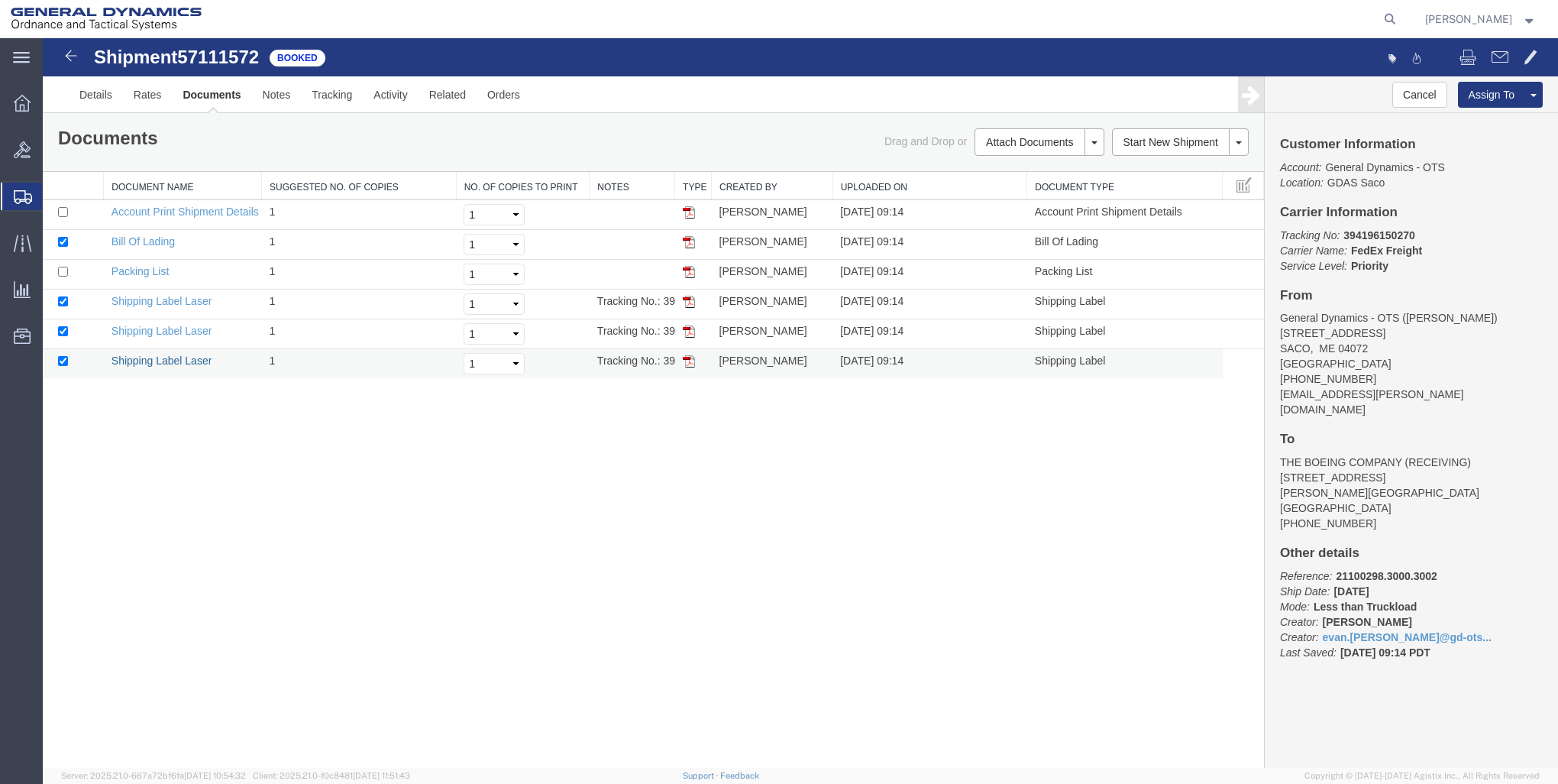
drag, startPoint x: 154, startPoint y: 359, endPoint x: 847, endPoint y: 358, distance: 693.0
click at [154, 359] on link "Shipping Label Laser" at bounding box center [161, 360] width 101 height 13
click at [132, 245] on link "Bill Of Lading" at bounding box center [143, 241] width 63 height 13
click at [142, 103] on link "Rates" at bounding box center [147, 95] width 49 height 37
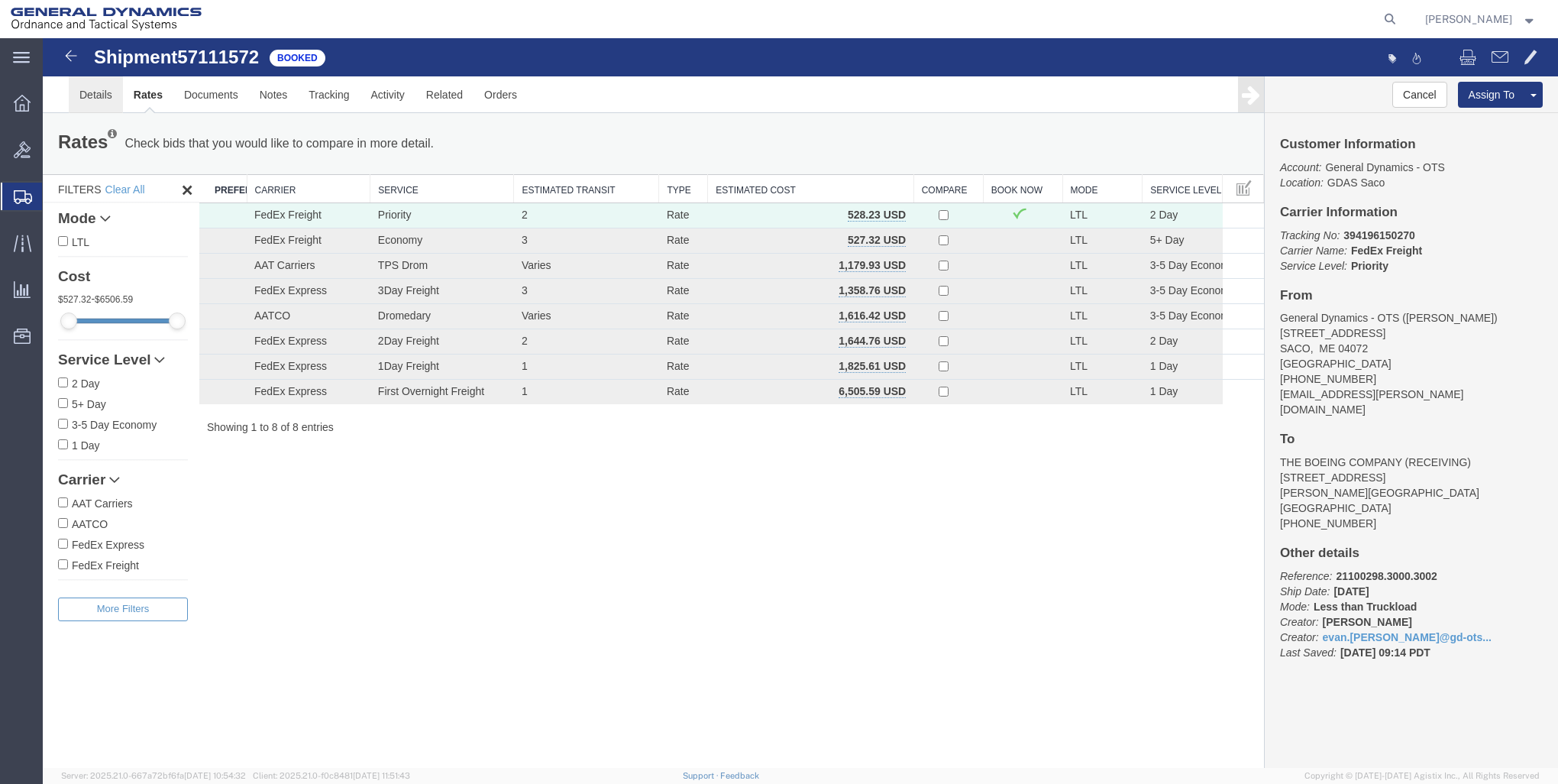
click at [95, 89] on link "Details" at bounding box center [96, 95] width 54 height 37
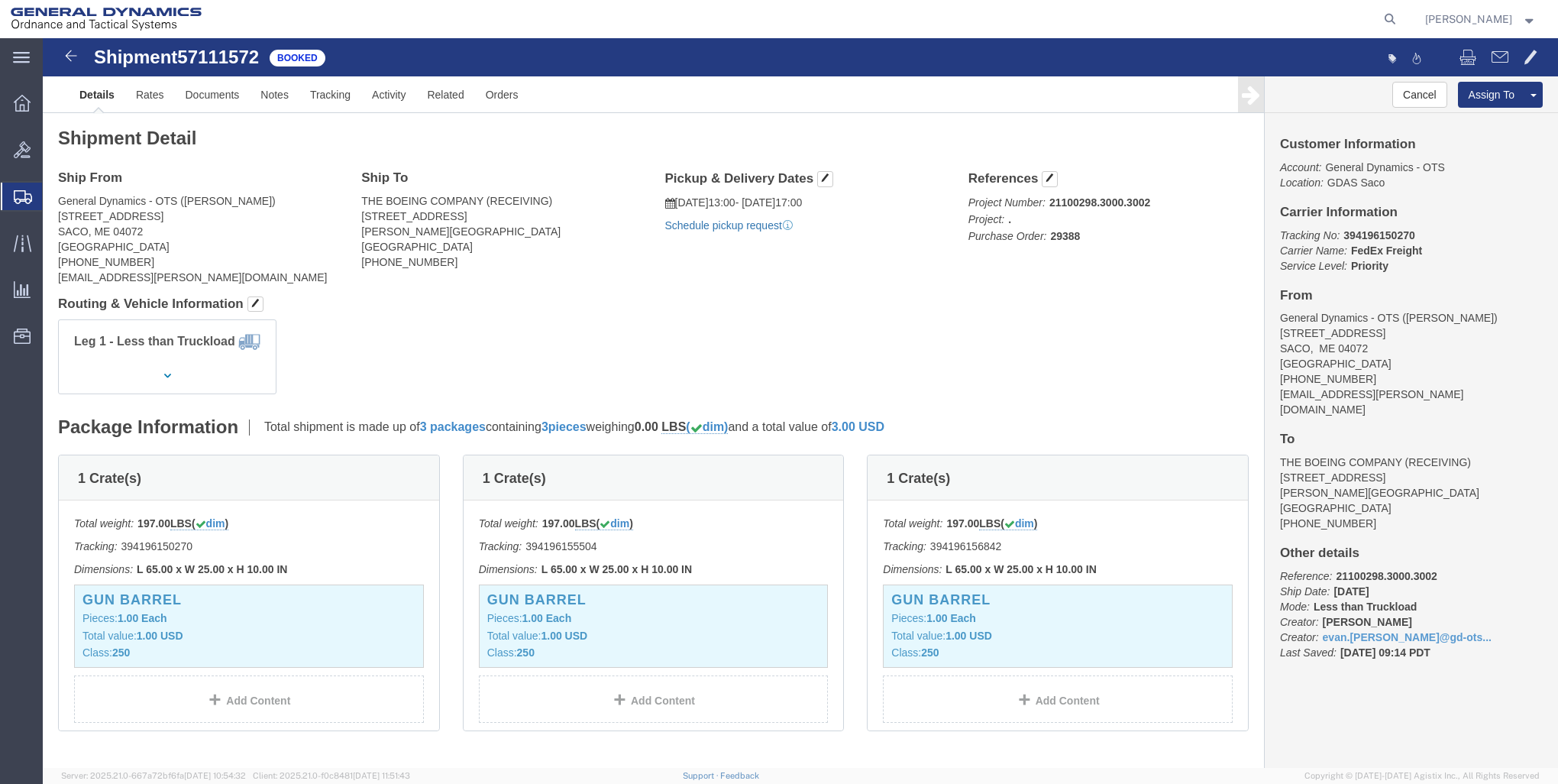
click link "Schedule pickup request"
click h4 "Routing & Vehicle Information"
click at [13, 49] on div "main_menu Created with Sketch." at bounding box center [21, 57] width 43 height 38
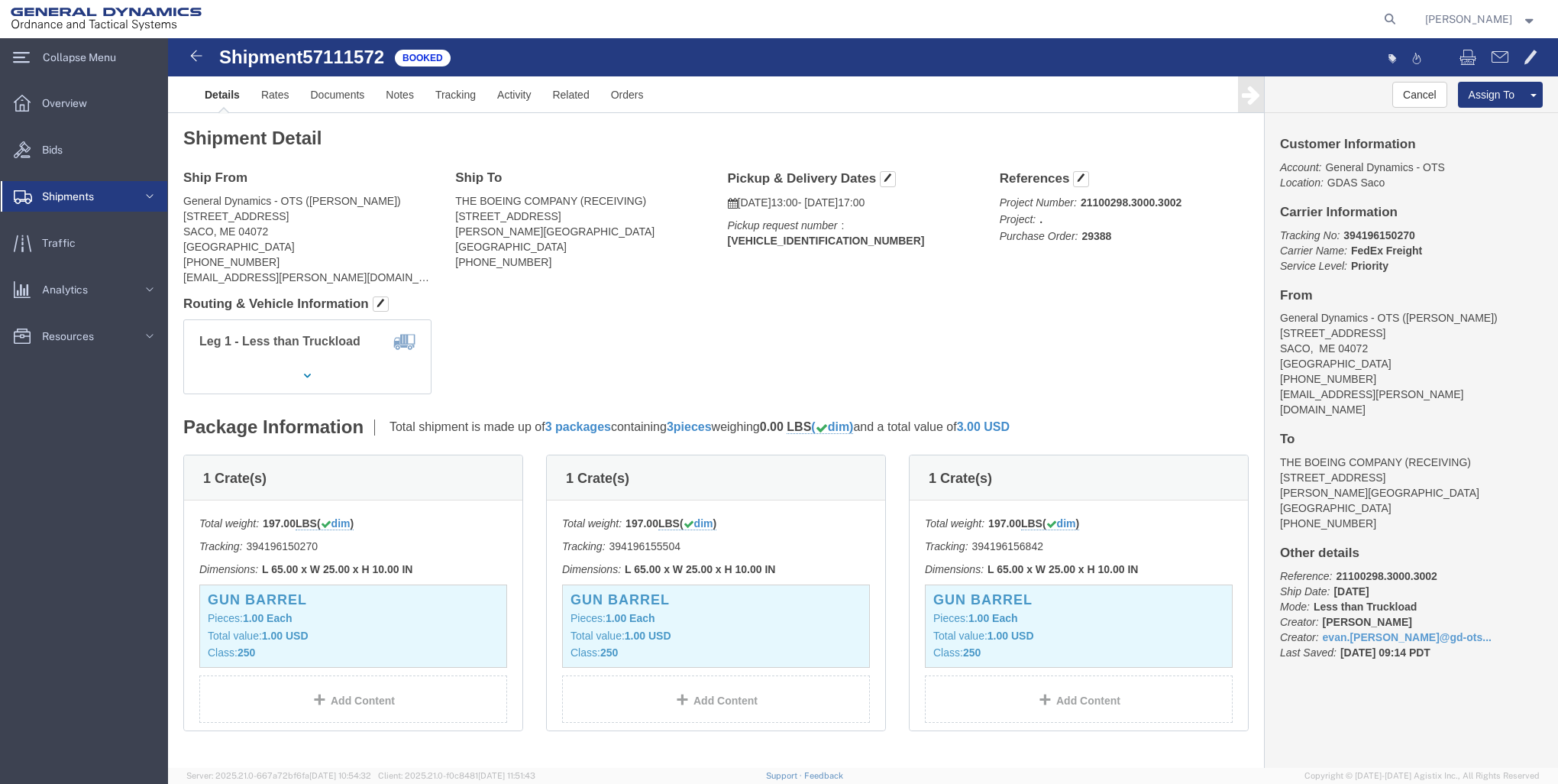
click at [88, 206] on span "Shipments" at bounding box center [74, 196] width 63 height 31
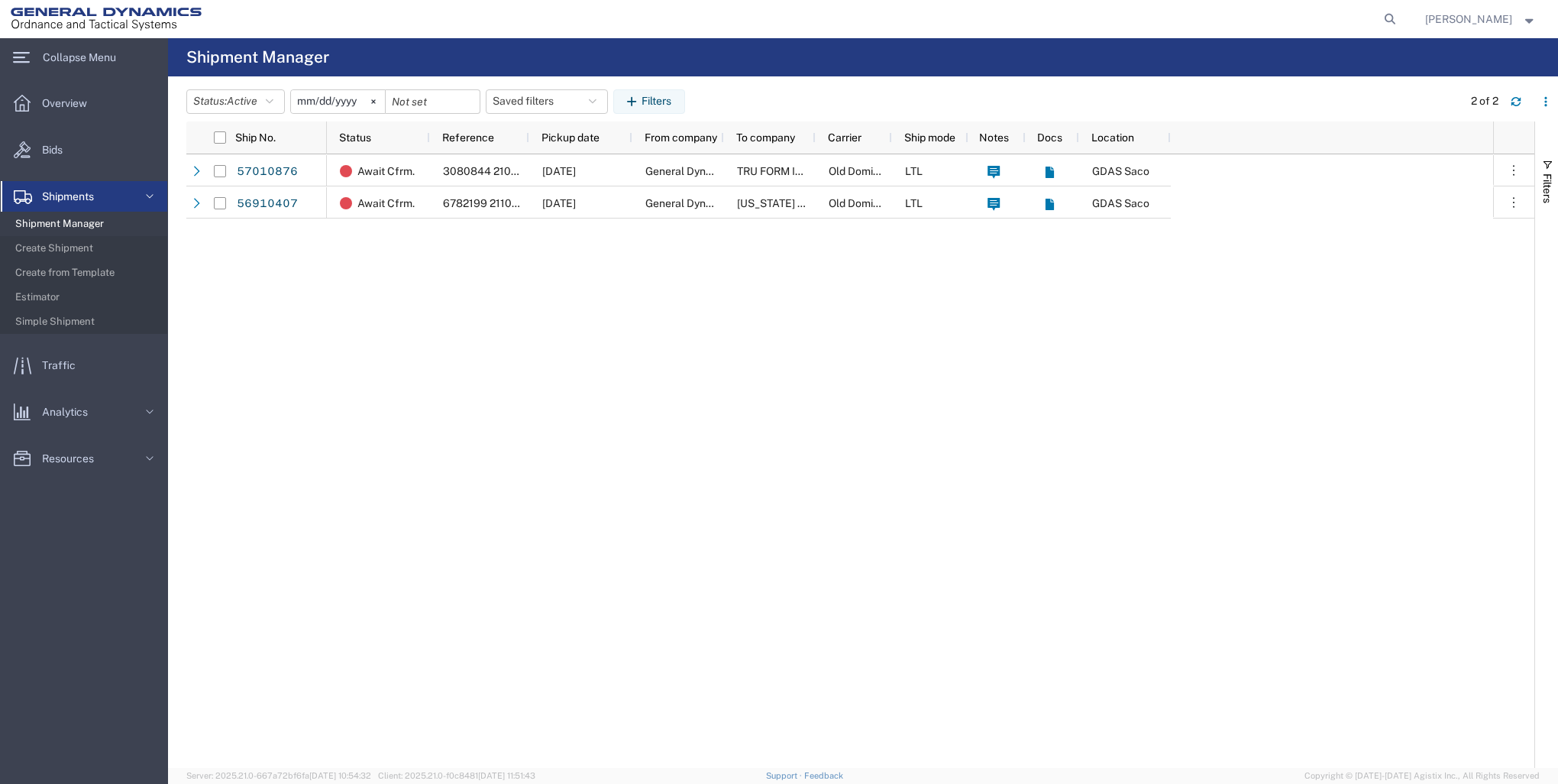
click at [64, 228] on span "Shipment Manager" at bounding box center [86, 223] width 141 height 31
click at [69, 206] on span "Shipments" at bounding box center [74, 196] width 63 height 31
click at [78, 201] on span "Shipments" at bounding box center [74, 196] width 63 height 31
click at [49, 240] on span "Create Shipment" at bounding box center [86, 247] width 141 height 31
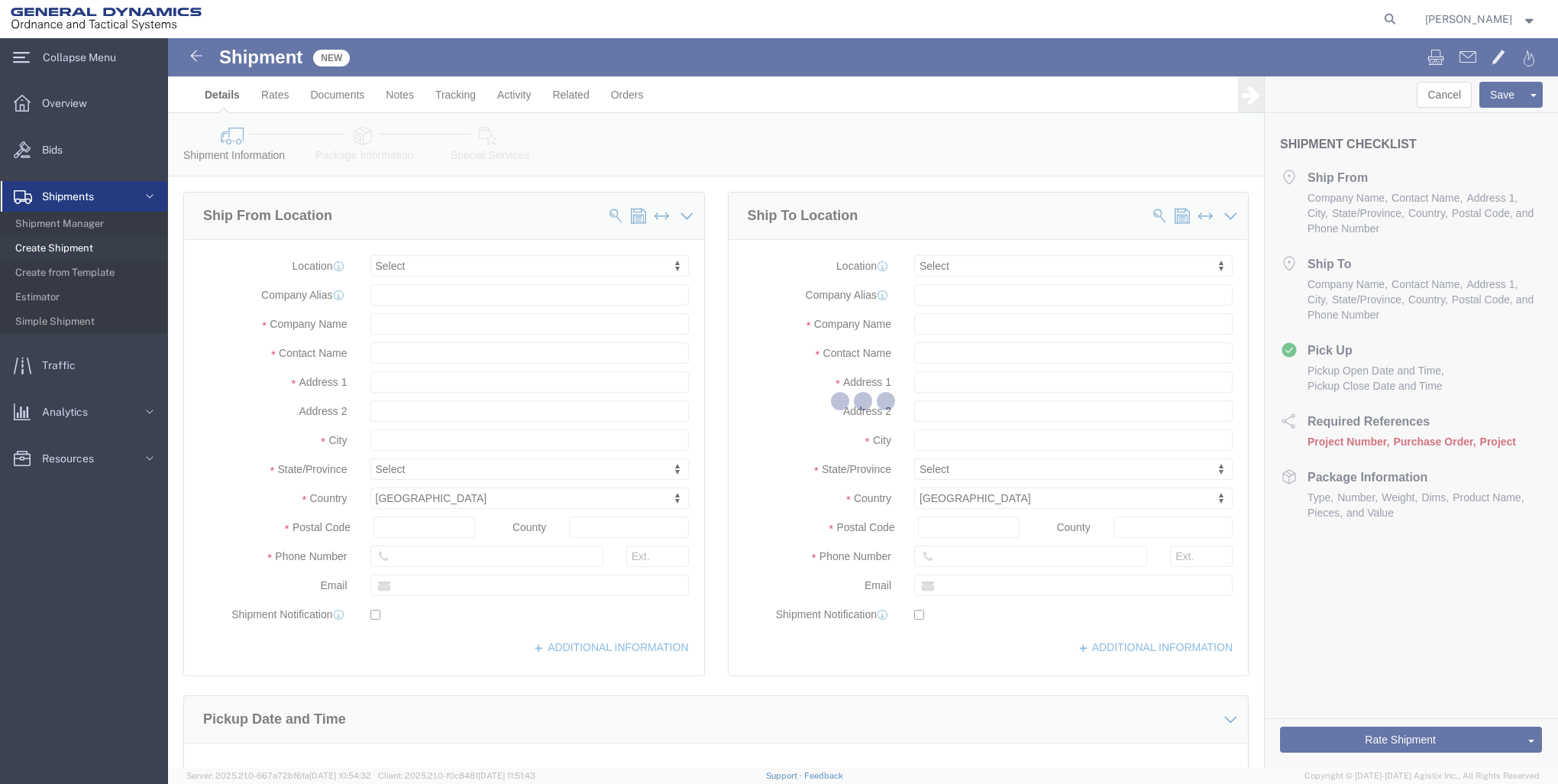
select select
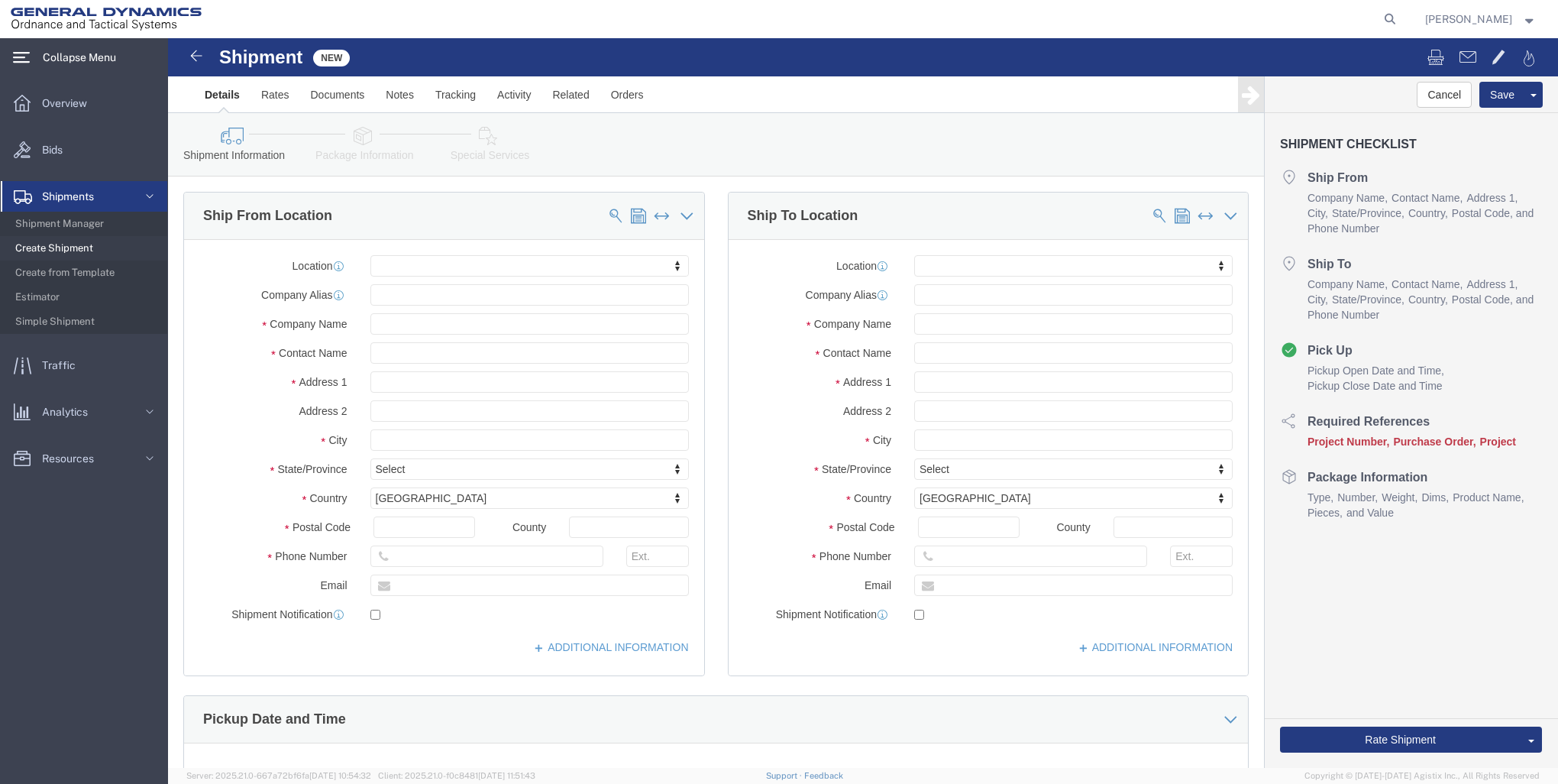
click at [49, 52] on span "Collapse Menu" at bounding box center [85, 57] width 84 height 31
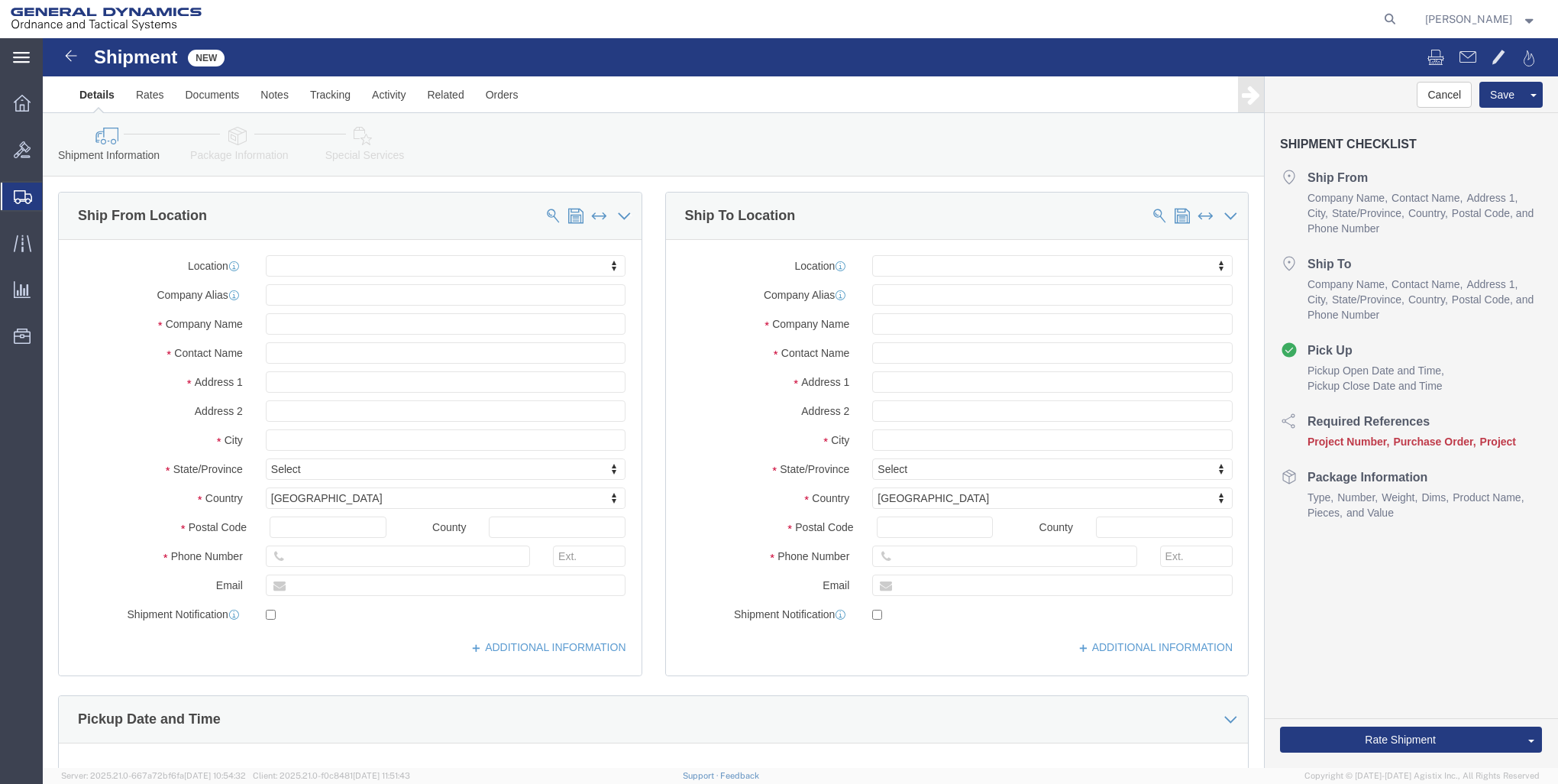
click at [37, 63] on div "main_menu Created with Sketch." at bounding box center [21, 57] width 43 height 38
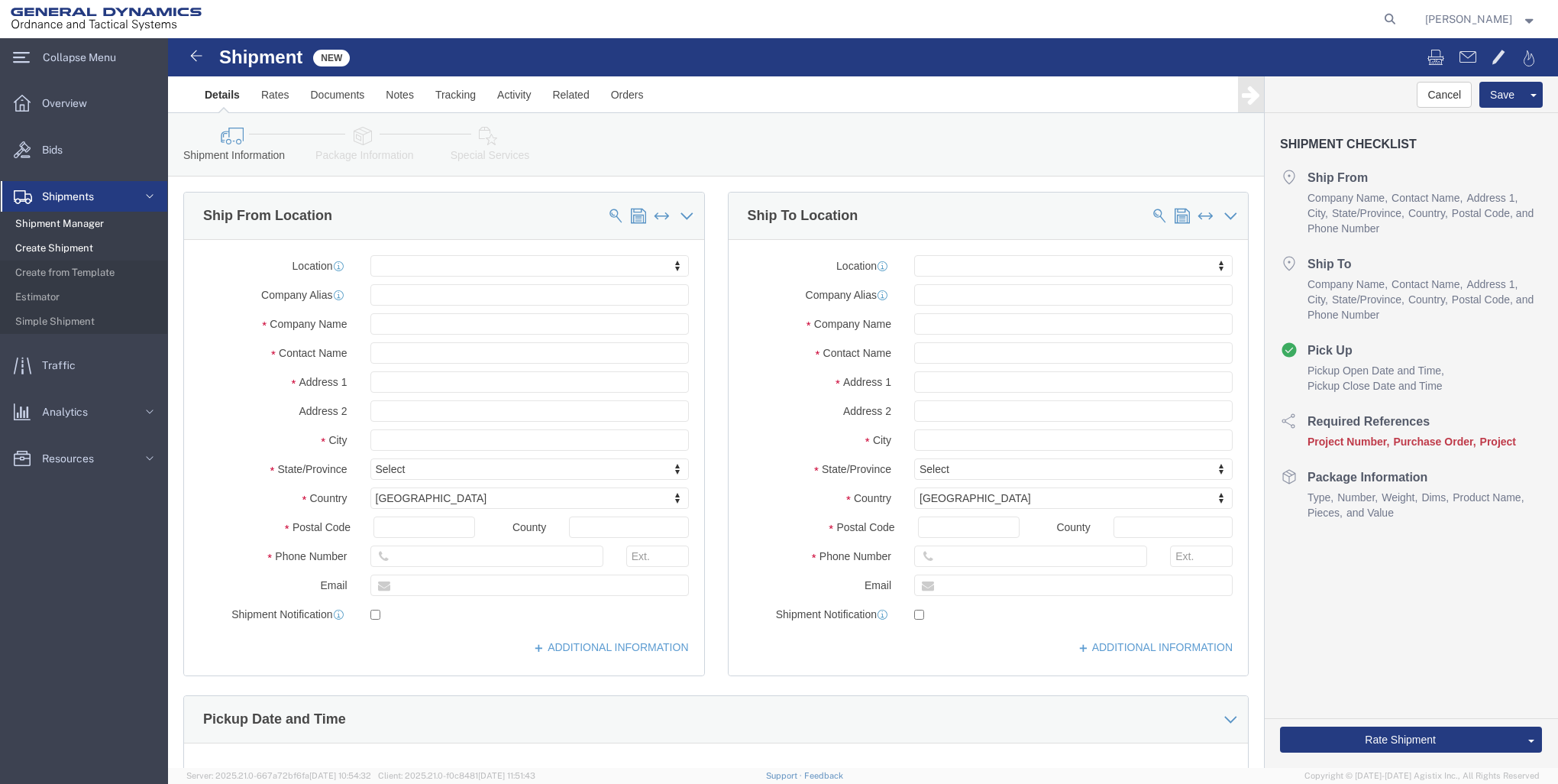
click at [76, 226] on span "Shipment Manager" at bounding box center [86, 223] width 141 height 31
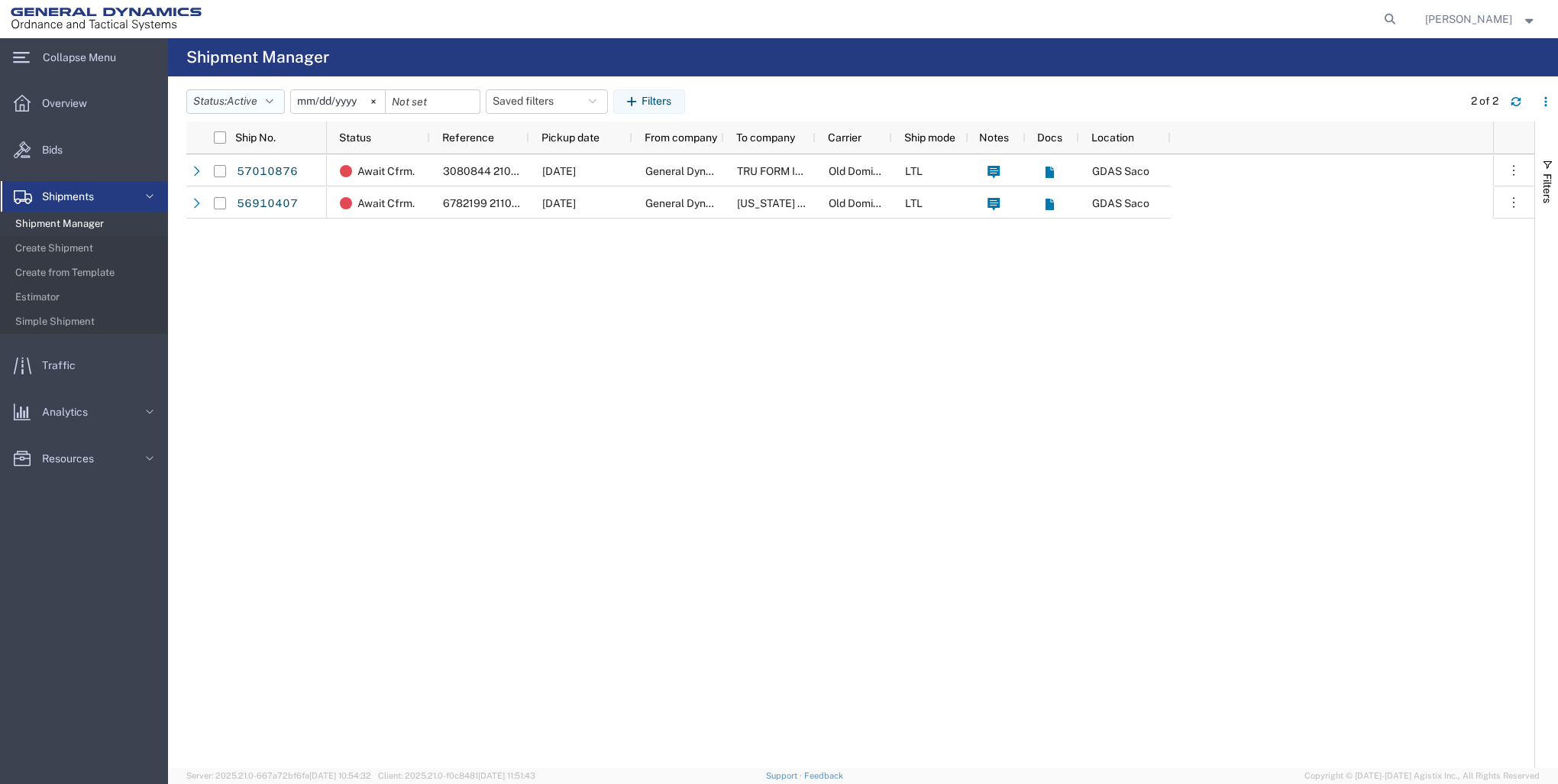
click at [278, 103] on button "Status: Active" at bounding box center [236, 101] width 99 height 24
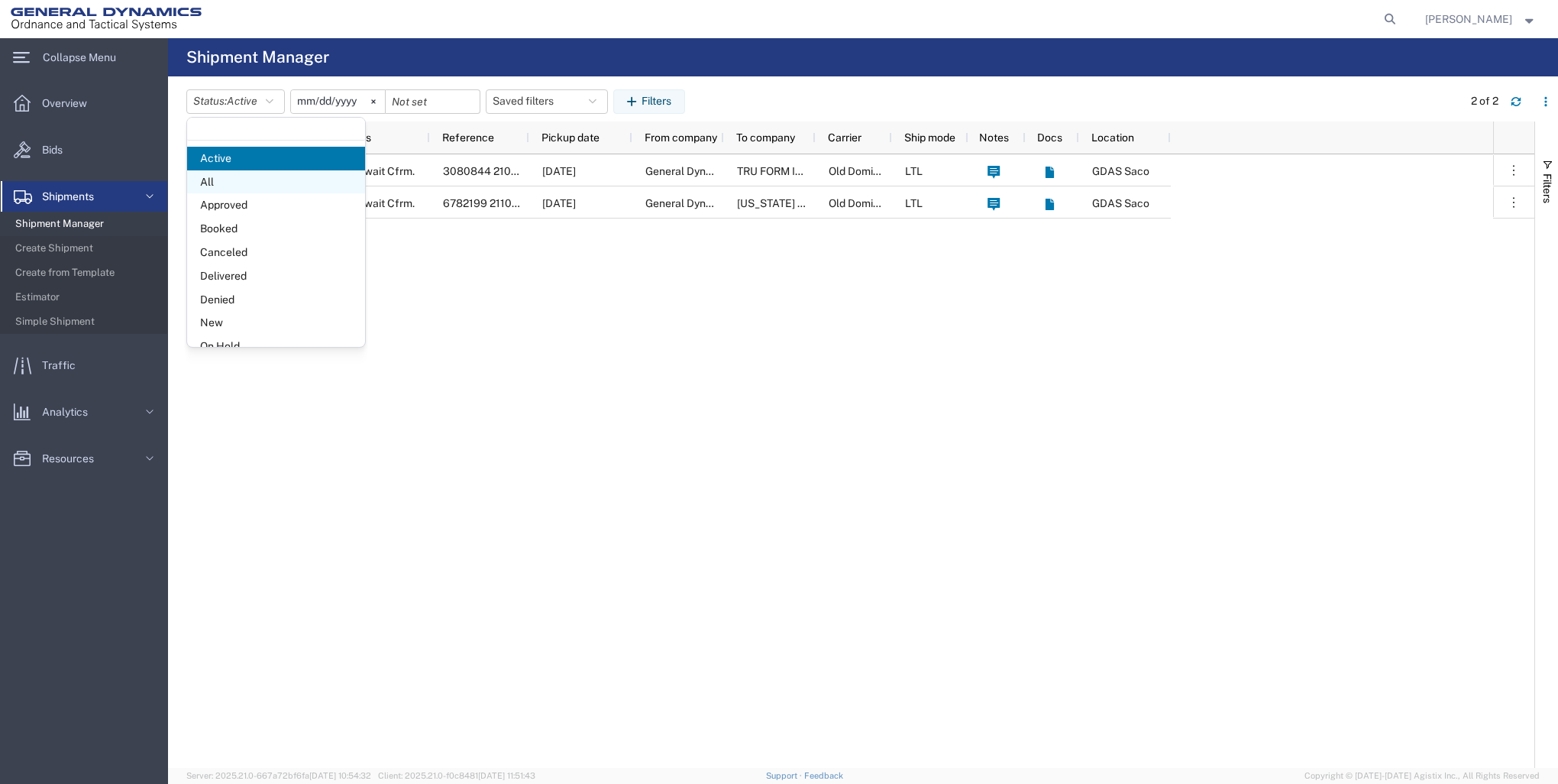
click at [246, 175] on span "All" at bounding box center [276, 182] width 178 height 23
